Goal: Task Accomplishment & Management: Use online tool/utility

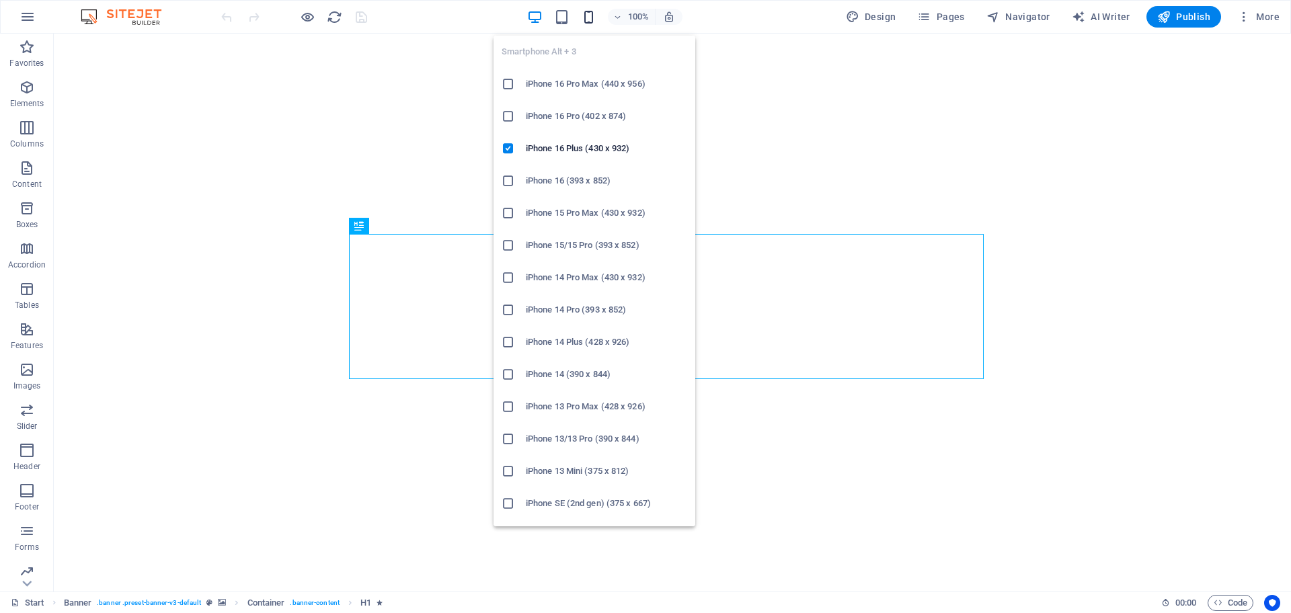
click at [592, 11] on icon "button" at bounding box center [588, 16] width 15 height 15
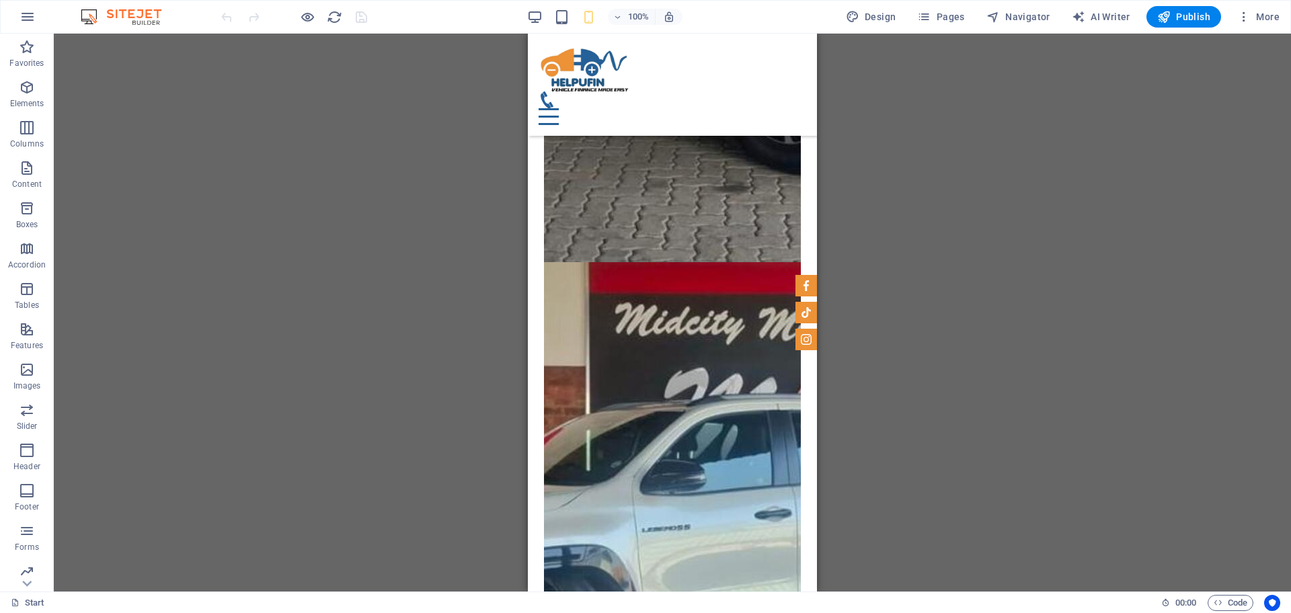
scroll to position [12980, 0]
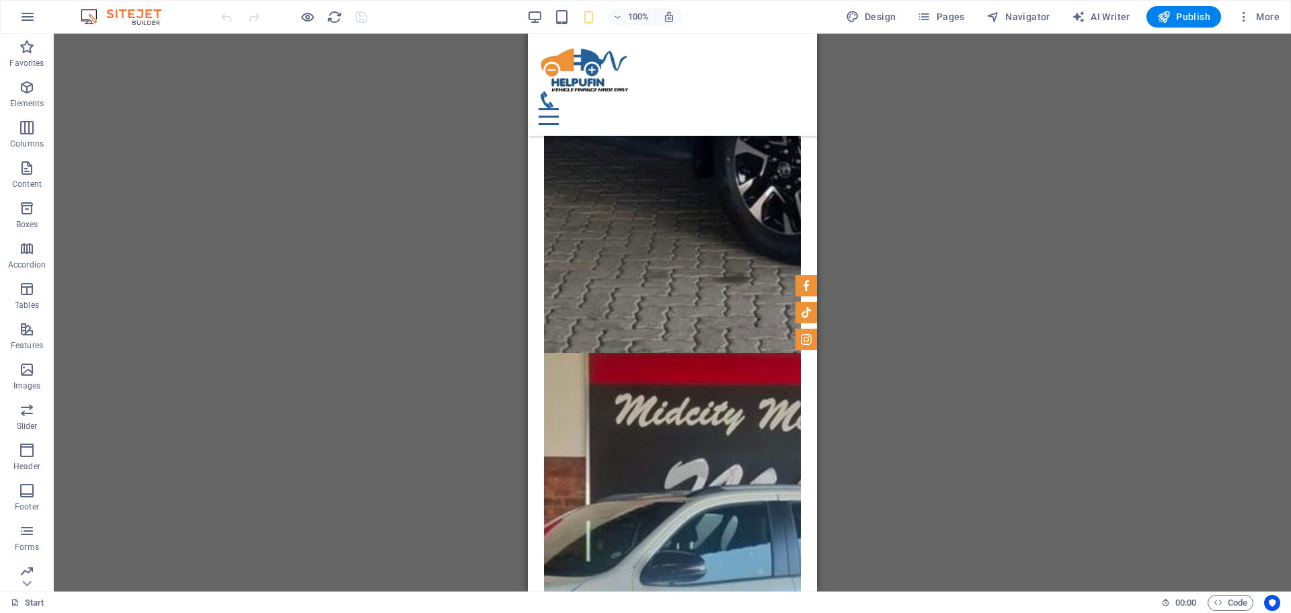
drag, startPoint x: 810, startPoint y: 55, endPoint x: 1350, endPoint y: 285, distance: 587.0
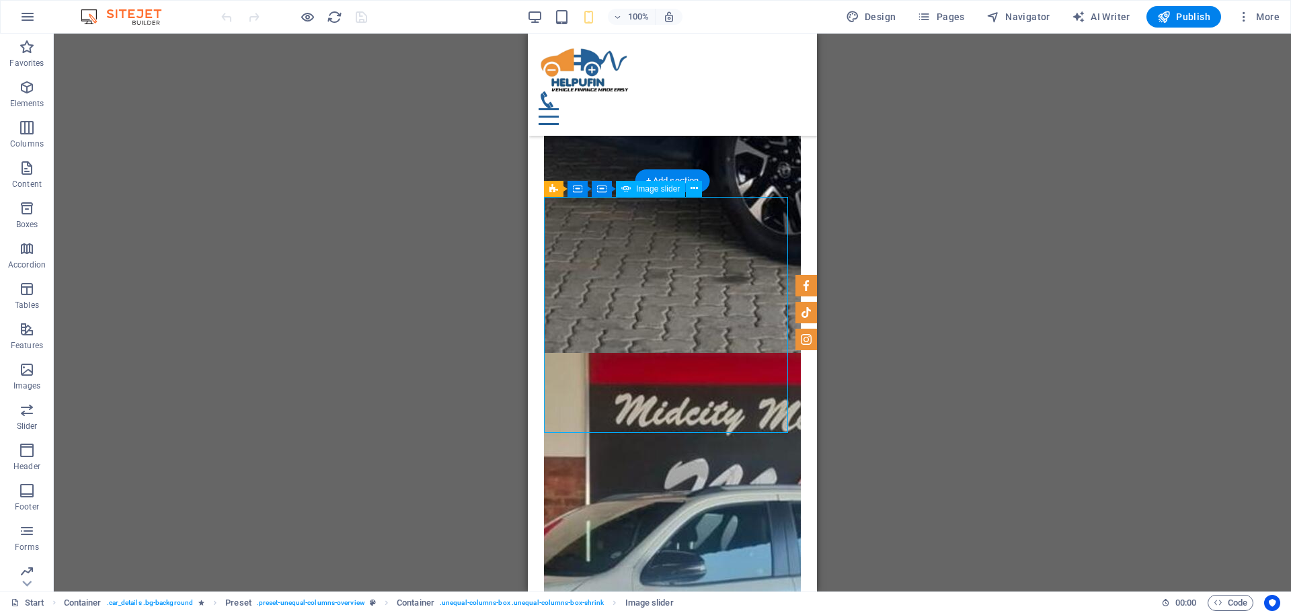
select select "ms"
select select "progressive"
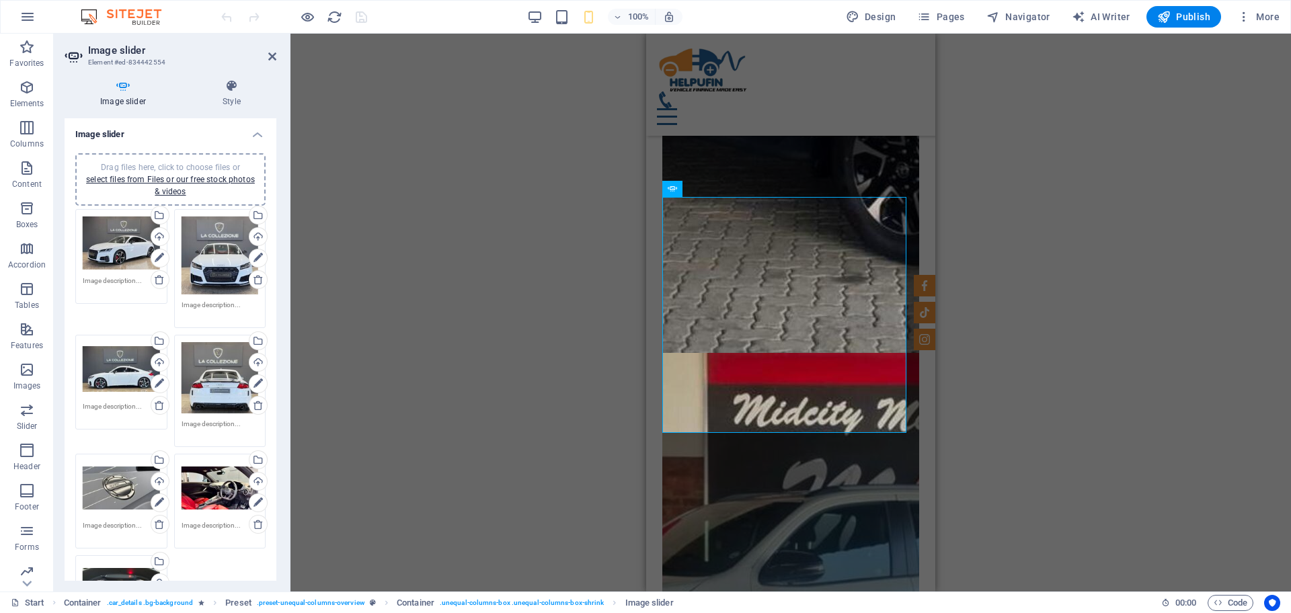
drag, startPoint x: 273, startPoint y: 218, endPoint x: 276, endPoint y: 269, distance: 51.2
click at [276, 269] on div "Image slider Drag files here, click to choose files or select files from Files …" at bounding box center [171, 349] width 212 height 463
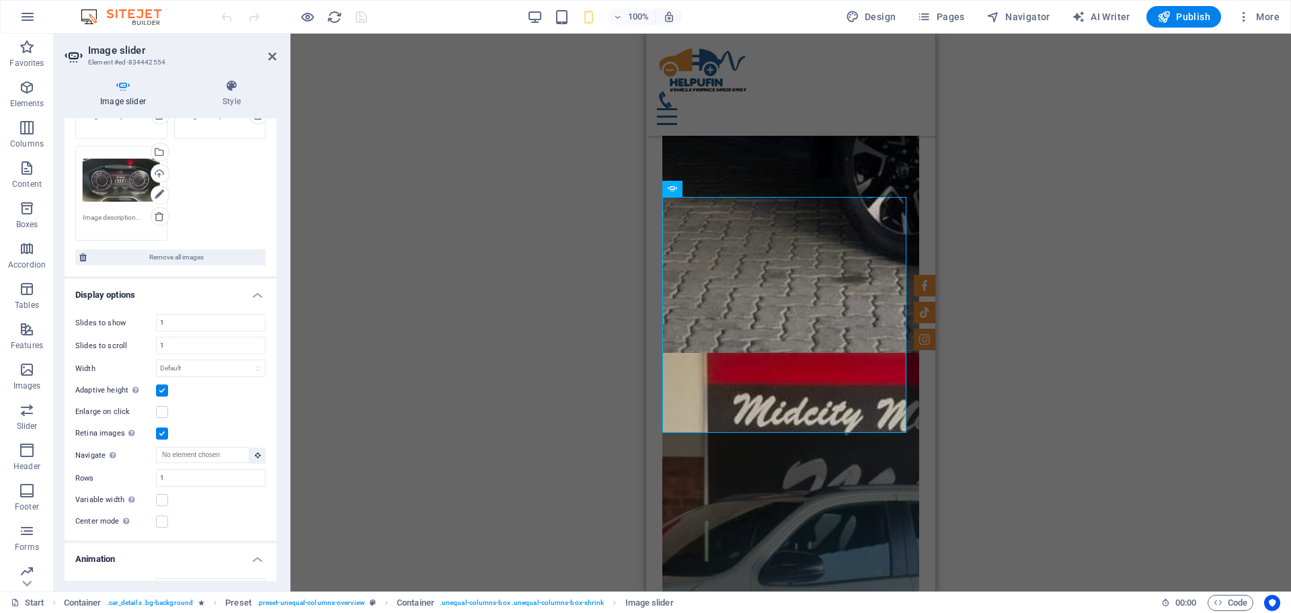
scroll to position [422, 0]
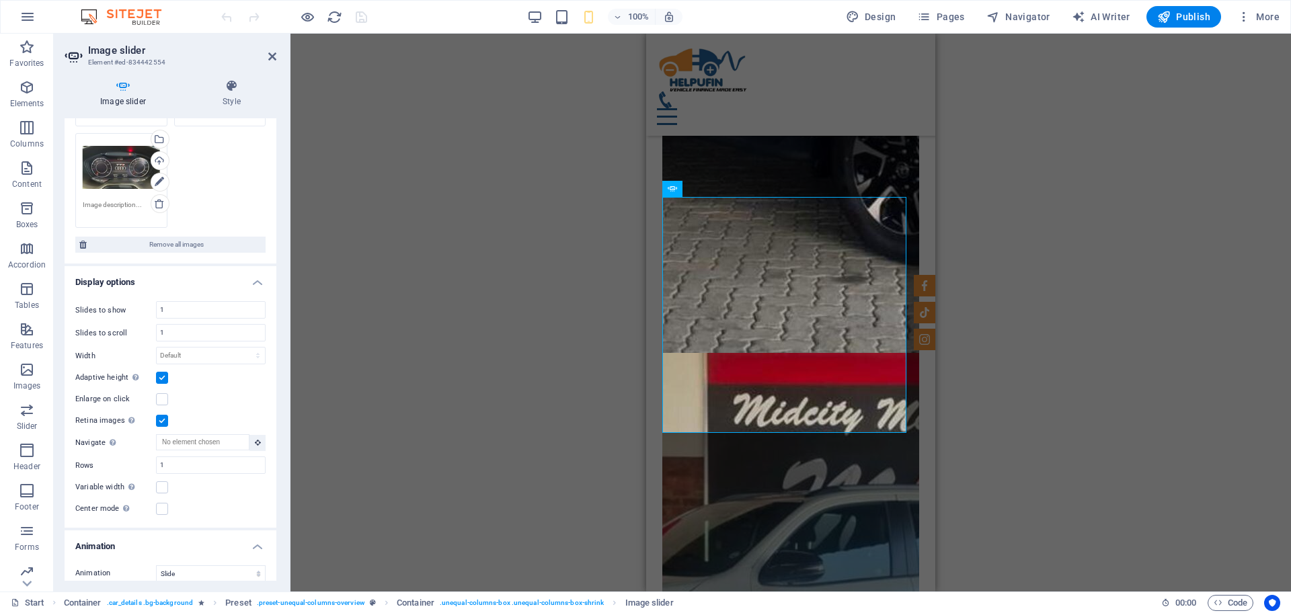
click at [163, 372] on label at bounding box center [162, 378] width 12 height 12
click at [0, 0] on input "Adaptive height Automatically adjust the height for single slide horizontal sli…" at bounding box center [0, 0] width 0 height 0
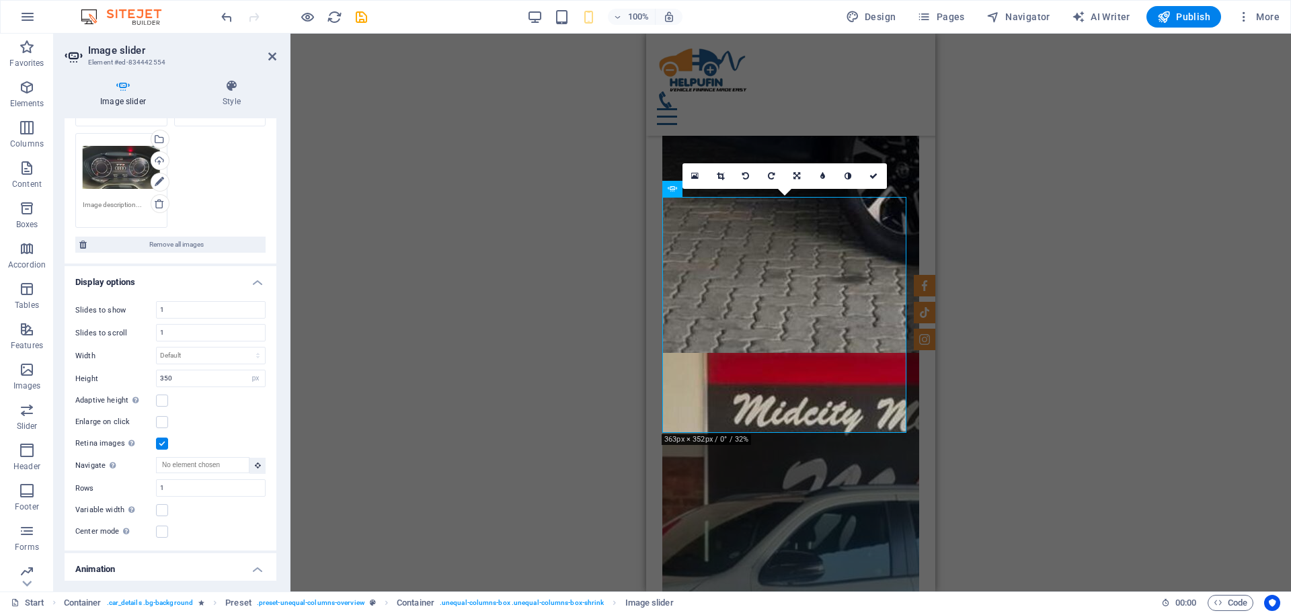
click at [163, 442] on label at bounding box center [162, 444] width 12 height 12
click at [0, 0] on input "Retina images Automatically load retina image and smartphone optimized sizes." at bounding box center [0, 0] width 0 height 0
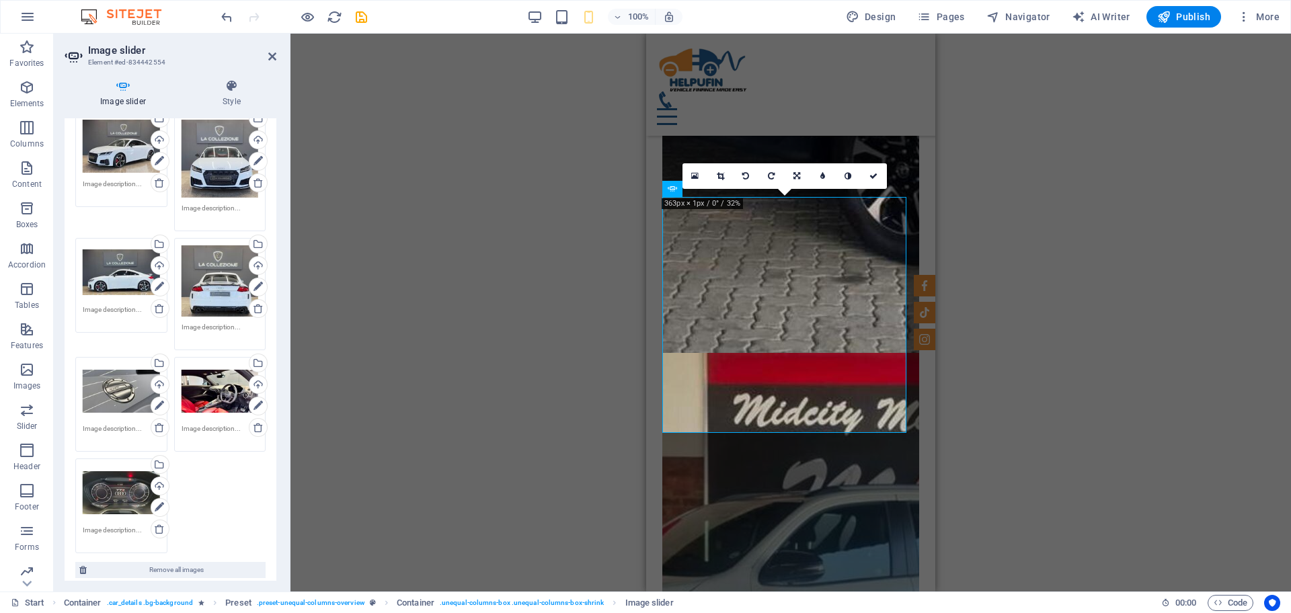
scroll to position [0, 0]
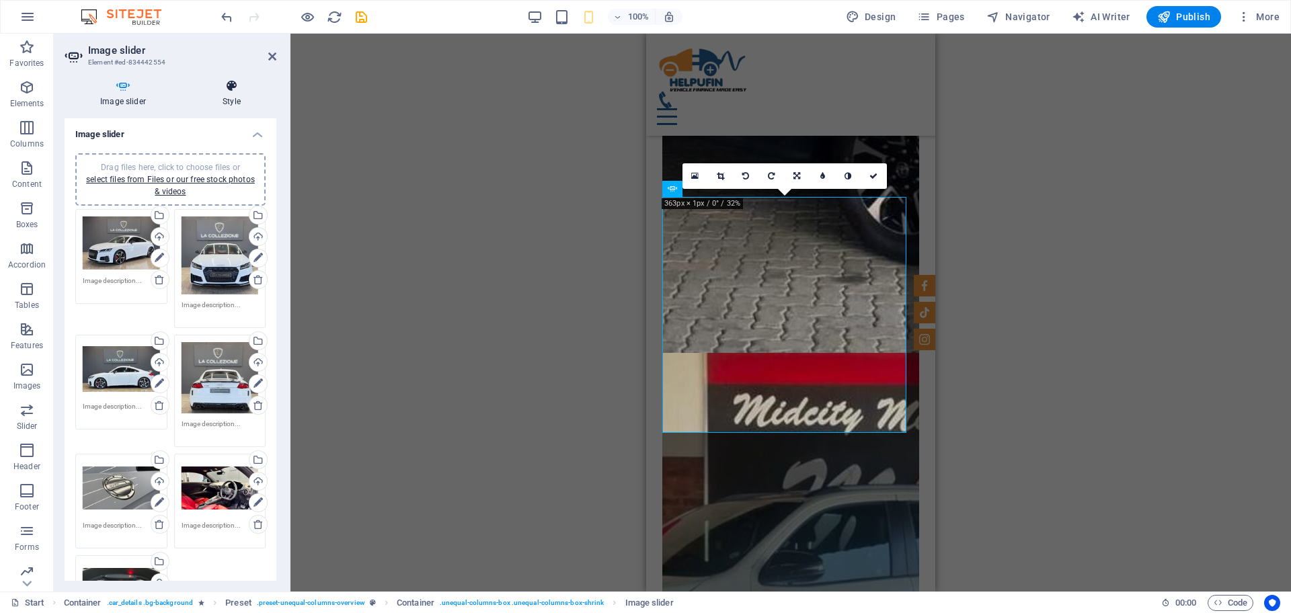
click at [231, 98] on h4 "Style" at bounding box center [231, 93] width 89 height 28
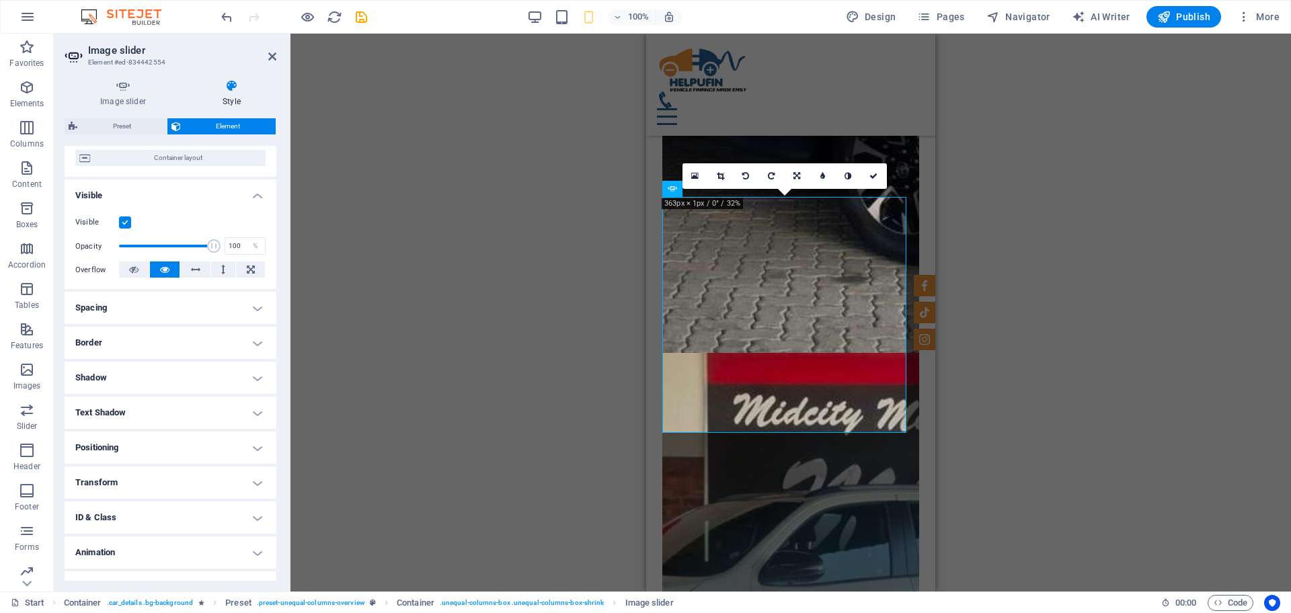
scroll to position [133, 0]
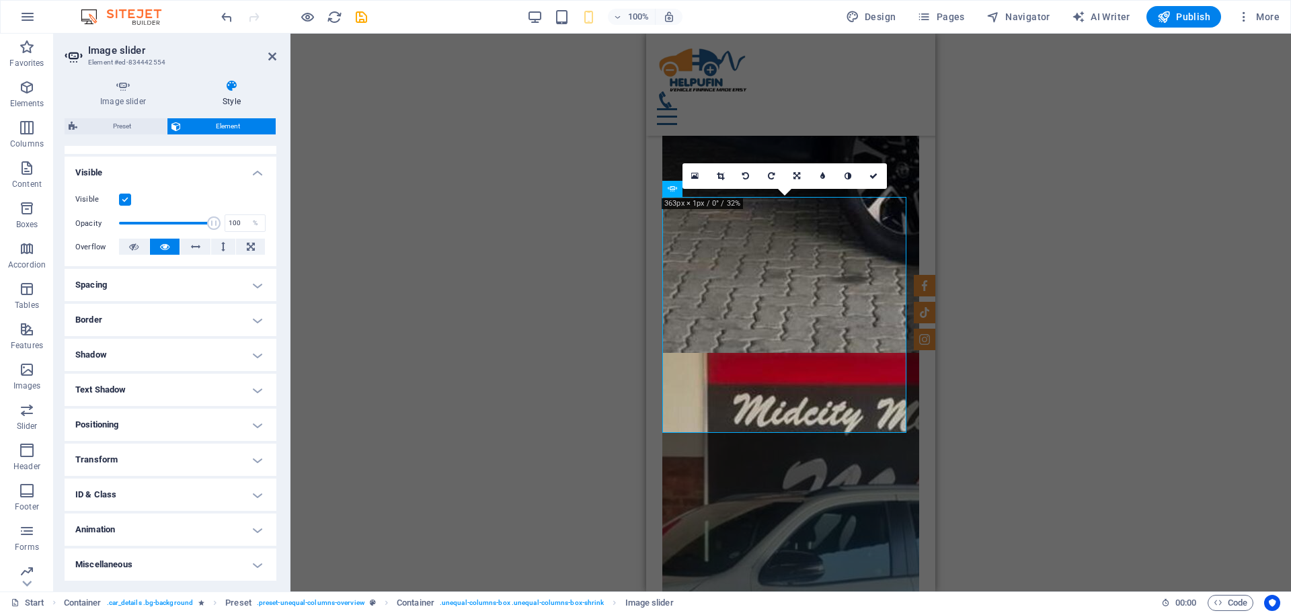
click at [256, 560] on h4 "Miscellaneous" at bounding box center [171, 565] width 212 height 32
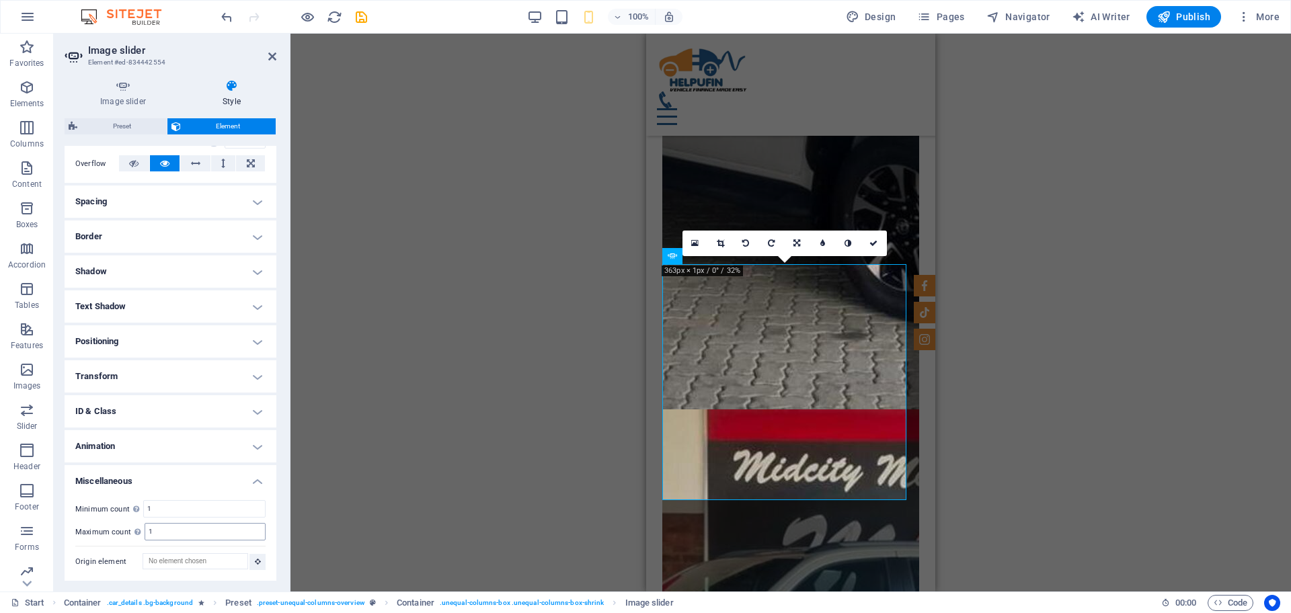
scroll to position [12912, 0]
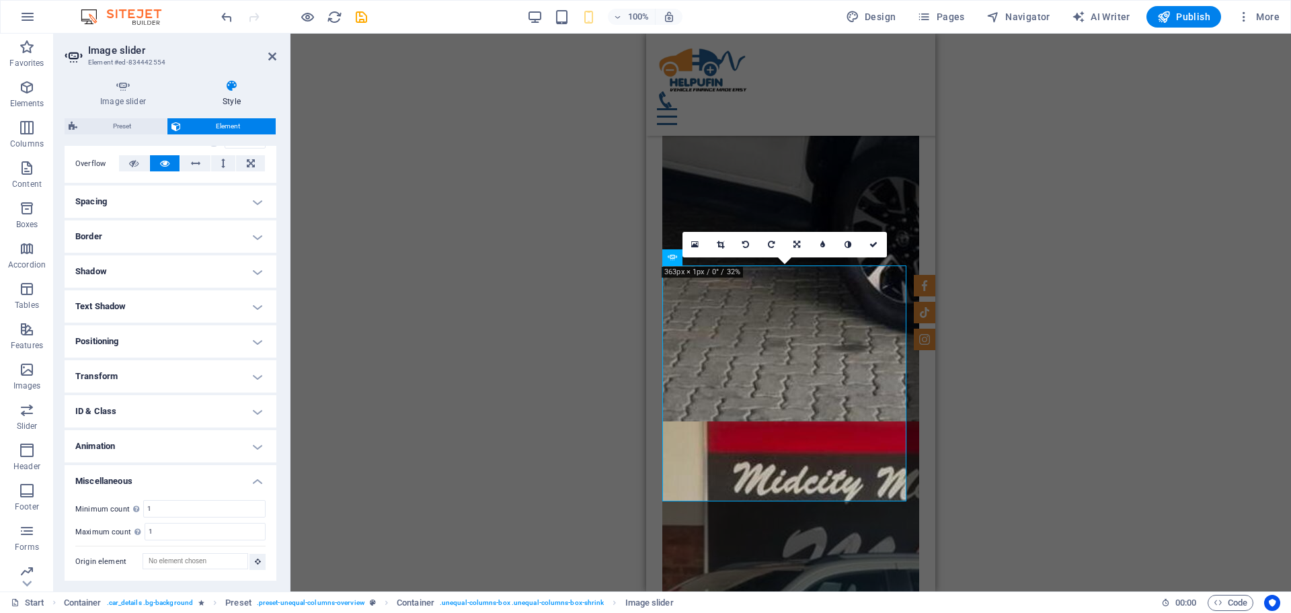
click at [259, 447] on h4 "Animation" at bounding box center [171, 446] width 212 height 32
click at [254, 414] on h4 "ID & Class" at bounding box center [171, 411] width 212 height 32
click at [253, 377] on h4 "Transform" at bounding box center [171, 376] width 212 height 32
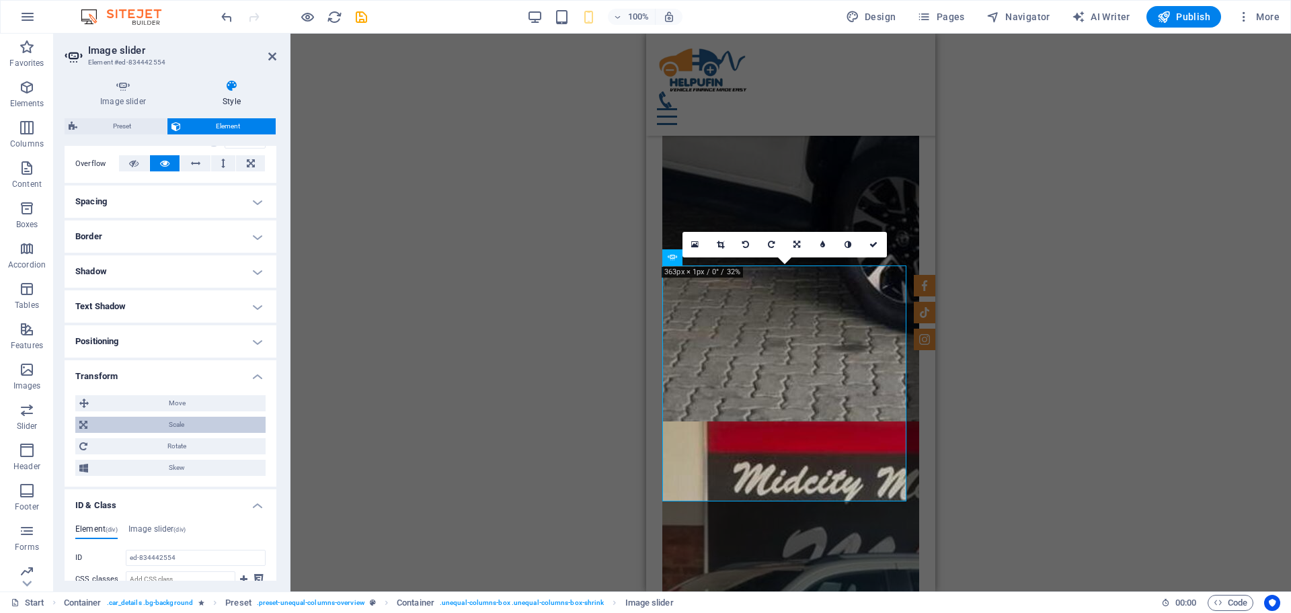
click at [180, 424] on span "Scale" at bounding box center [176, 425] width 170 height 16
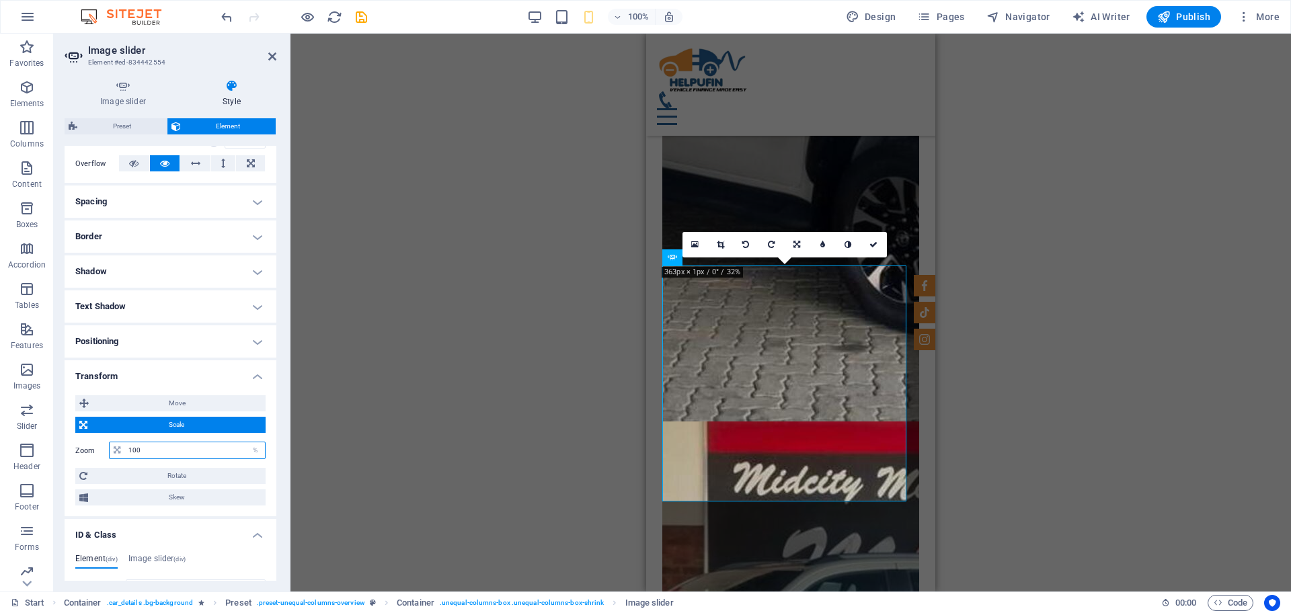
click at [166, 449] on input "100" at bounding box center [195, 451] width 140 height 16
type input "1"
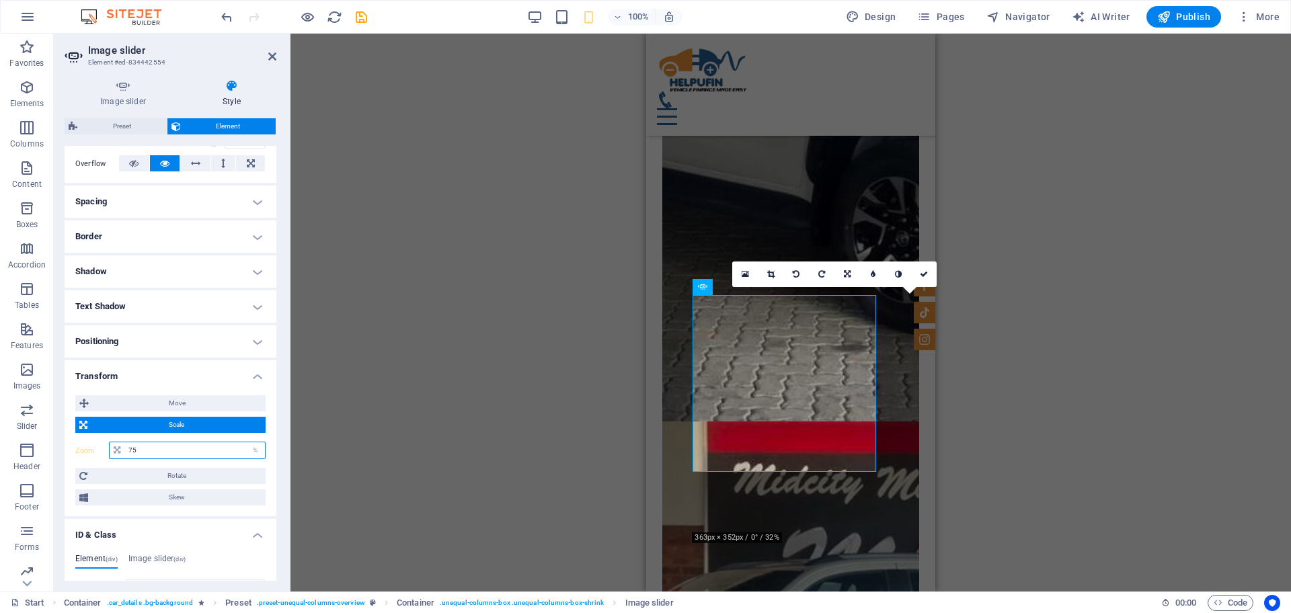
type input "7"
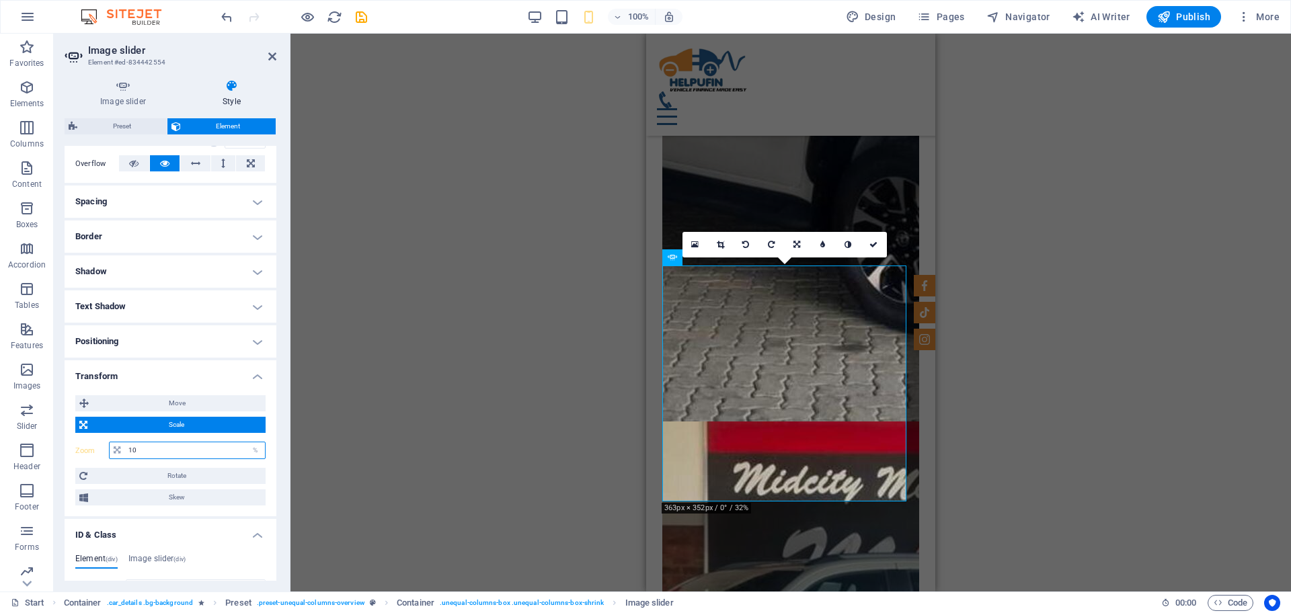
type input "1"
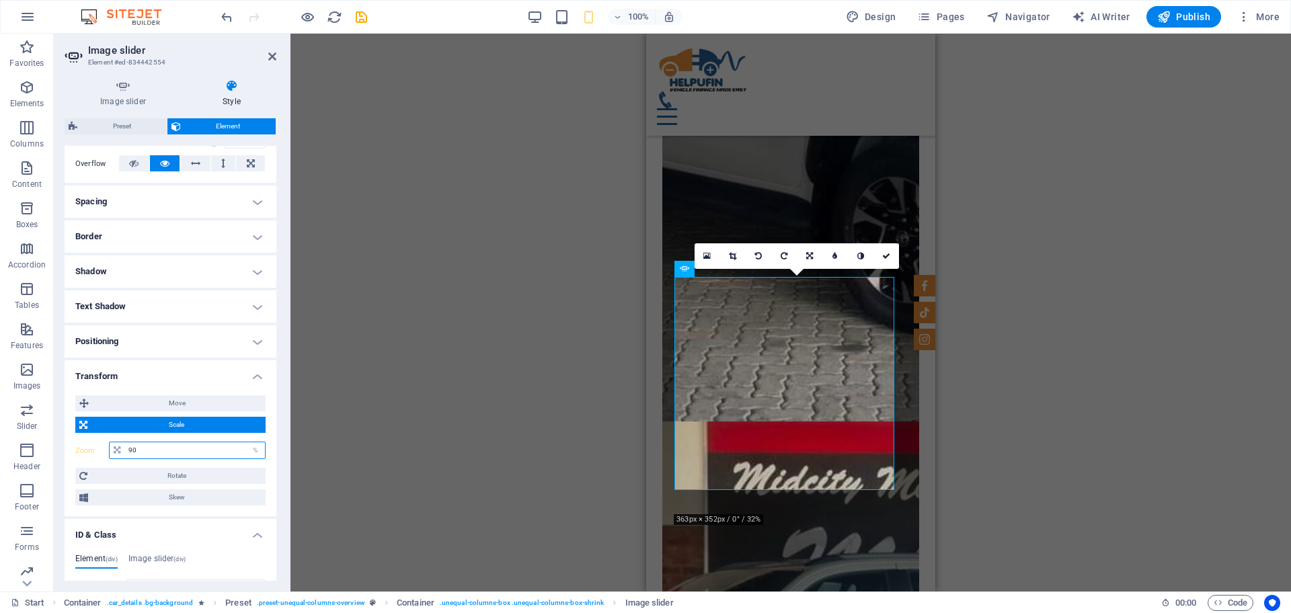
type input "9"
type input "100"
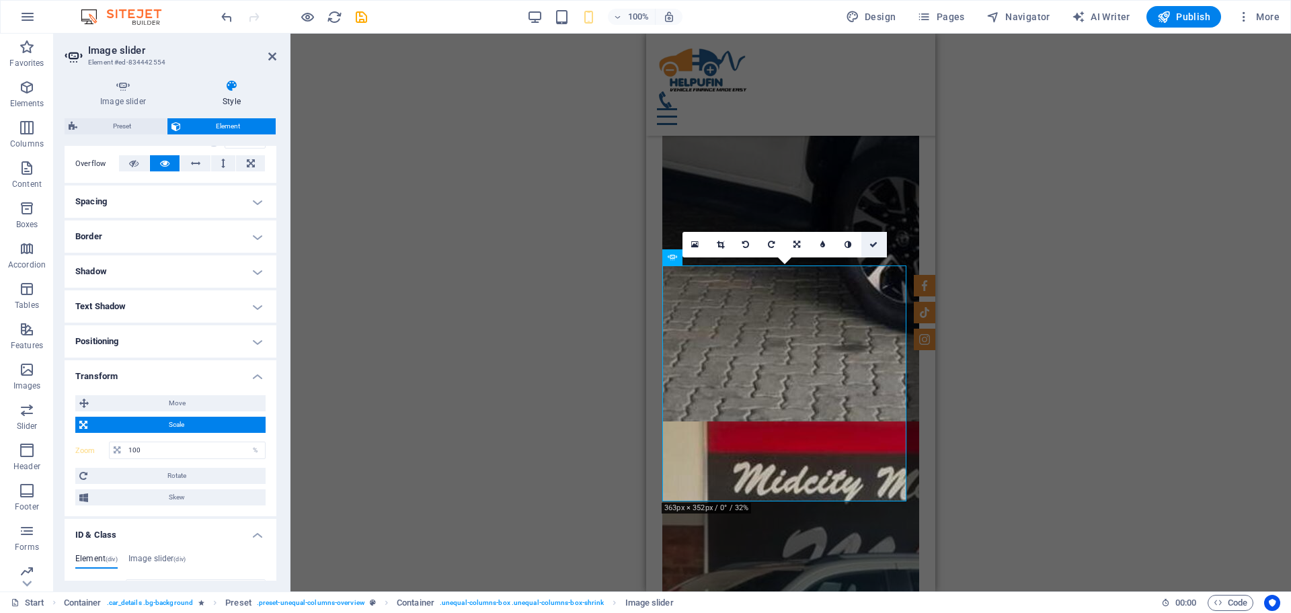
click at [876, 241] on icon at bounding box center [874, 245] width 8 height 8
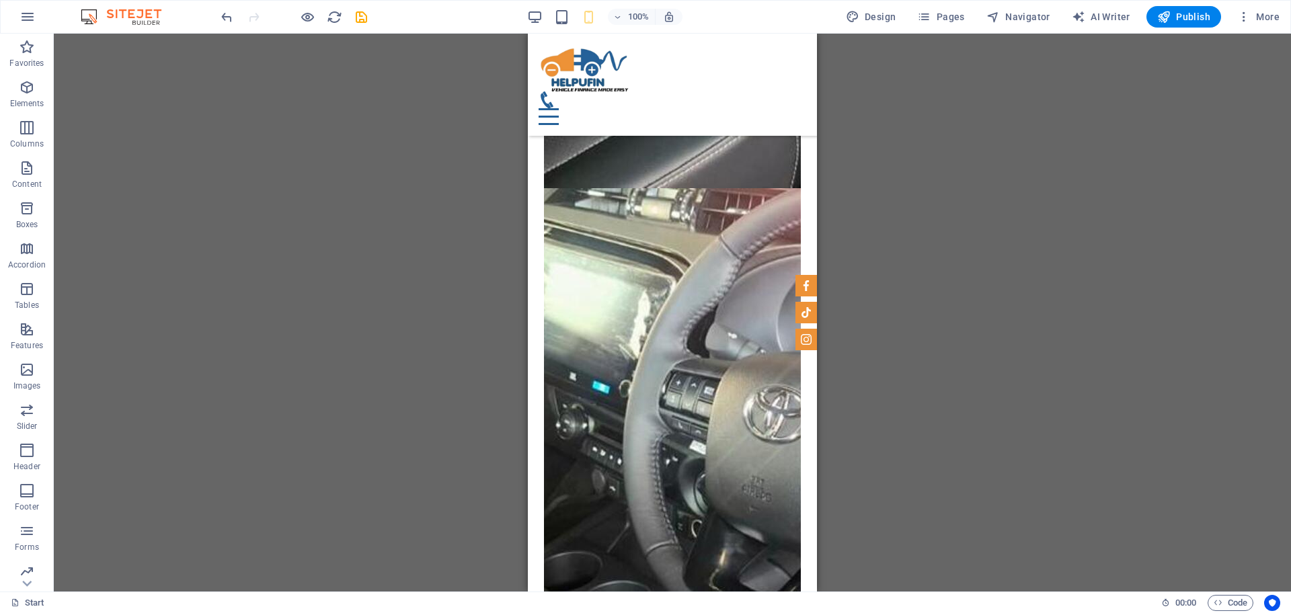
scroll to position [15494, 0]
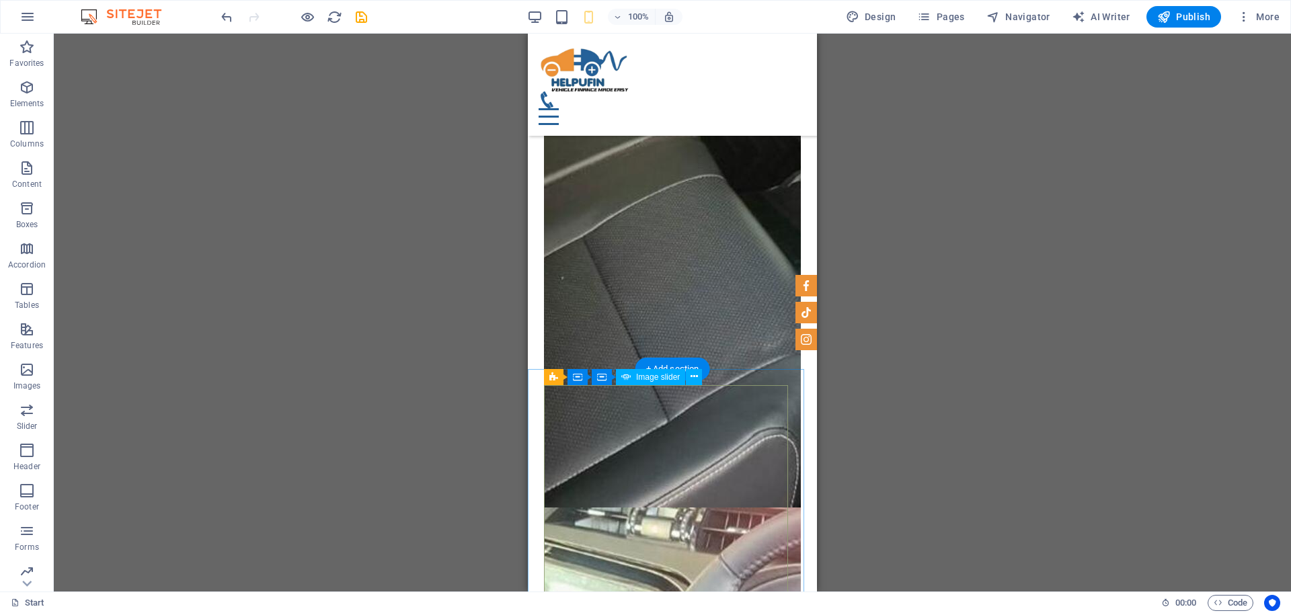
drag, startPoint x: 760, startPoint y: 498, endPoint x: 1170, endPoint y: 483, distance: 409.9
select select "ms"
select select "progressive"
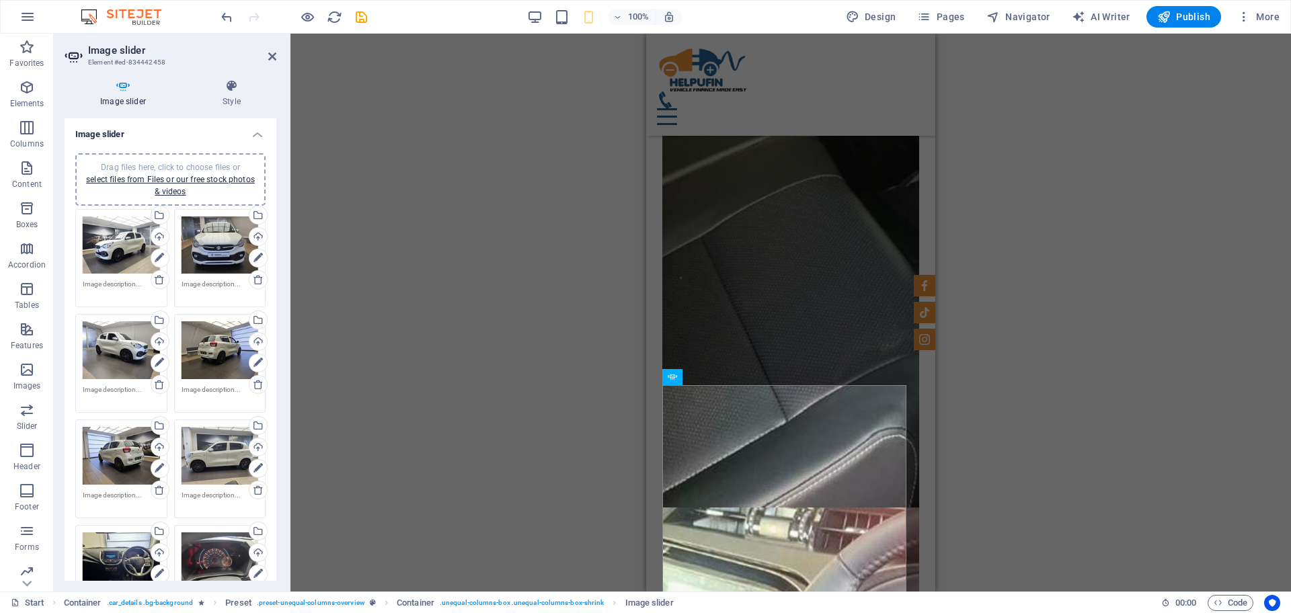
drag, startPoint x: 277, startPoint y: 313, endPoint x: 275, endPoint y: 396, distance: 83.4
click at [275, 396] on div "Image slider Style Image slider Drag files here, click to choose files or selec…" at bounding box center [170, 330] width 233 height 523
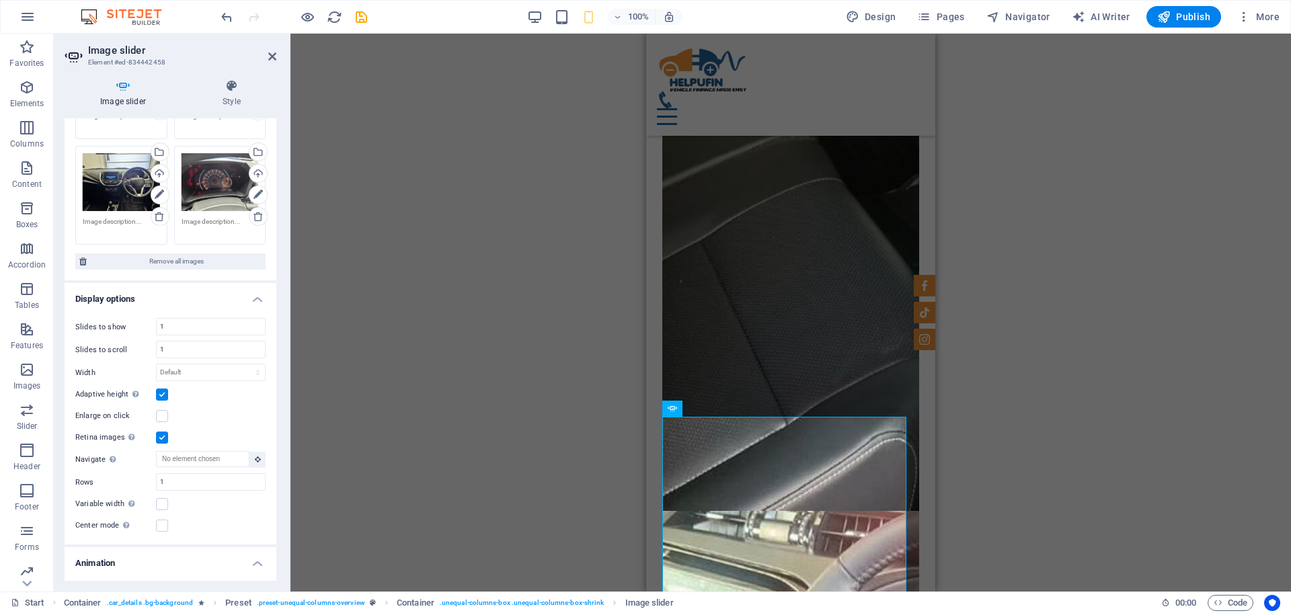
scroll to position [15426, 0]
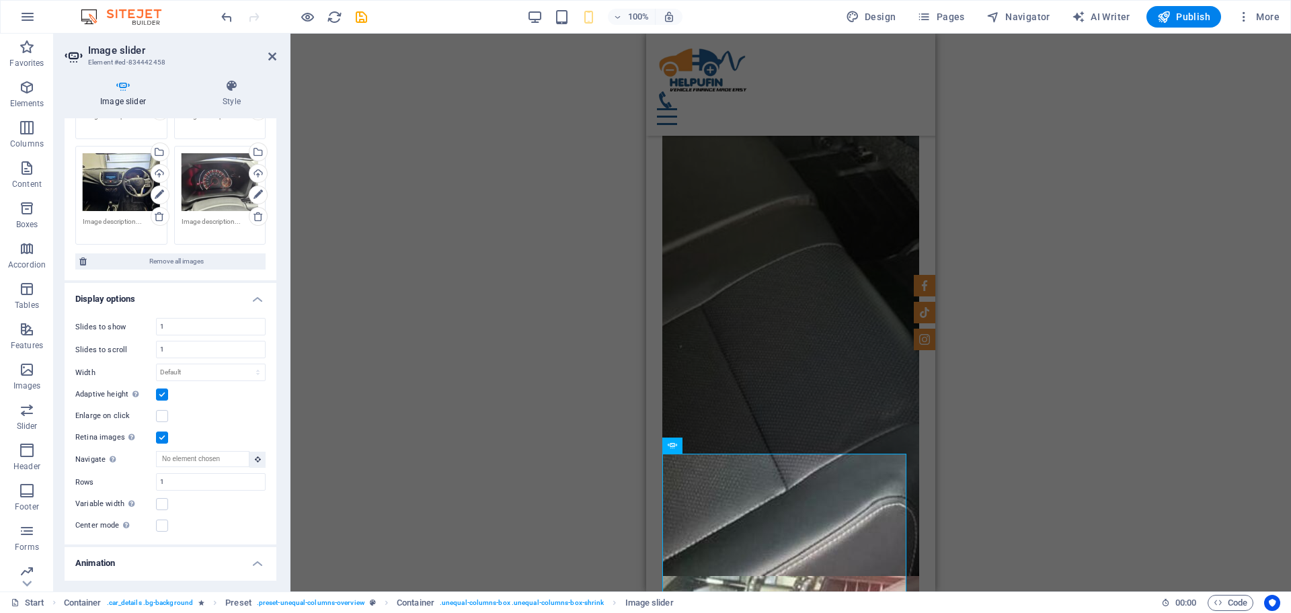
click at [162, 391] on label at bounding box center [162, 395] width 12 height 12
click at [0, 0] on input "Adaptive height Automatically adjust the height for single slide horizontal sli…" at bounding box center [0, 0] width 0 height 0
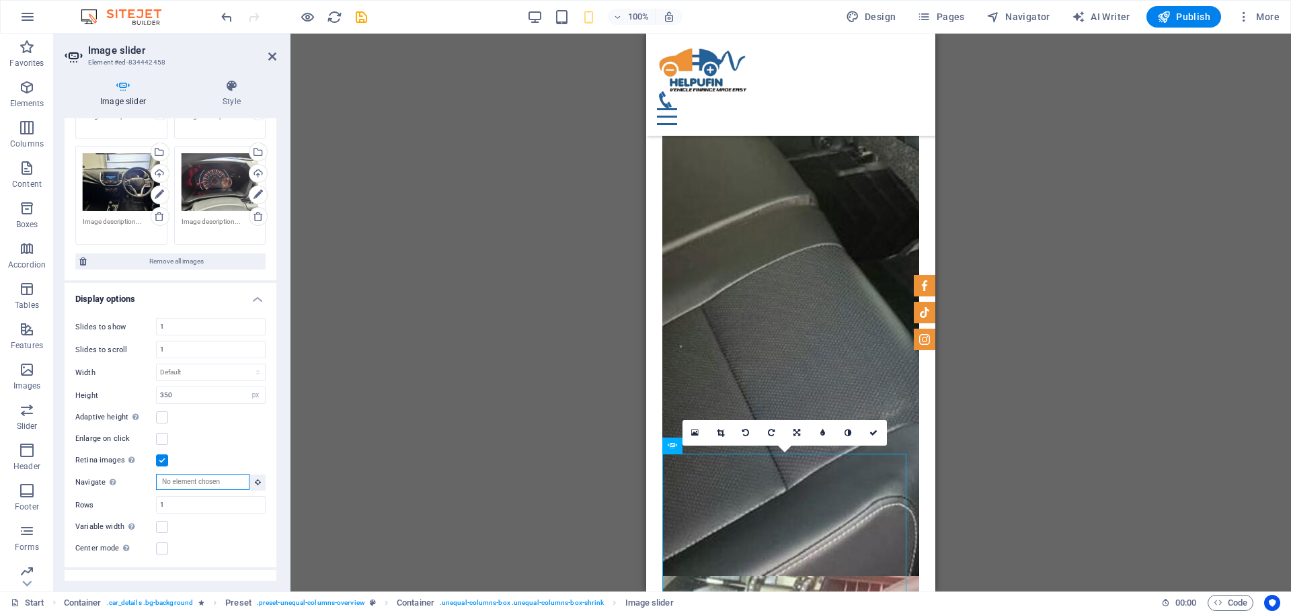
click at [163, 474] on input "Navigate Select another slider to be navigated by this one" at bounding box center [202, 482] width 93 height 16
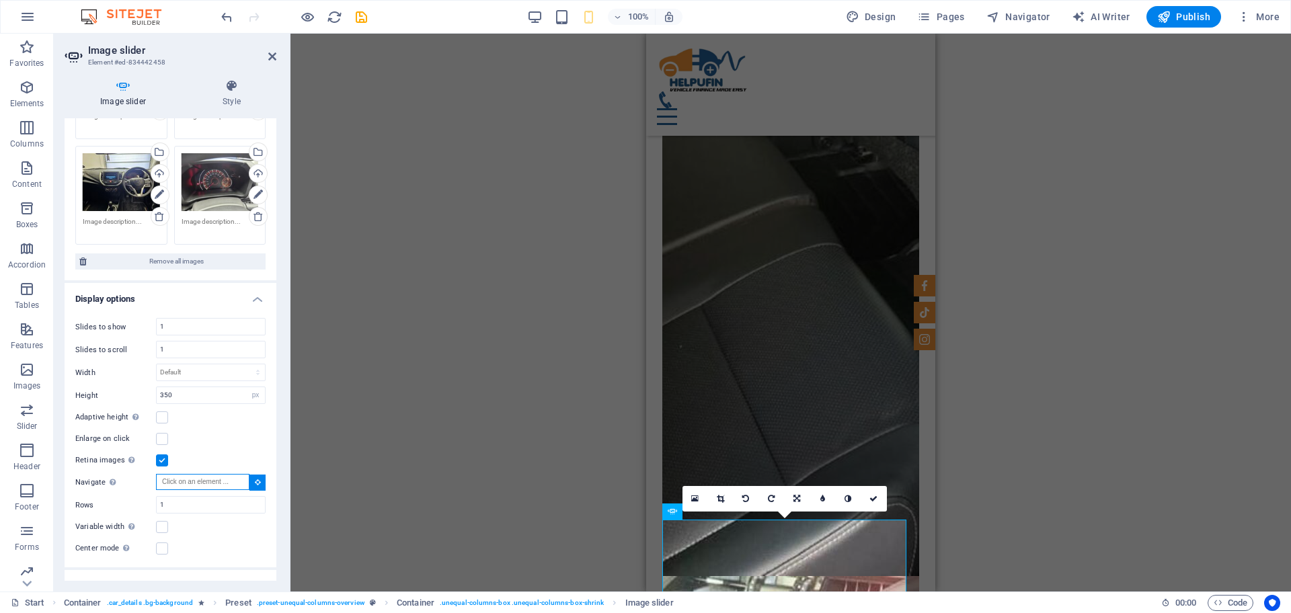
scroll to position [15357, 0]
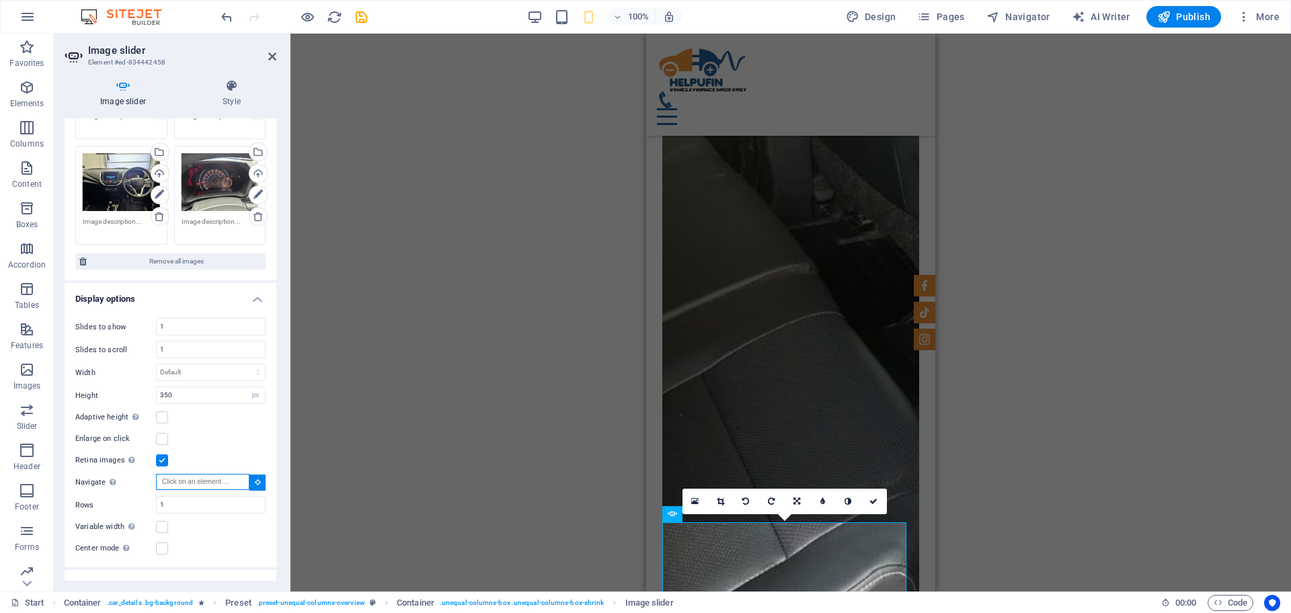
drag, startPoint x: 163, startPoint y: 470, endPoint x: 161, endPoint y: 453, distance: 16.9
click at [161, 453] on div "Slides to show 1 Slides to scroll 1 Width Default px % rem em vw vh Height 350 …" at bounding box center [171, 437] width 212 height 260
click at [161, 455] on label at bounding box center [162, 461] width 12 height 12
click at [0, 0] on input "Retina images Automatically load retina image and smartphone optimized sizes." at bounding box center [0, 0] width 0 height 0
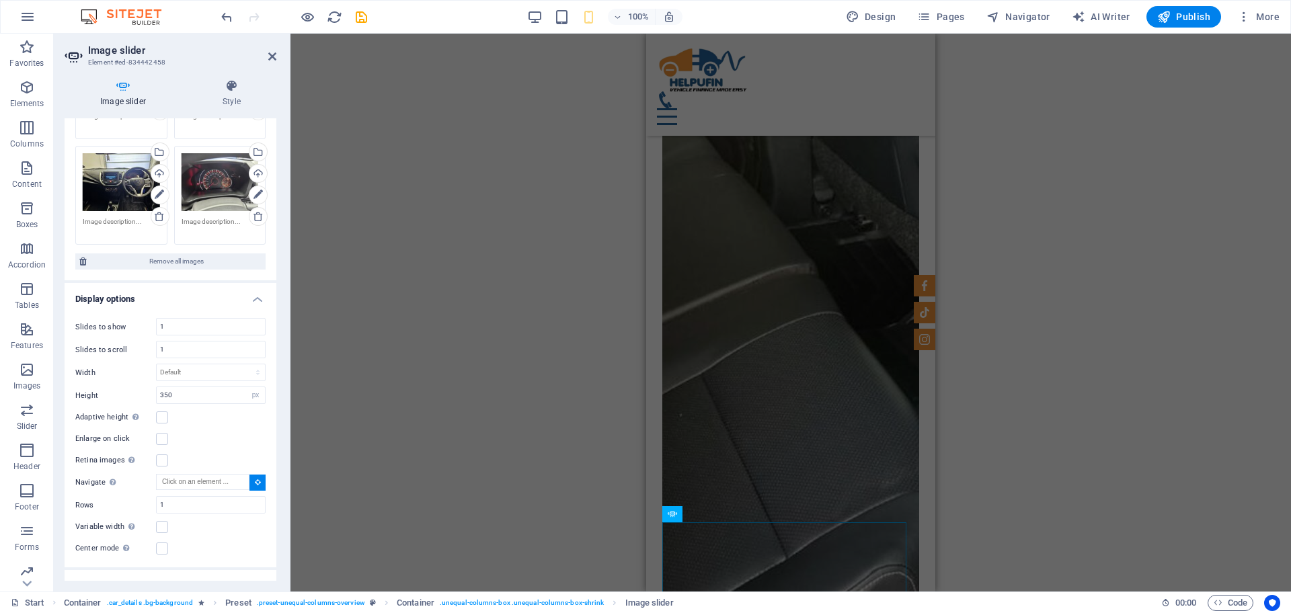
click at [1045, 319] on div "Drag here to replace the existing content. Press “Ctrl” if you want to create a…" at bounding box center [791, 313] width 1001 height 558
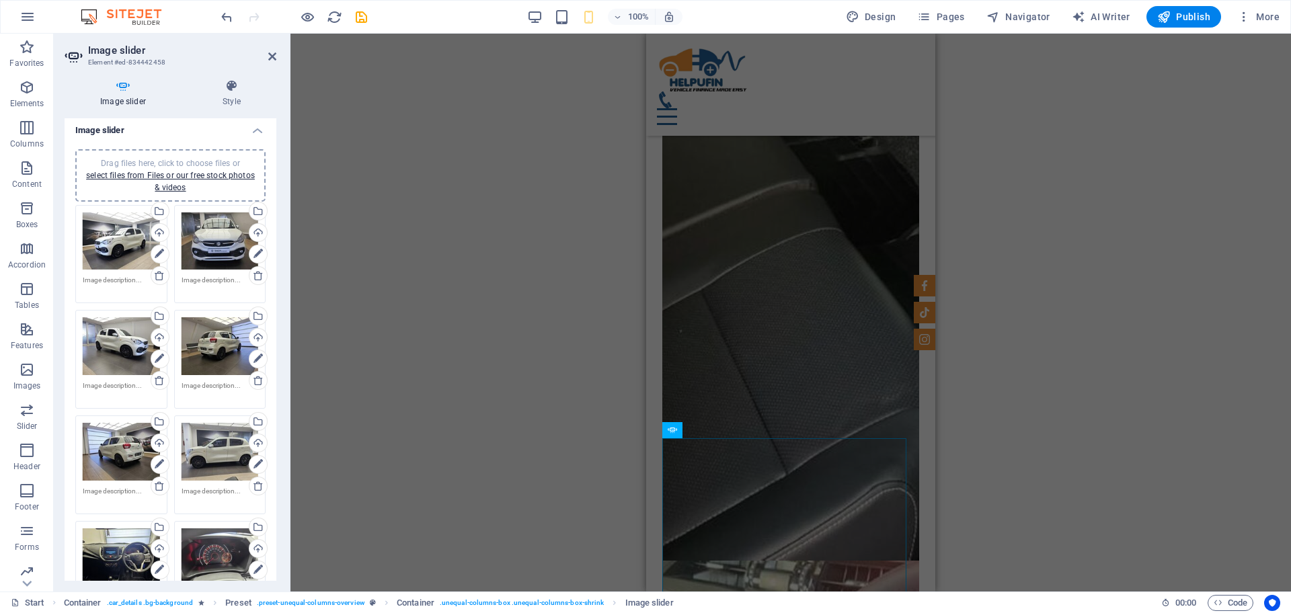
scroll to position [0, 0]
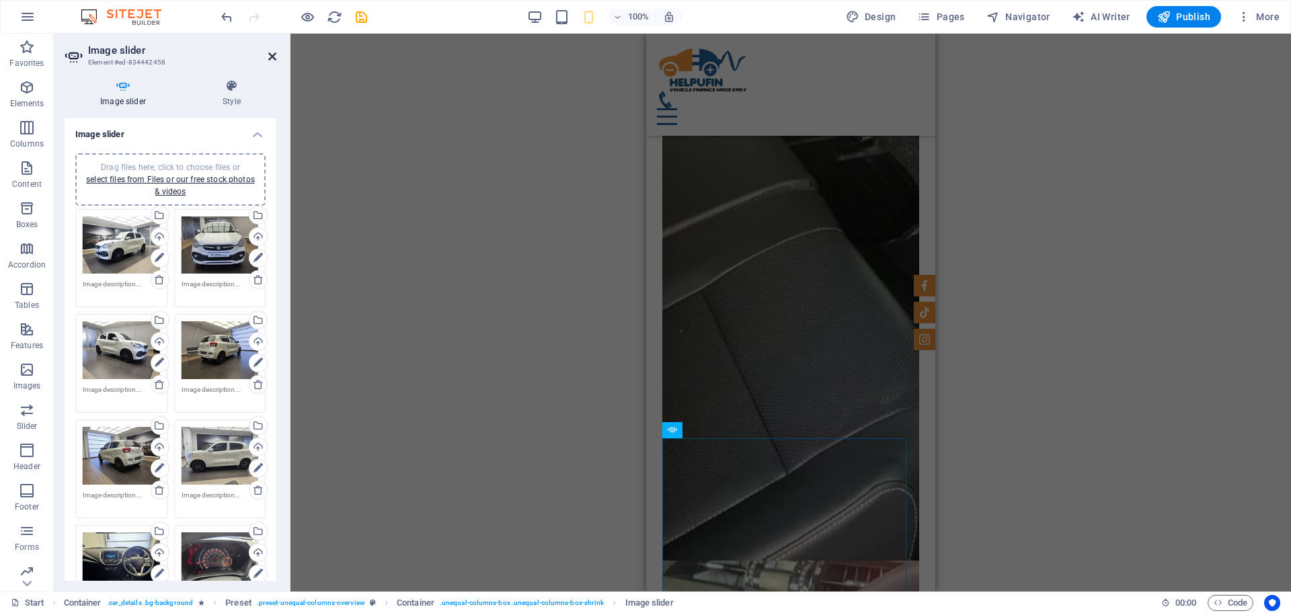
click at [274, 56] on icon at bounding box center [272, 56] width 8 height 11
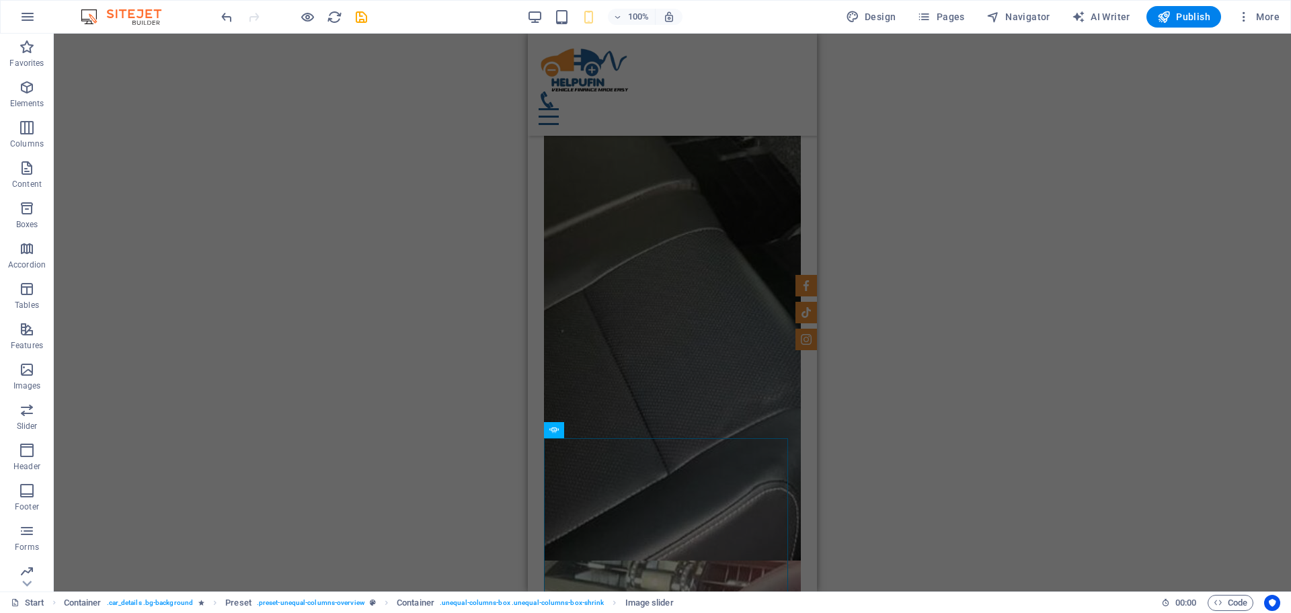
click at [973, 430] on div "Drag here to replace the existing content. Press “Ctrl” if you want to create a…" at bounding box center [672, 313] width 1237 height 558
click at [920, 348] on div "Drag here to replace the existing content. Press “Ctrl” if you want to create a…" at bounding box center [672, 313] width 1237 height 558
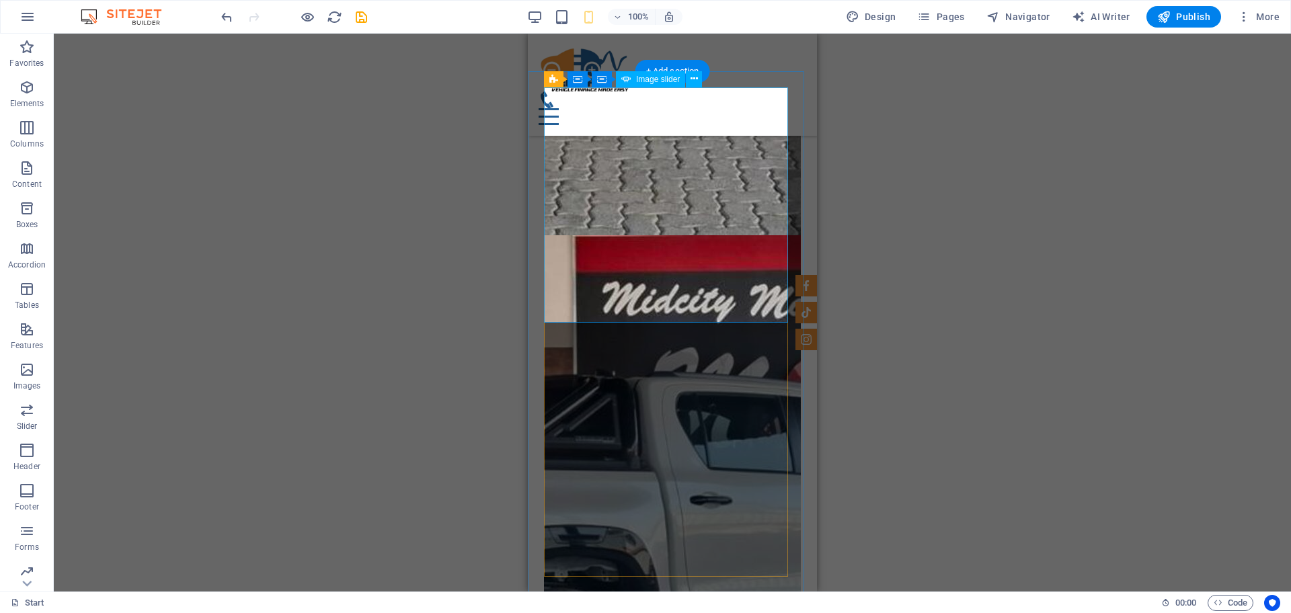
scroll to position [14348, 0]
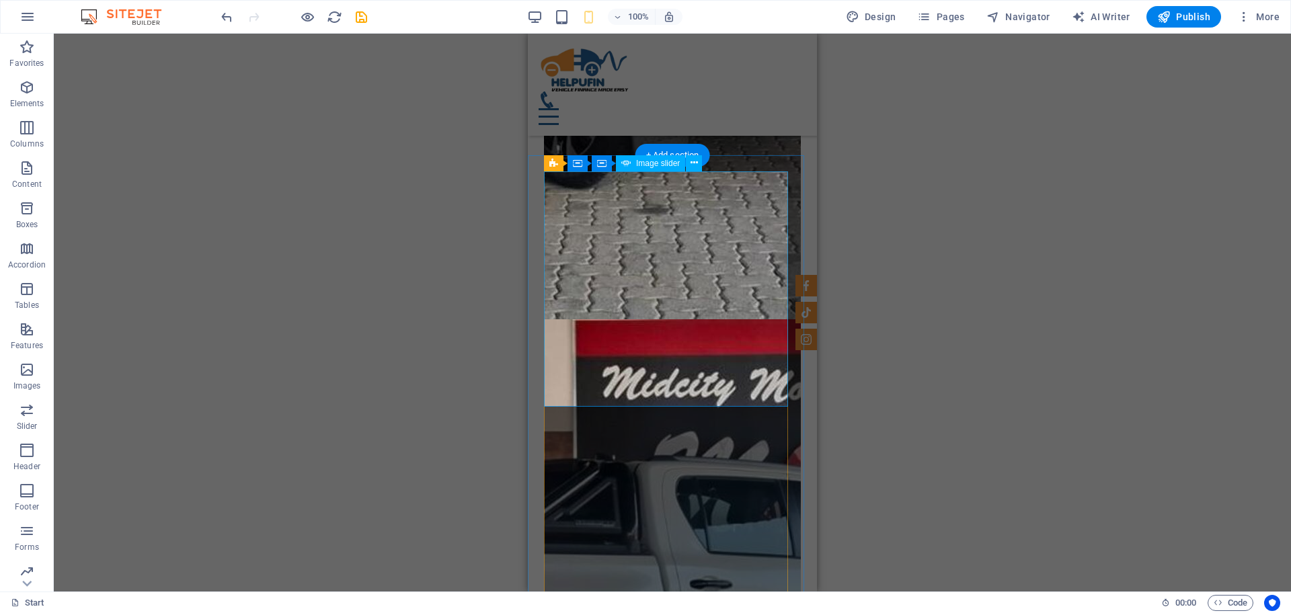
drag, startPoint x: 648, startPoint y: 262, endPoint x: 634, endPoint y: 265, distance: 14.4
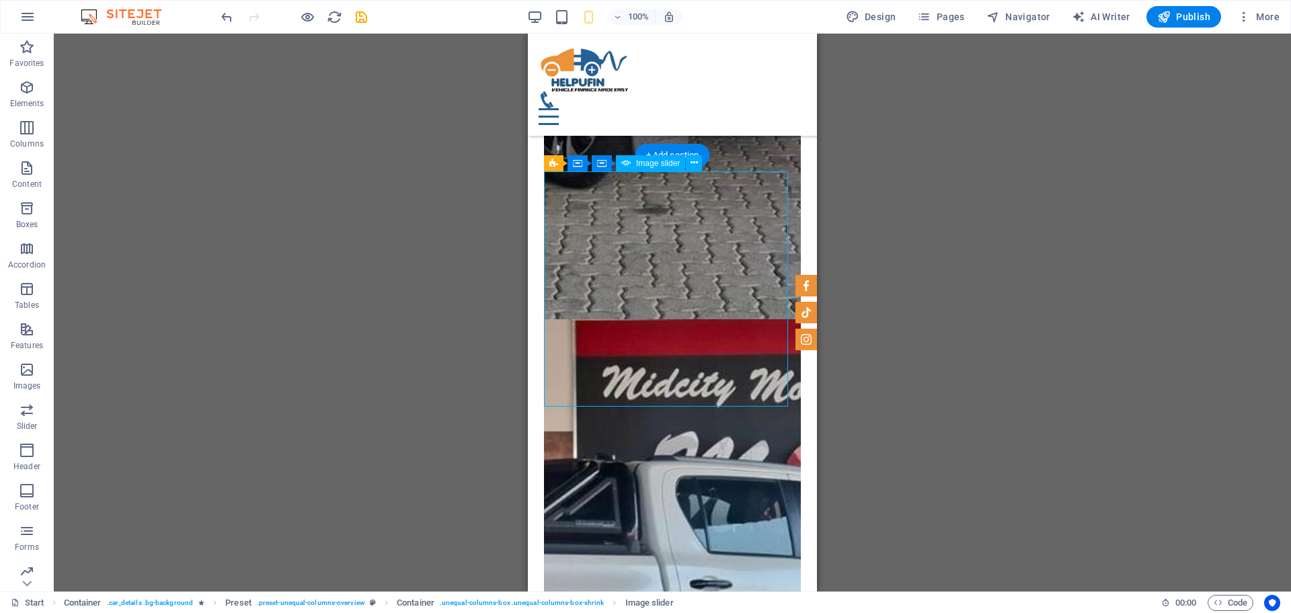
drag, startPoint x: 630, startPoint y: 224, endPoint x: 787, endPoint y: 271, distance: 163.6
select select "px"
select select "ms"
select select "progressive"
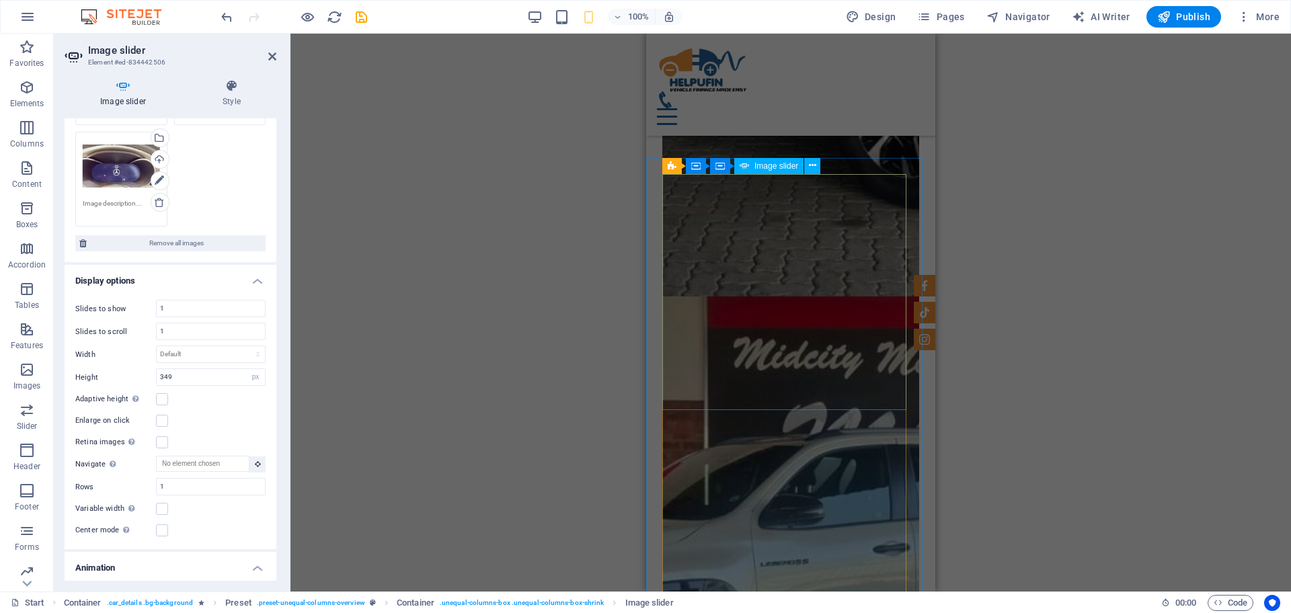
scroll to position [13003, 0]
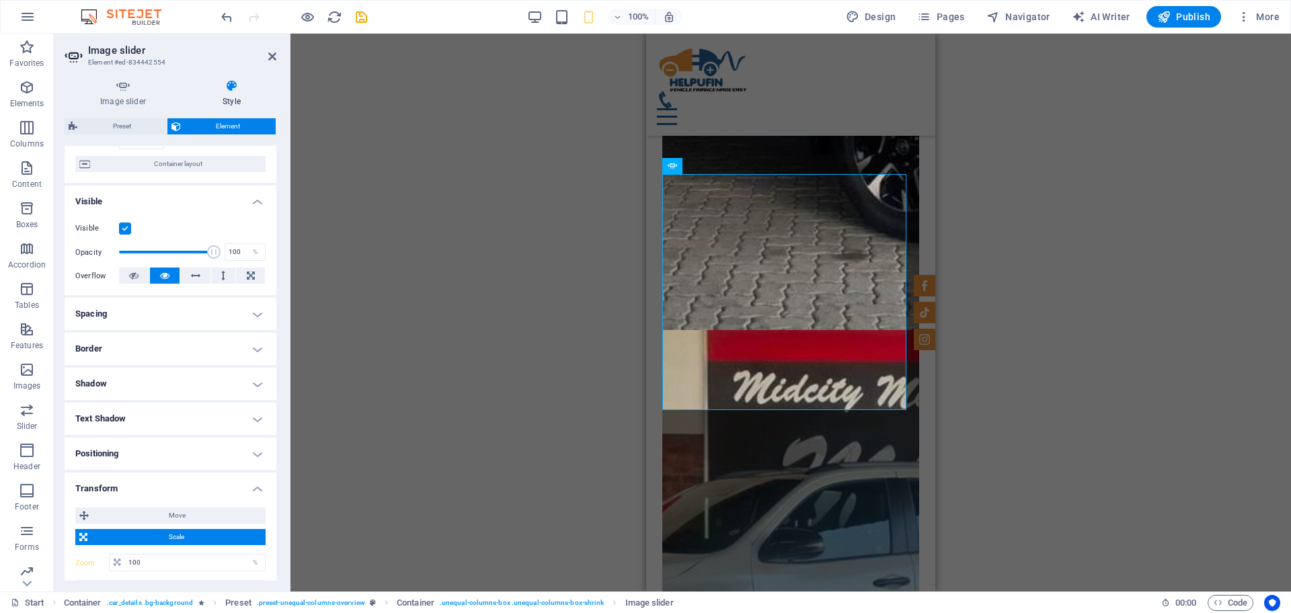
scroll to position [0, 0]
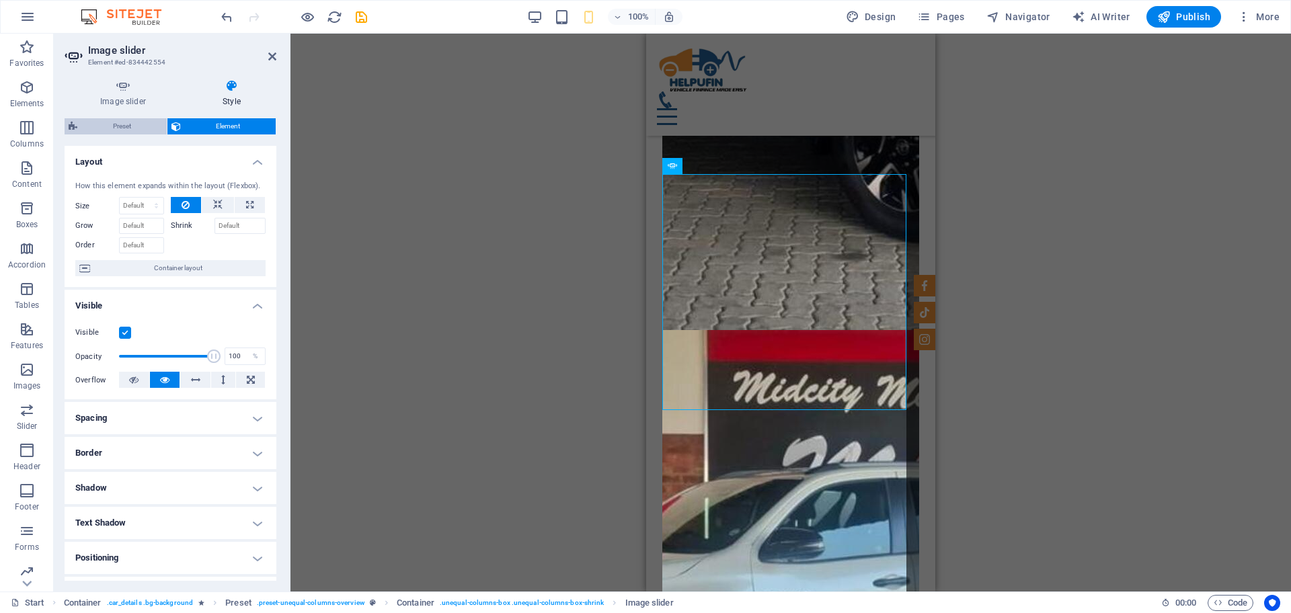
click at [126, 126] on span "Preset" at bounding box center [121, 126] width 81 height 16
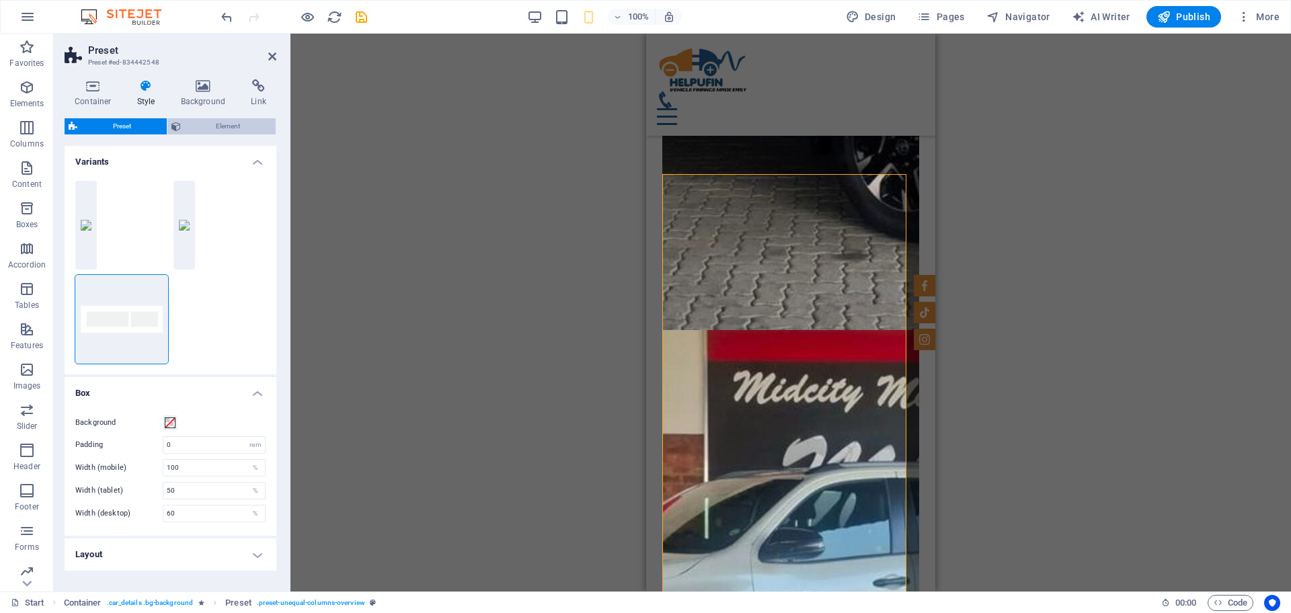
click at [205, 124] on span "Element" at bounding box center [228, 126] width 87 height 16
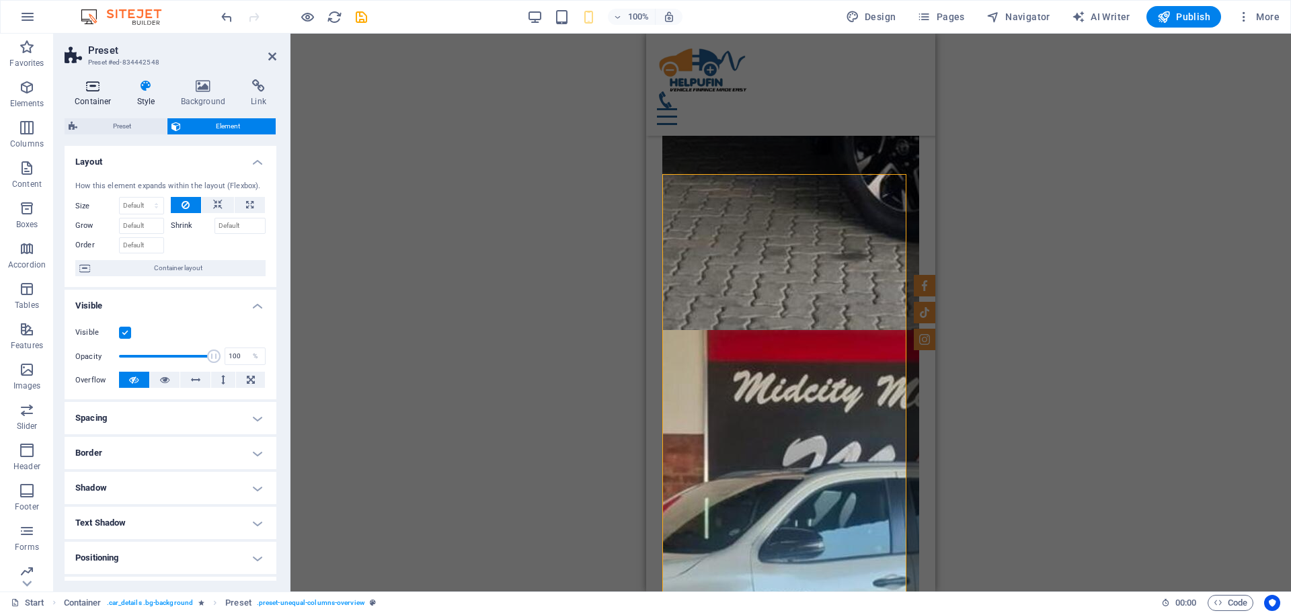
click at [97, 94] on h4 "Container" at bounding box center [96, 93] width 63 height 28
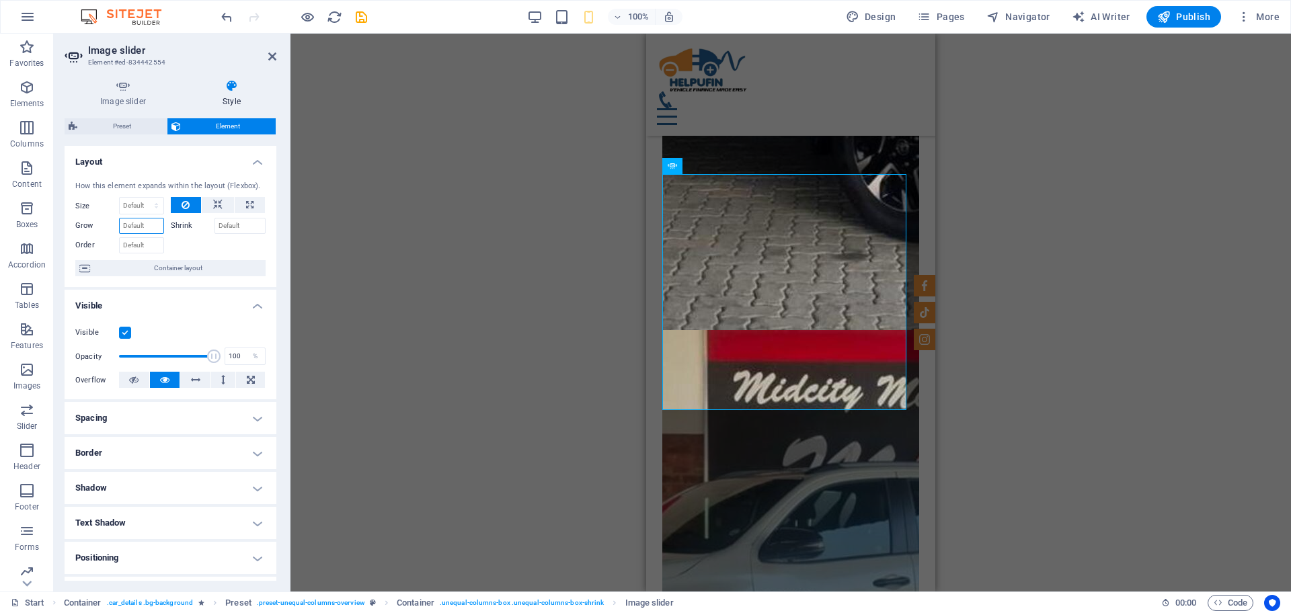
click at [135, 230] on input "Grow" at bounding box center [141, 226] width 45 height 16
click at [182, 225] on label "Shrink" at bounding box center [193, 226] width 44 height 16
click at [238, 225] on input "Shrink" at bounding box center [241, 226] width 52 height 16
click at [139, 246] on input "Order" at bounding box center [141, 245] width 45 height 16
click at [223, 206] on button at bounding box center [218, 205] width 32 height 16
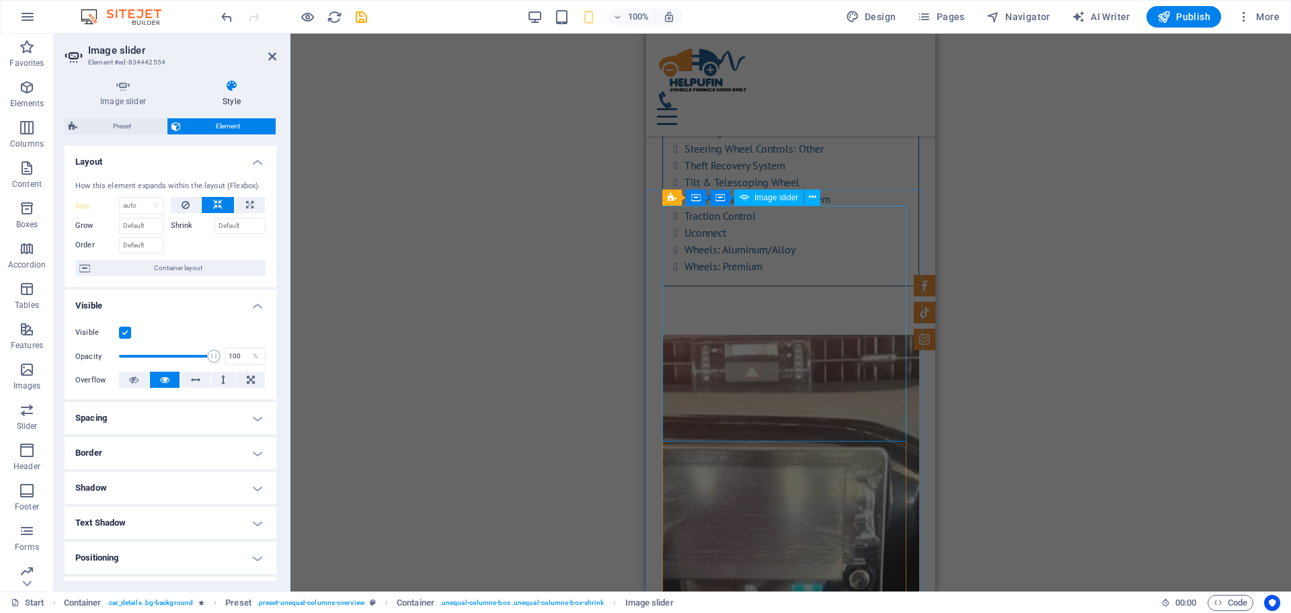
scroll to position [11574, 0]
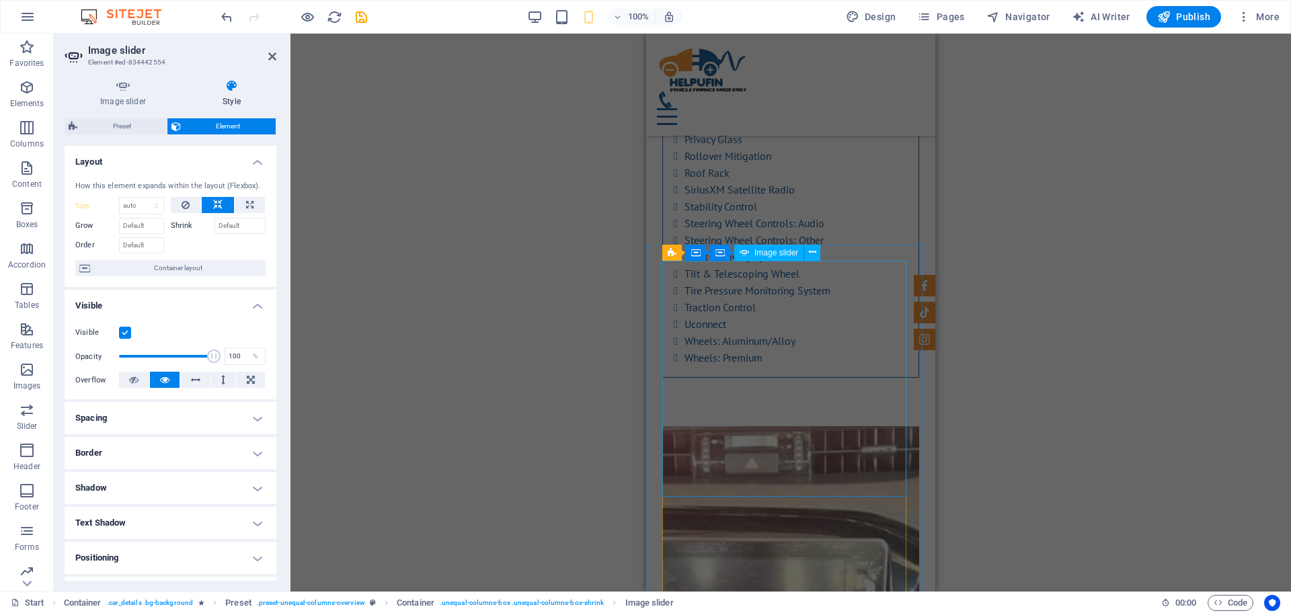
select select "px"
select select "ms"
select select "progressive"
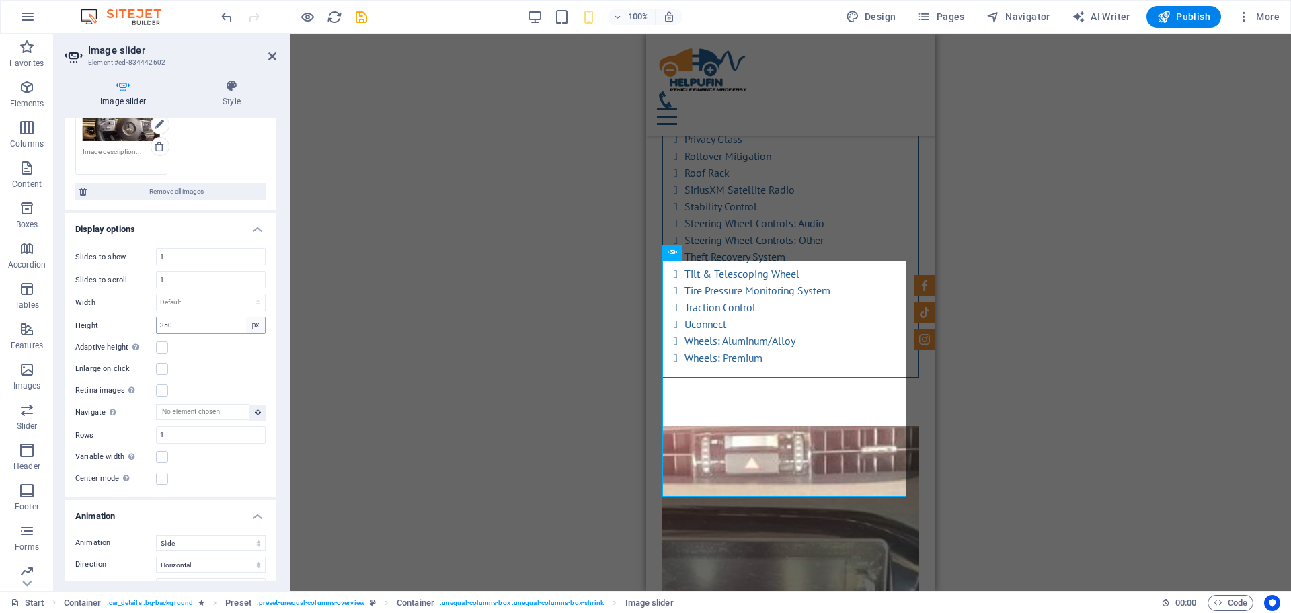
scroll to position [504, 0]
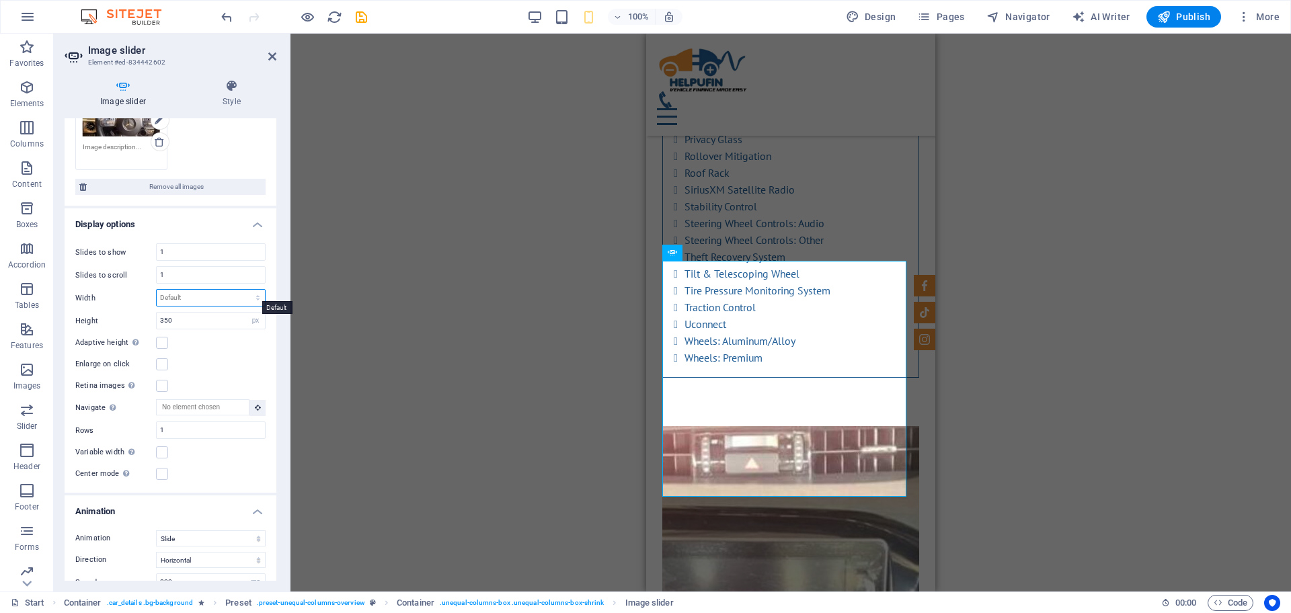
click at [198, 293] on select "Default px % rem em vw vh" at bounding box center [211, 298] width 108 height 16
select select "px"
click at [243, 290] on select "Default px % rem em vw vh" at bounding box center [211, 298] width 108 height 16
type input "0"
click at [211, 297] on input "0" at bounding box center [211, 298] width 108 height 16
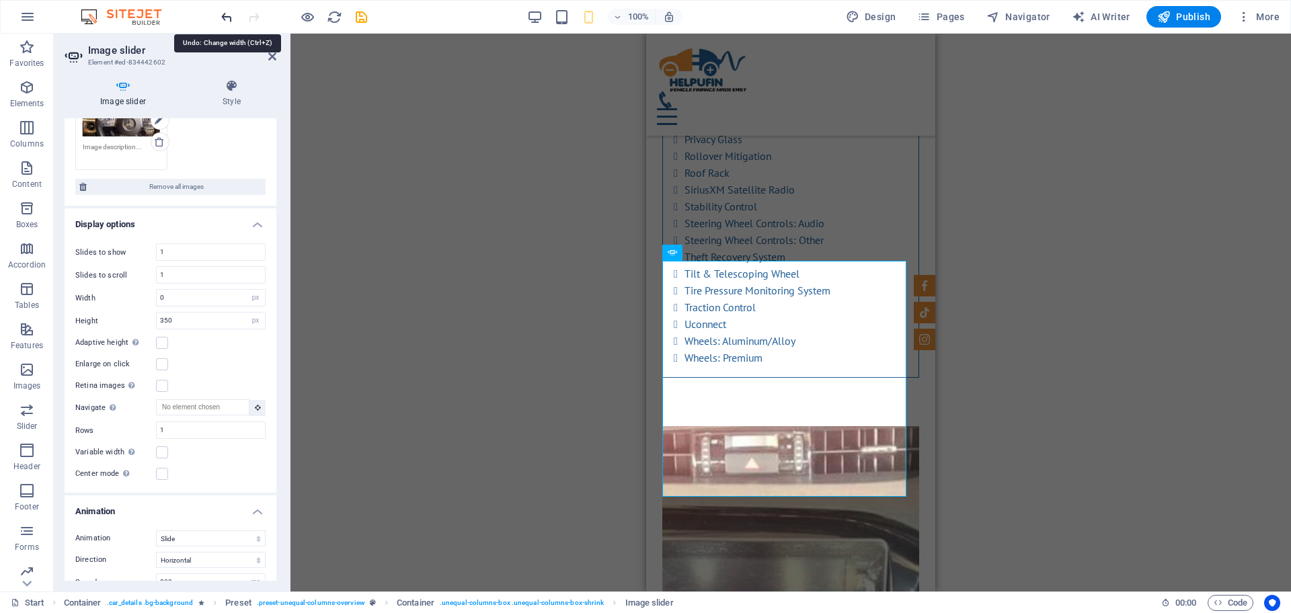
click at [223, 19] on icon "undo" at bounding box center [226, 16] width 15 height 15
click at [198, 300] on select "Default px % rem em vw vh" at bounding box center [211, 298] width 108 height 16
select select "%"
click at [243, 290] on select "Default px % rem em vw vh" at bounding box center [211, 298] width 108 height 16
type input "1"
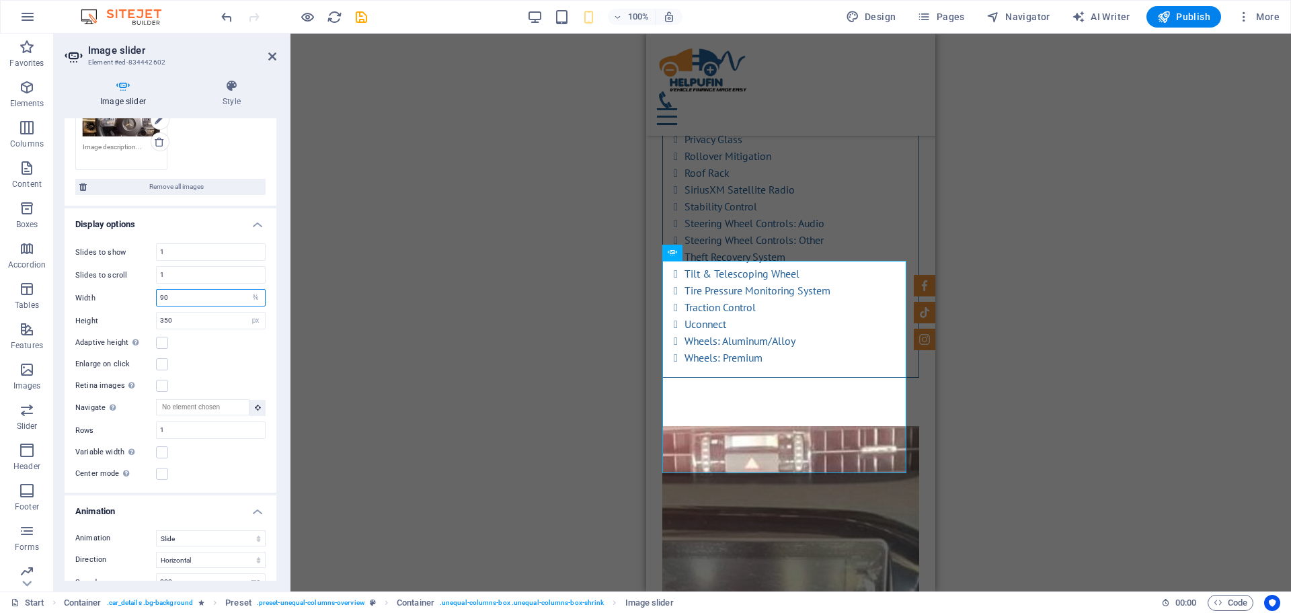
click at [222, 297] on input "90" at bounding box center [211, 298] width 108 height 16
type input "9"
type input "100"
click at [195, 293] on input "100" at bounding box center [211, 298] width 108 height 16
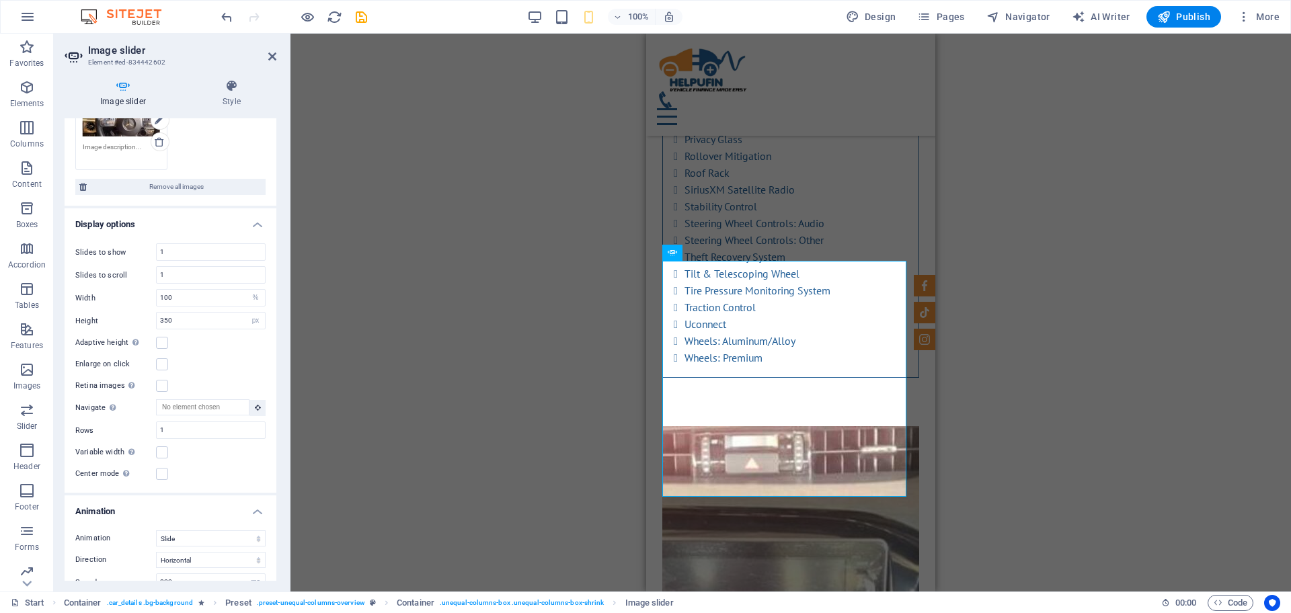
click at [352, 307] on div "Drag and drop a file to add it H1 Banner Container Banner Menu Bar Container Pr…" at bounding box center [791, 313] width 1001 height 558
click at [237, 296] on input "100" at bounding box center [211, 298] width 108 height 16
click at [250, 293] on select "Default px % rem em vw vh" at bounding box center [255, 298] width 19 height 16
select select "default"
click at [246, 290] on select "Default px % rem em vw vh" at bounding box center [255, 298] width 19 height 16
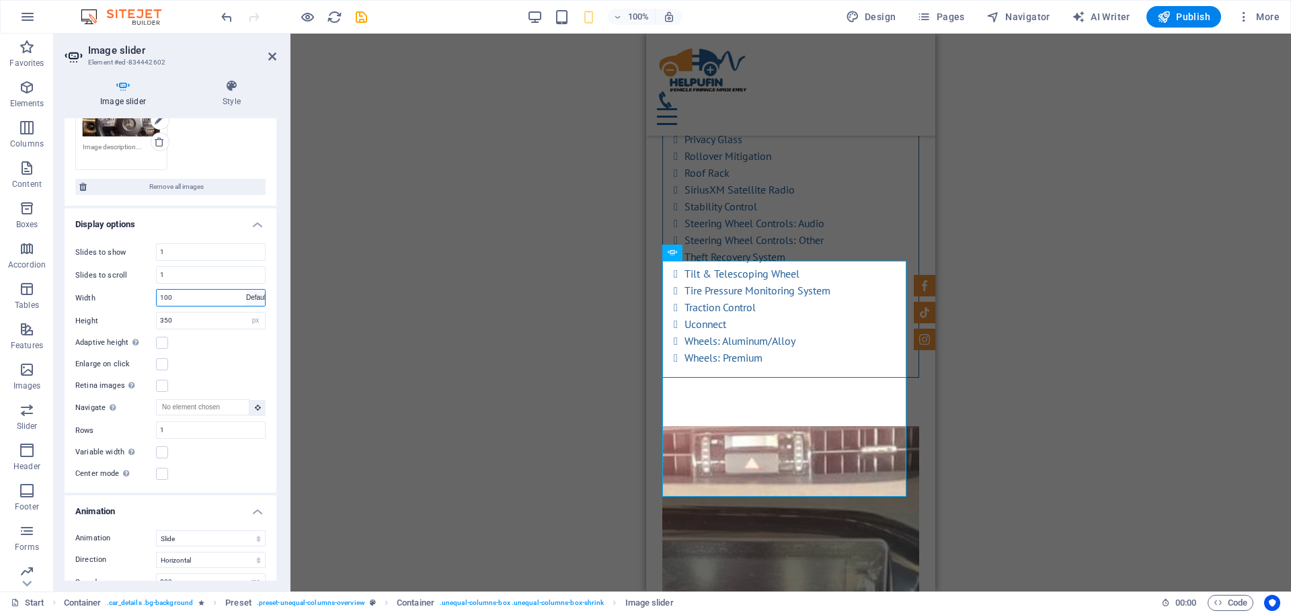
select select "DISABLED_OPTION_VALUE"
click at [170, 336] on div "Adaptive height Automatically adjust the height for single slide horizontal sli…" at bounding box center [170, 343] width 190 height 16
click at [162, 342] on label at bounding box center [162, 343] width 12 height 12
click at [0, 0] on input "Adaptive height Automatically adjust the height for single slide horizontal sli…" at bounding box center [0, 0] width 0 height 0
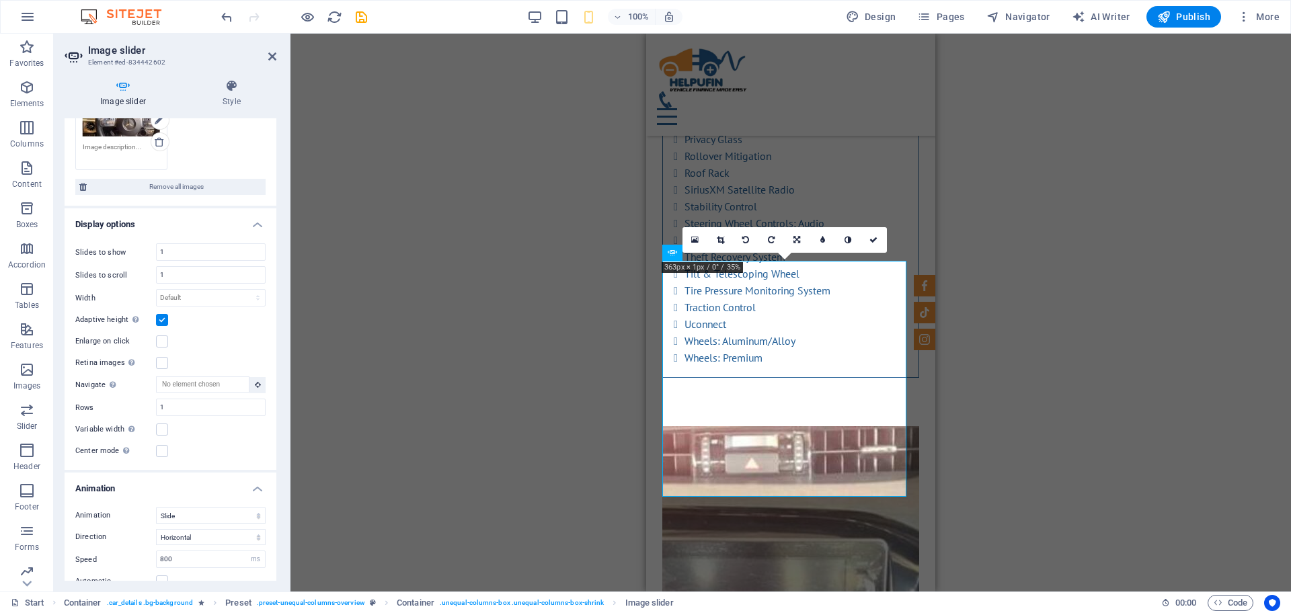
click at [164, 319] on label at bounding box center [162, 320] width 12 height 12
click at [0, 0] on input "Adaptive height Automatically adjust the height for single slide horizontal sli…" at bounding box center [0, 0] width 0 height 0
click at [159, 359] on label at bounding box center [162, 364] width 12 height 12
click at [0, 0] on input "Enlarge on click" at bounding box center [0, 0] width 0 height 0
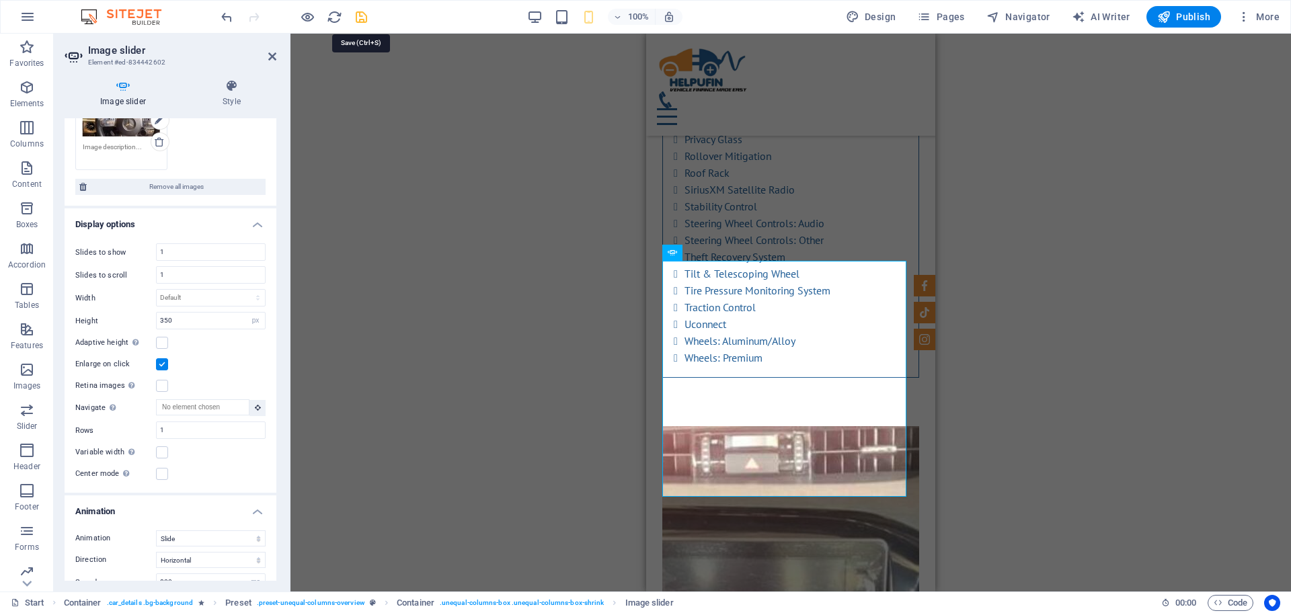
click at [360, 24] on icon "save" at bounding box center [361, 16] width 15 height 15
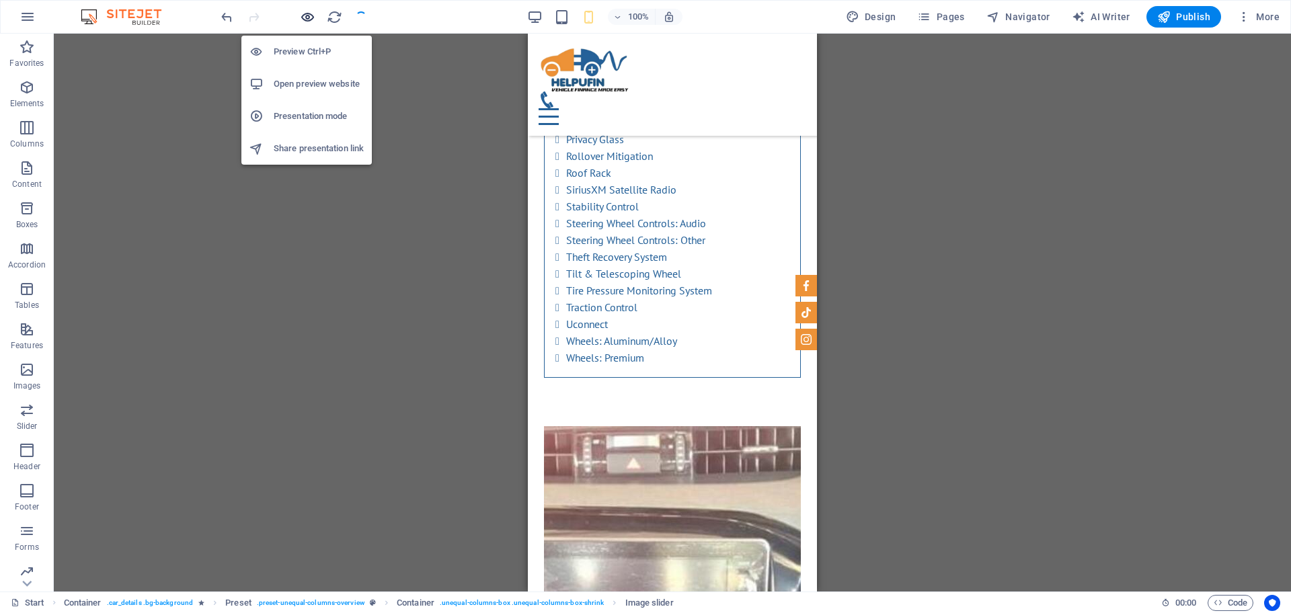
checkbox input "false"
click at [305, 54] on h6 "Preview Ctrl+P" at bounding box center [319, 52] width 90 height 16
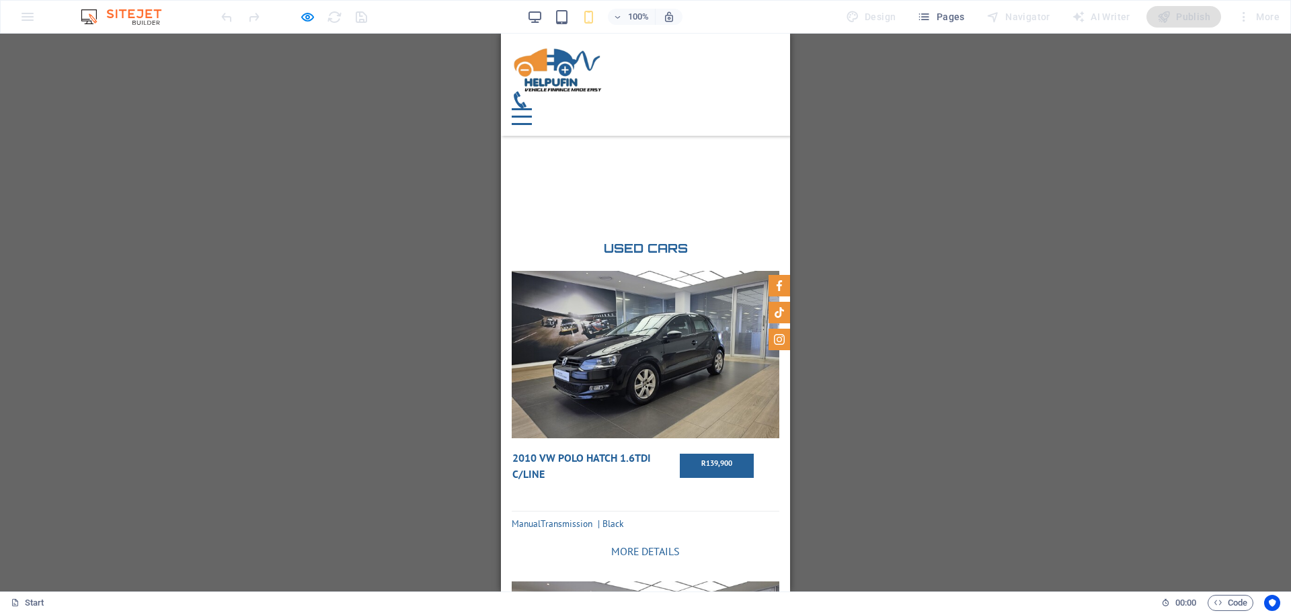
scroll to position [5189, 0]
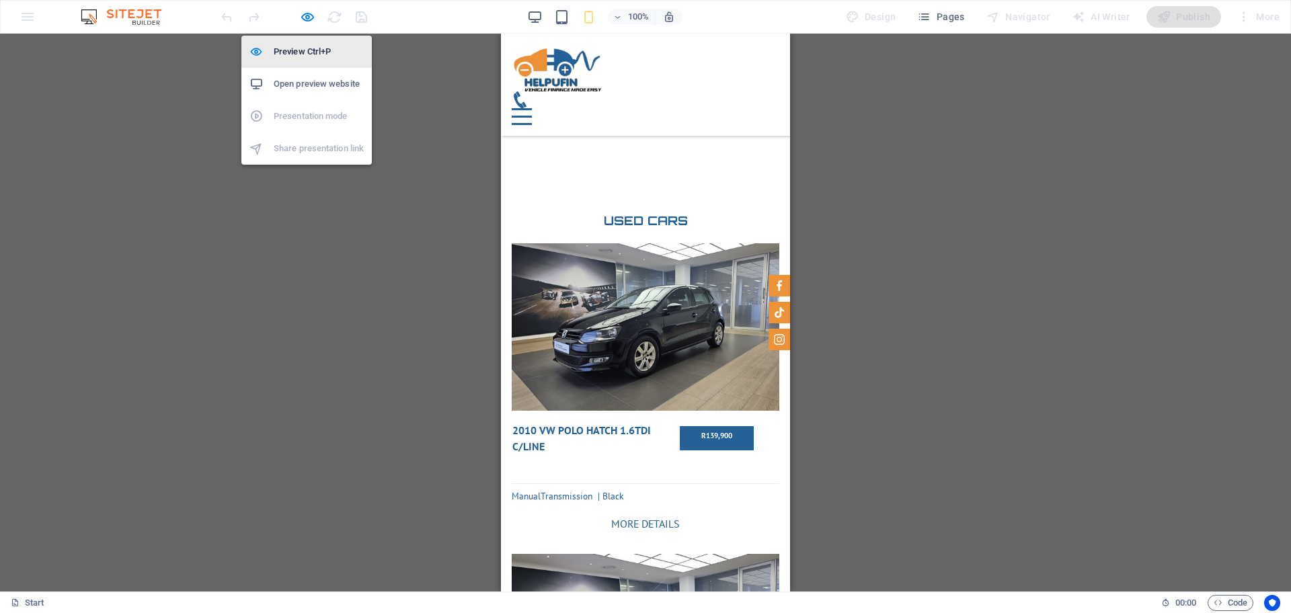
drag, startPoint x: 307, startPoint y: 17, endPoint x: 306, endPoint y: 54, distance: 37.7
click at [307, 17] on icon "button" at bounding box center [307, 16] width 15 height 15
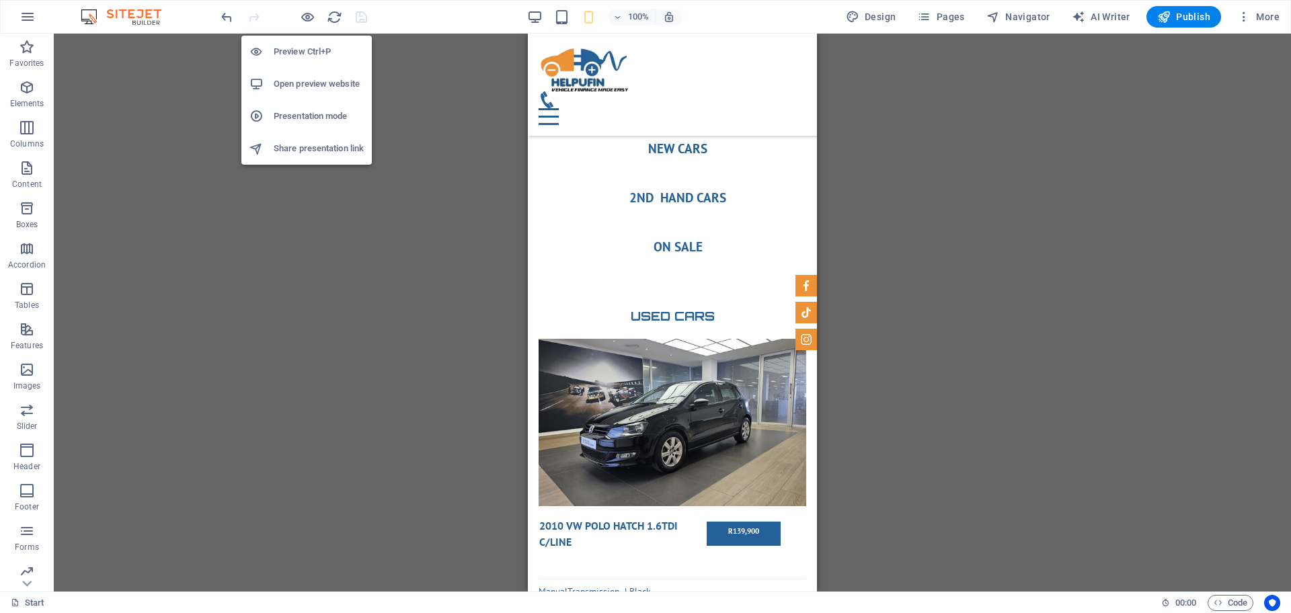
scroll to position [5285, 0]
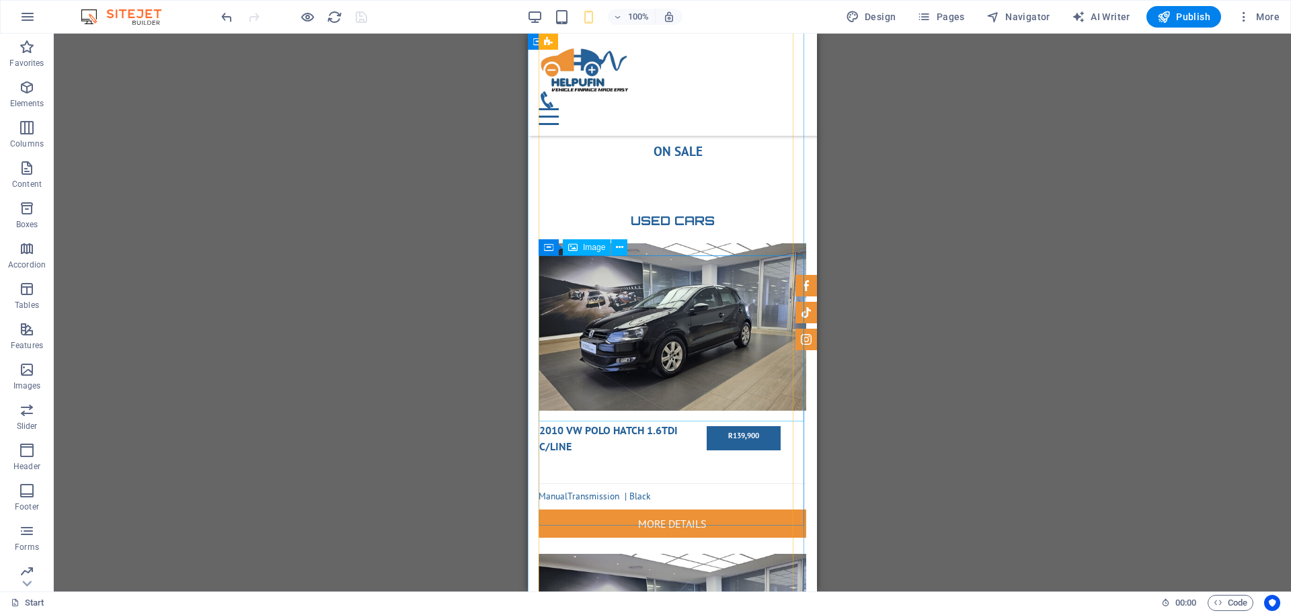
select select "%"
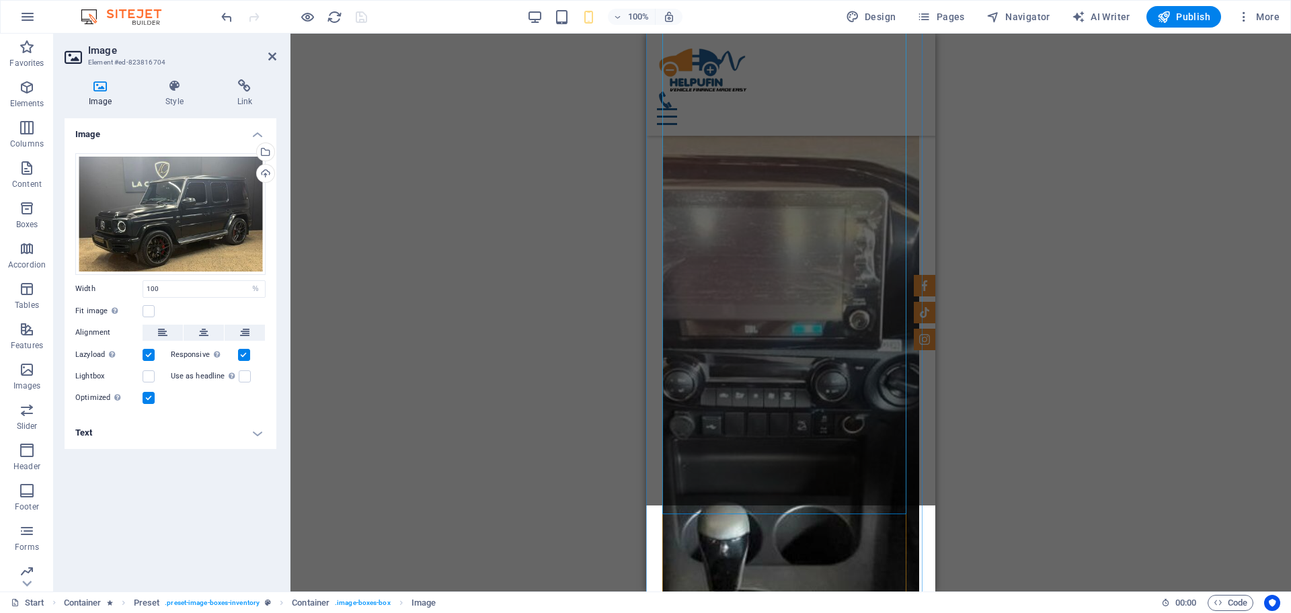
scroll to position [11926, 0]
select select "px"
select select "ms"
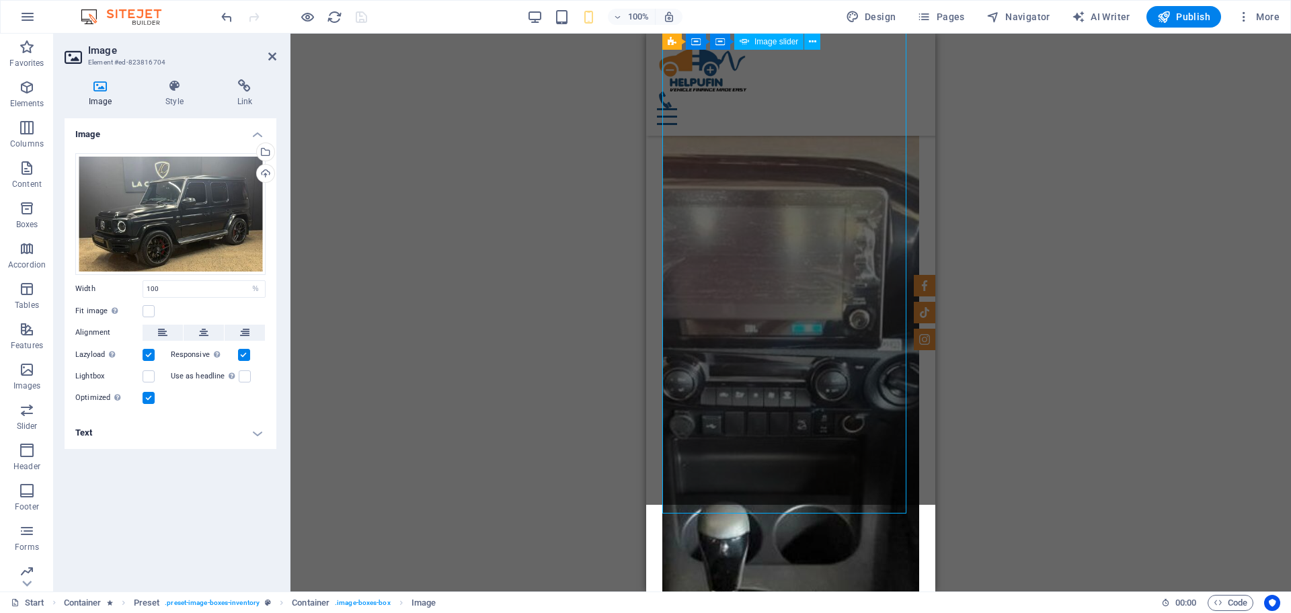
select select "progressive"
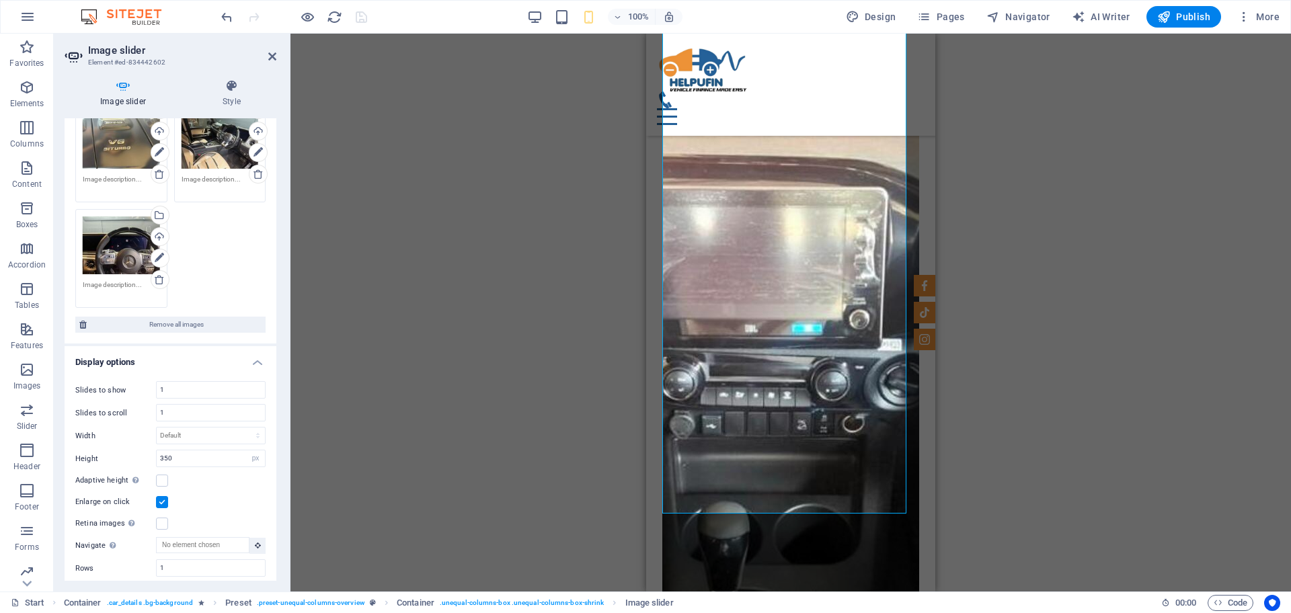
scroll to position [352, 0]
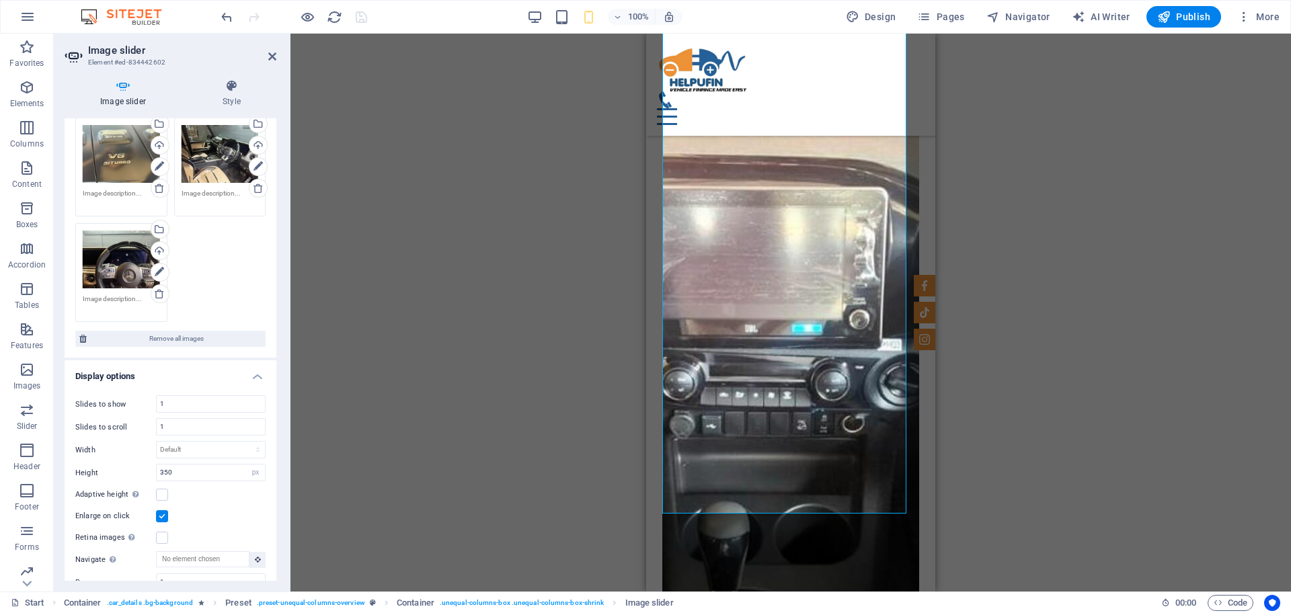
click at [393, 247] on div "Drag and drop a file to add it H1 Banner Container Banner Menu Bar Container Pr…" at bounding box center [791, 313] width 1001 height 558
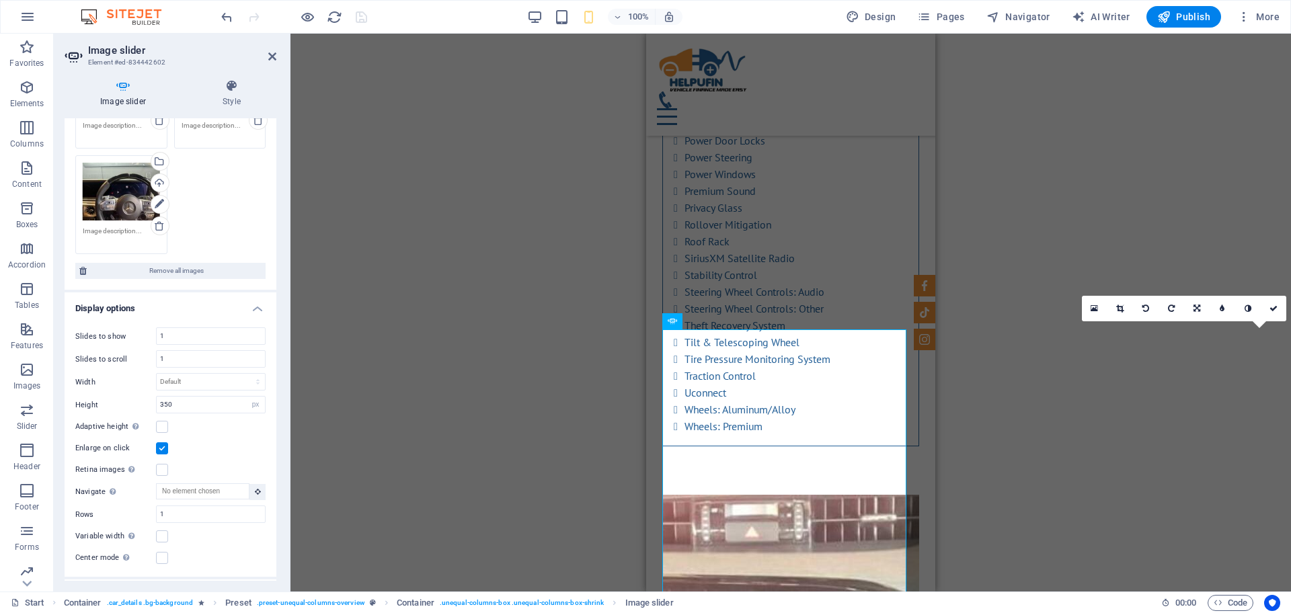
scroll to position [504, 0]
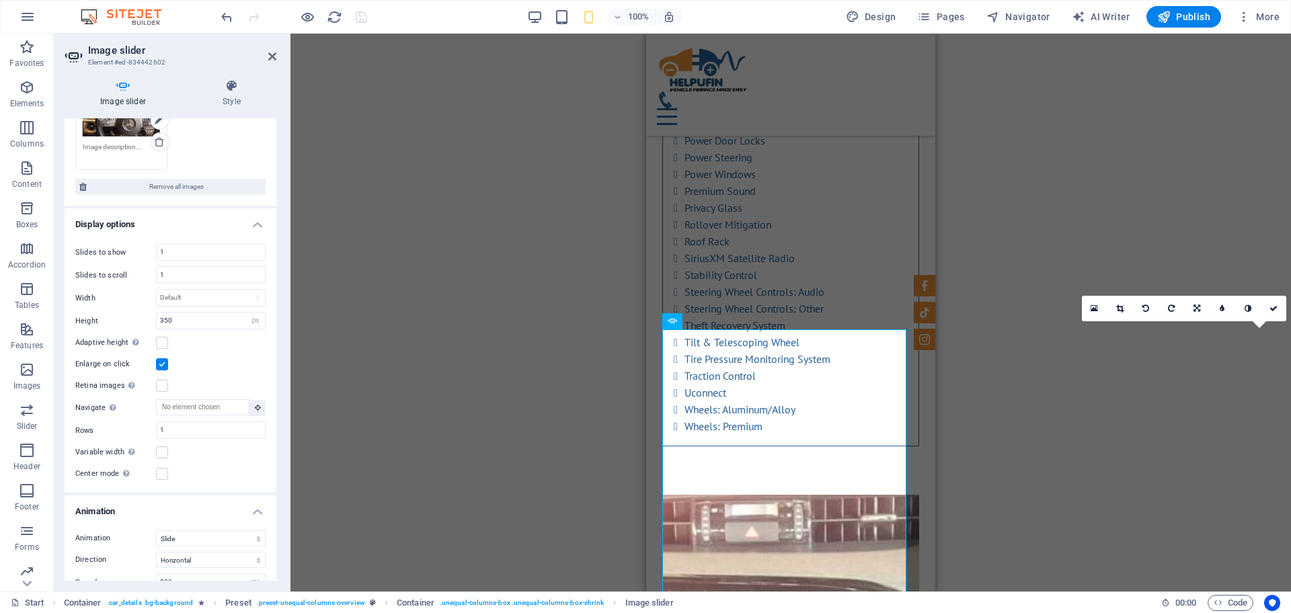
click at [158, 358] on label at bounding box center [162, 364] width 12 height 12
click at [0, 0] on input "Enlarge on click" at bounding box center [0, 0] width 0 height 0
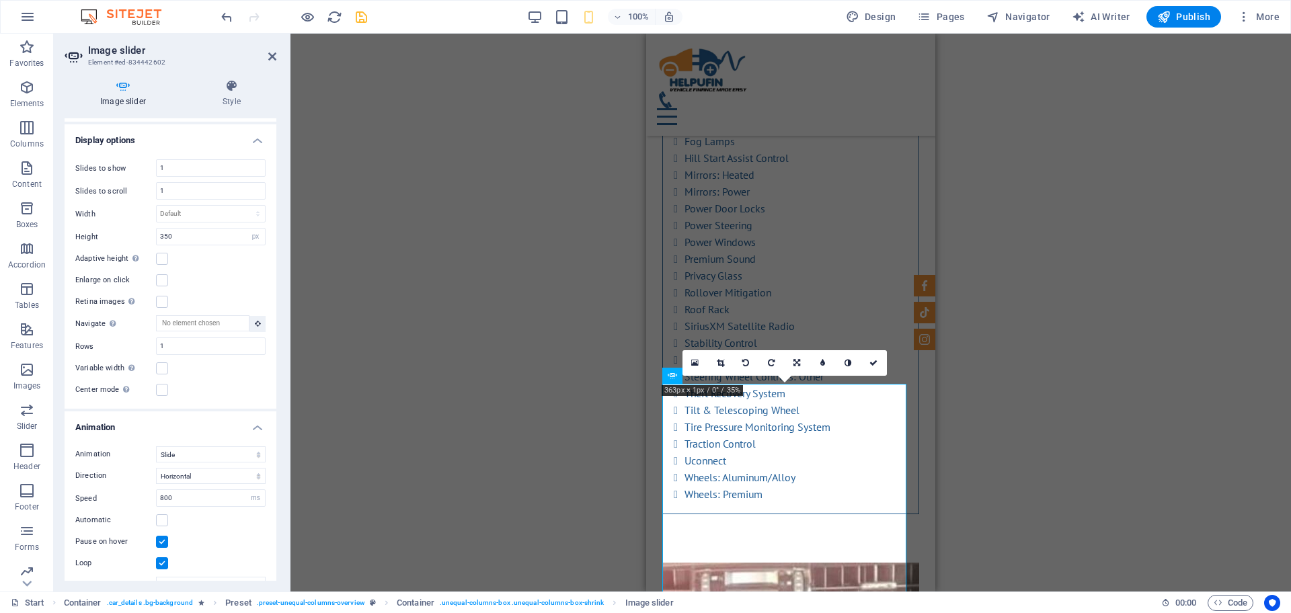
scroll to position [11437, 0]
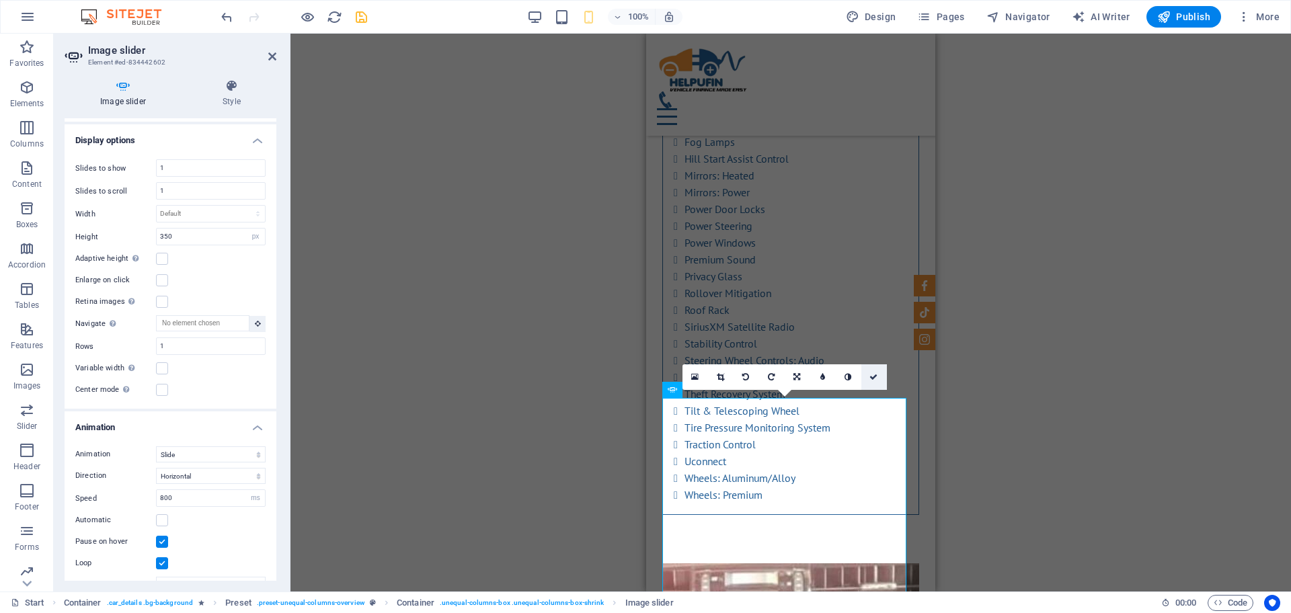
click at [880, 378] on link at bounding box center [875, 378] width 26 height 26
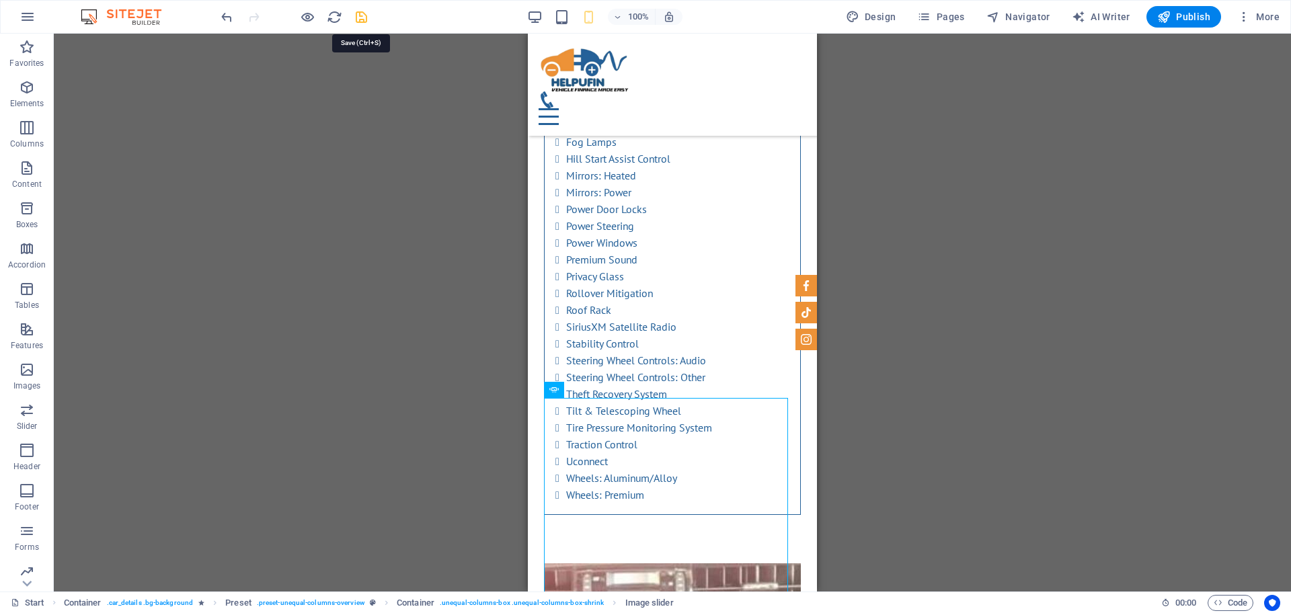
click at [360, 18] on icon "save" at bounding box center [361, 16] width 15 height 15
checkbox input "false"
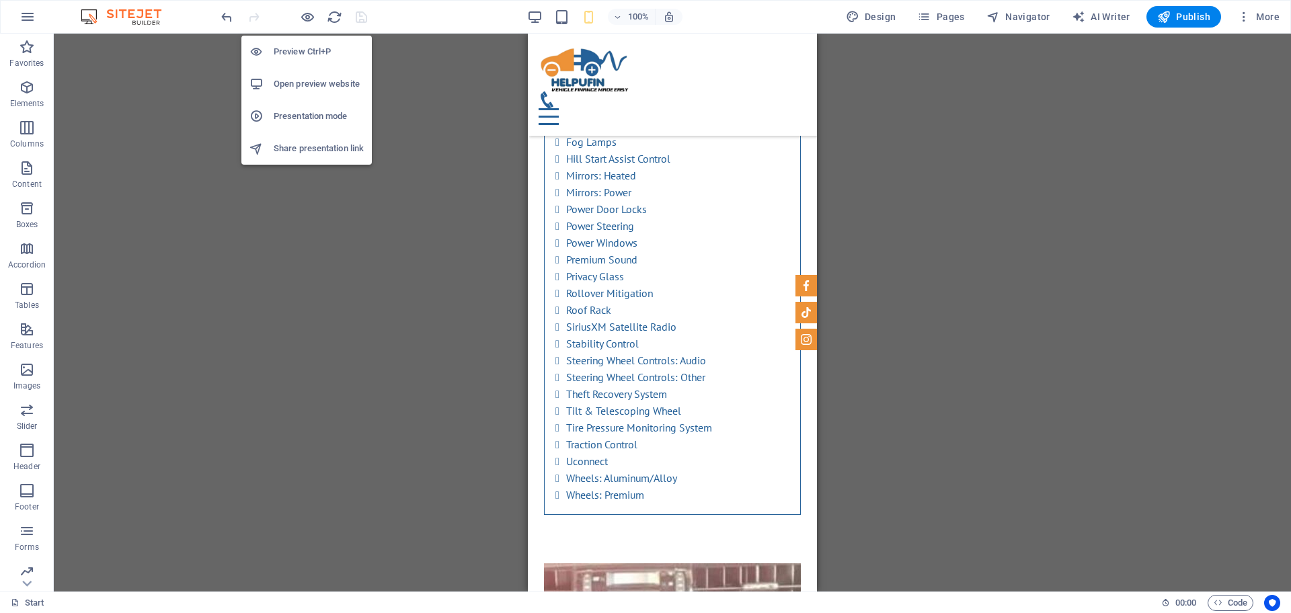
click at [301, 47] on h6 "Preview Ctrl+P" at bounding box center [319, 52] width 90 height 16
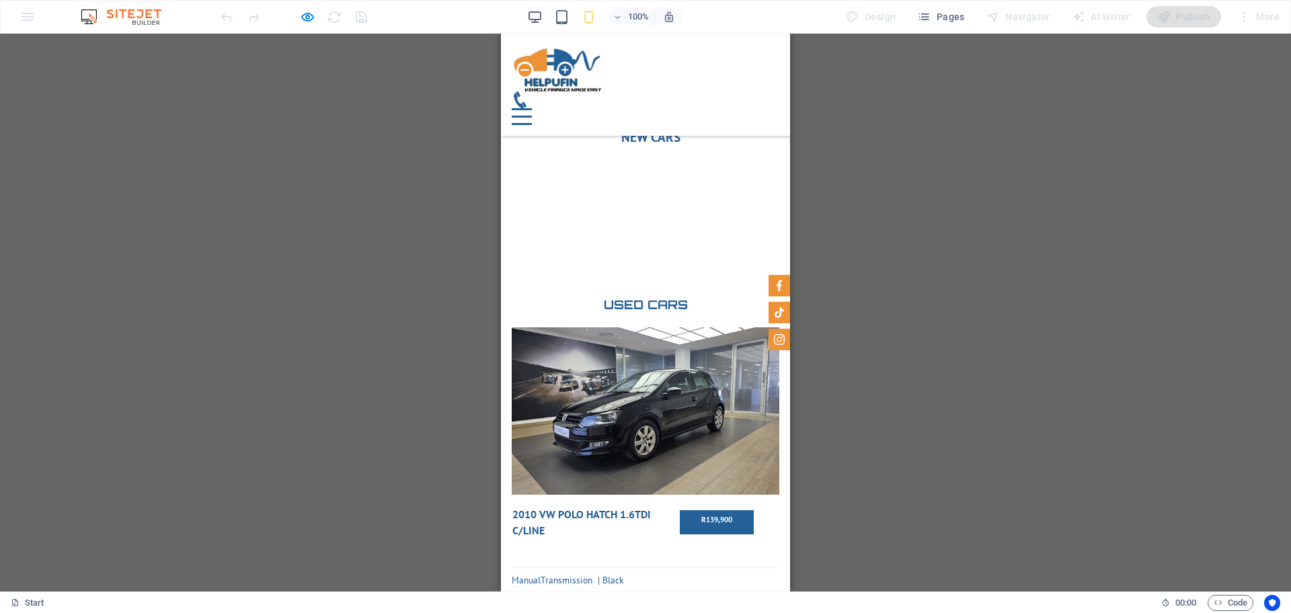
scroll to position [5189, 0]
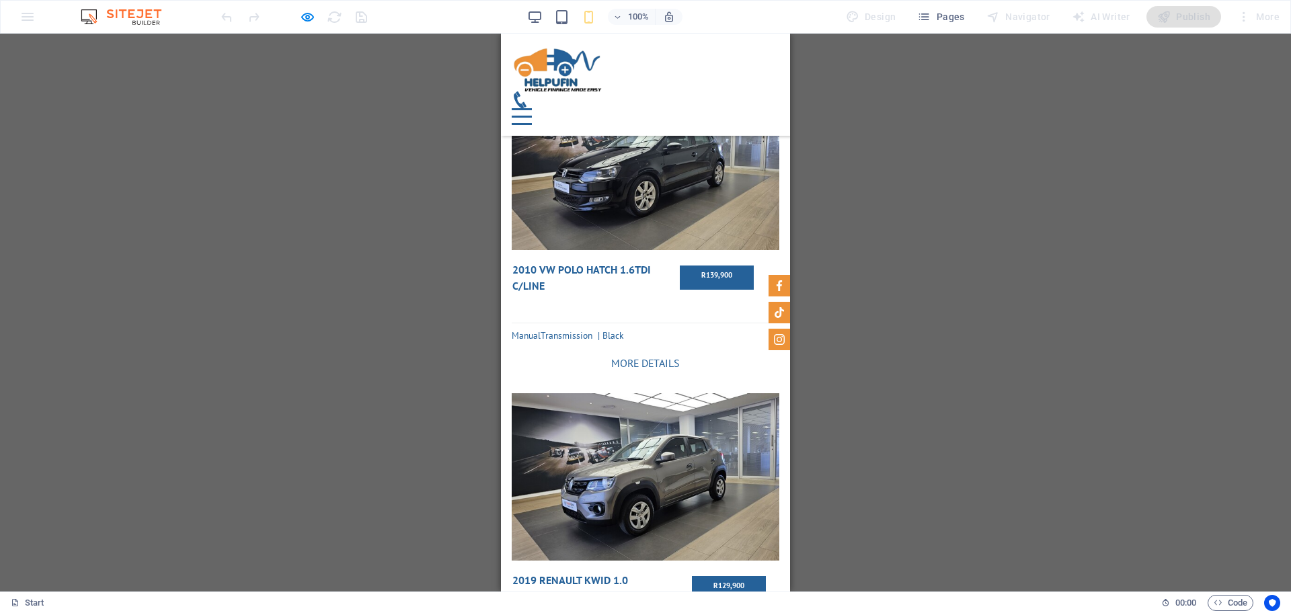
scroll to position [5273, 0]
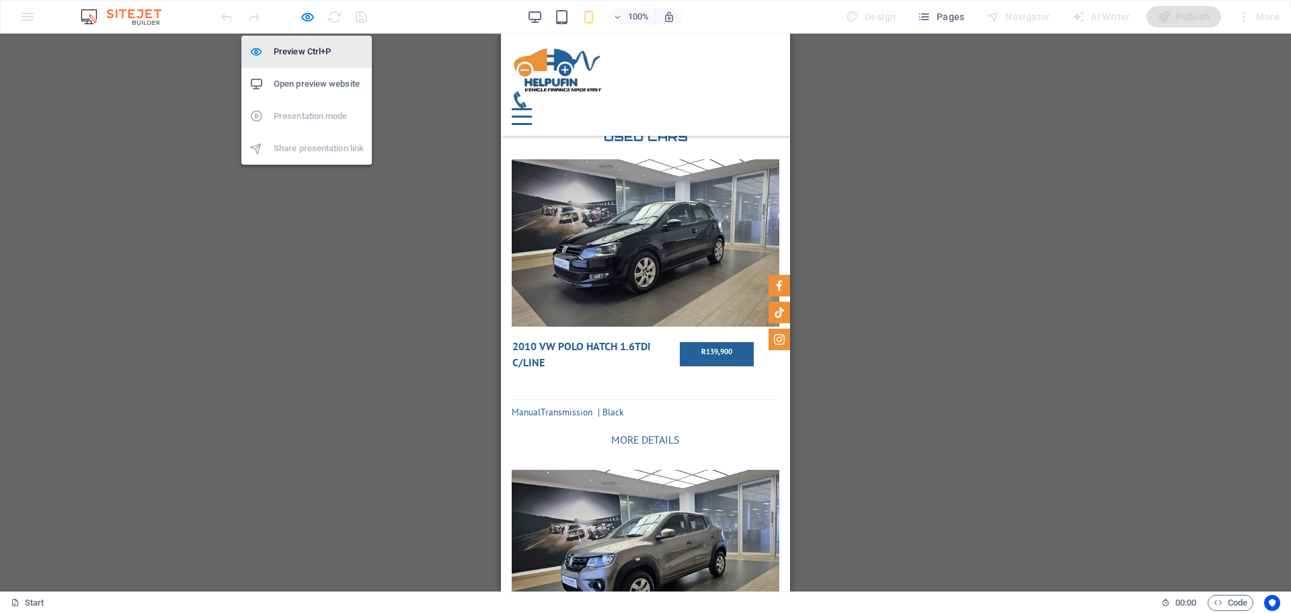
click at [293, 48] on h6 "Preview Ctrl+P" at bounding box center [319, 52] width 90 height 16
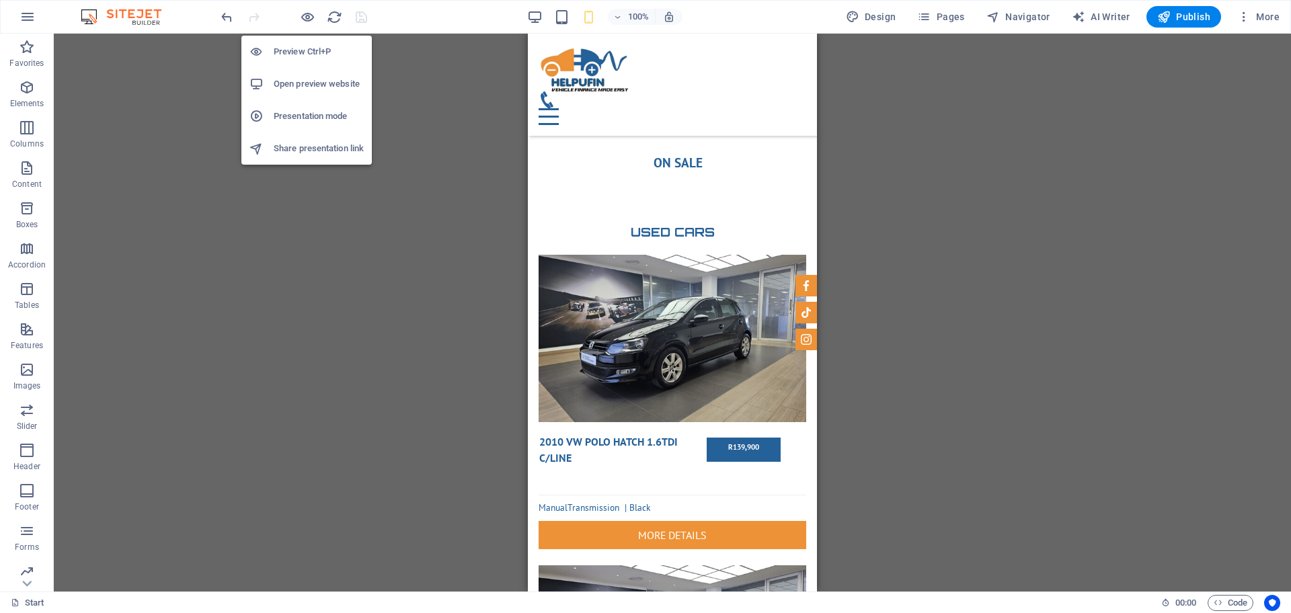
scroll to position [5369, 0]
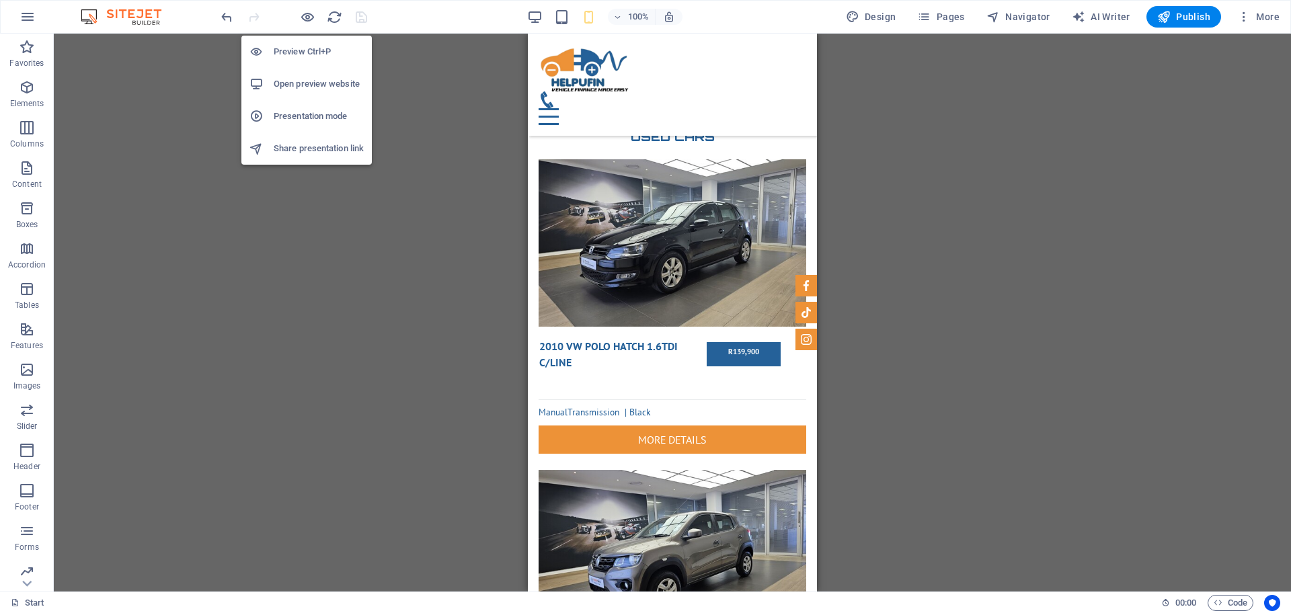
click at [291, 88] on h6 "Open preview website" at bounding box center [319, 84] width 90 height 16
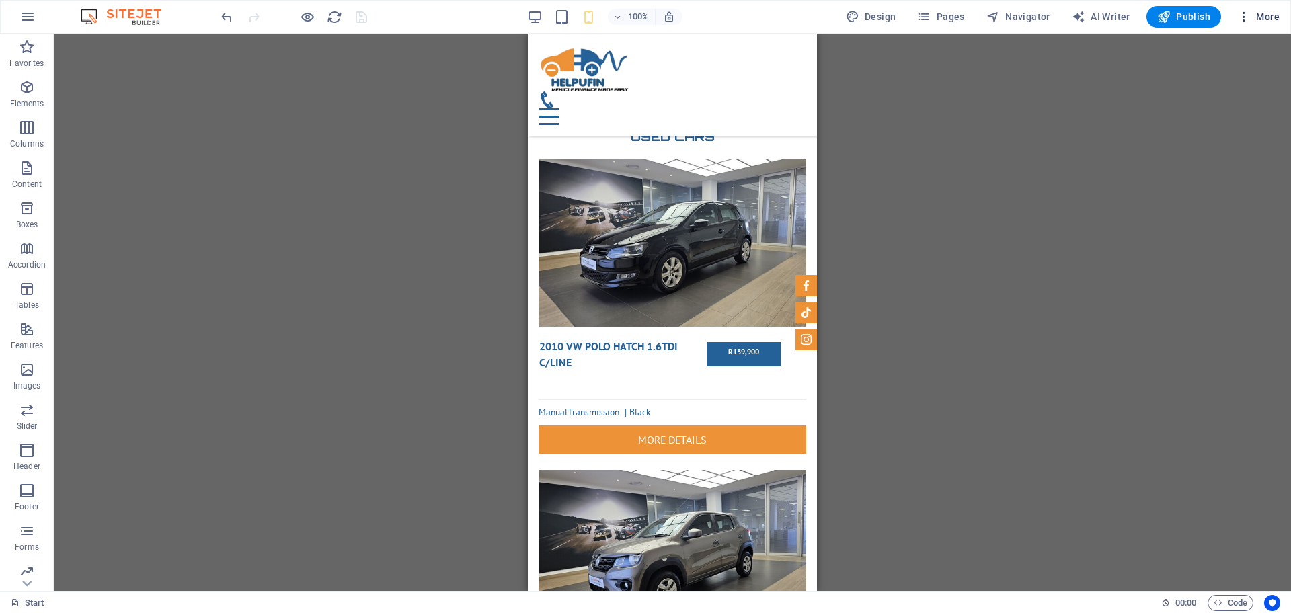
click at [1264, 20] on span "More" at bounding box center [1258, 16] width 42 height 13
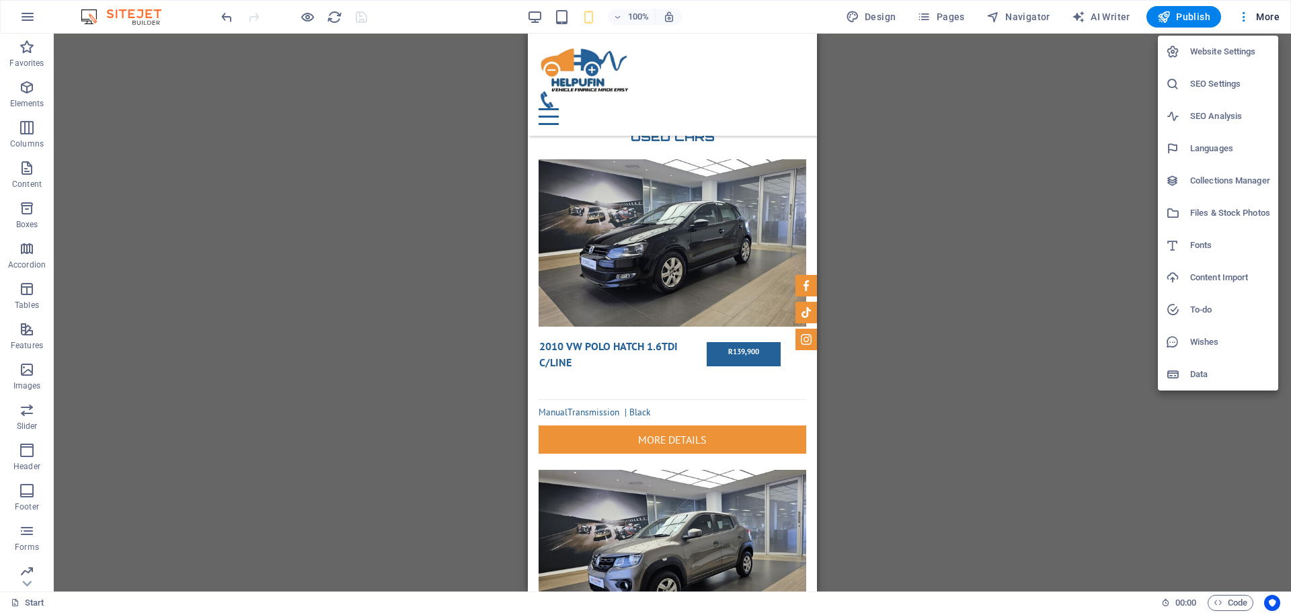
click at [1236, 54] on h6 "Website Settings" at bounding box center [1230, 52] width 80 height 16
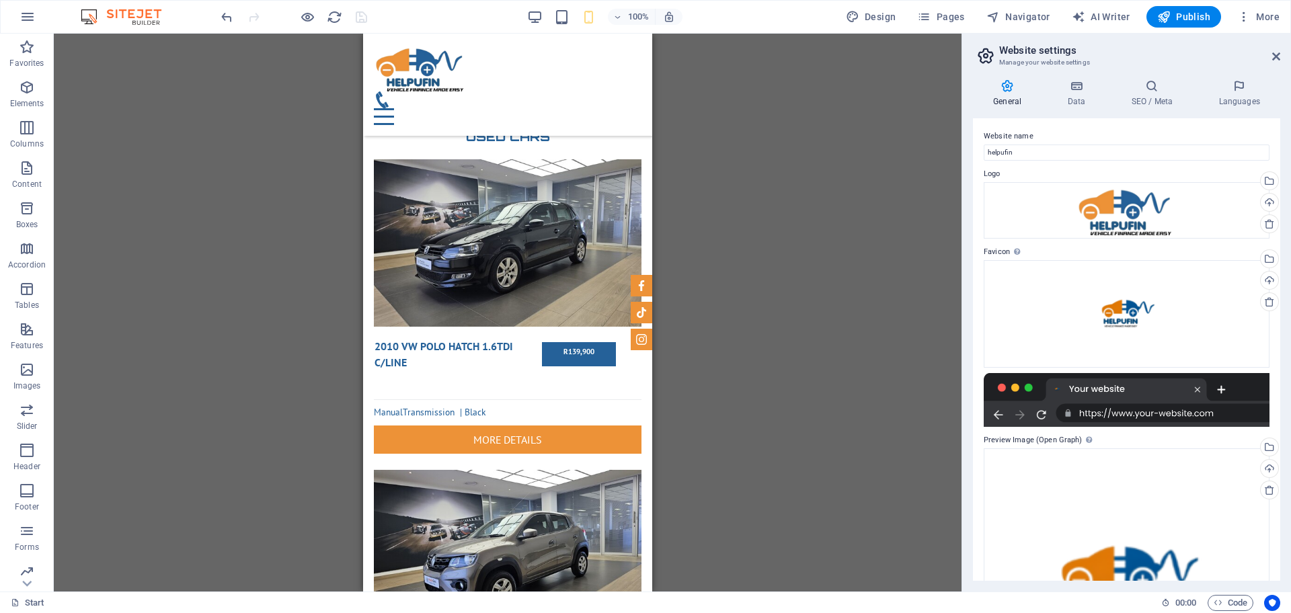
scroll to position [0, 0]
click at [1268, 260] on div "Select files from the file manager, stock photos, or upload file(s)" at bounding box center [1268, 261] width 20 height 20
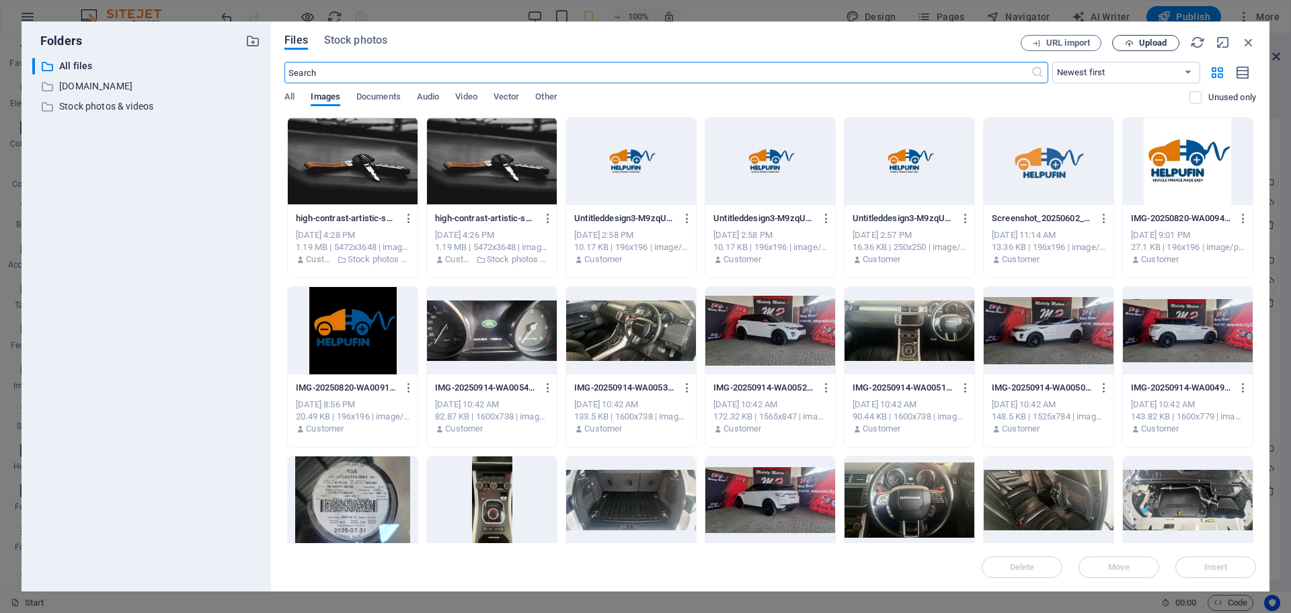
click at [1149, 44] on span "Upload" at bounding box center [1153, 43] width 28 height 8
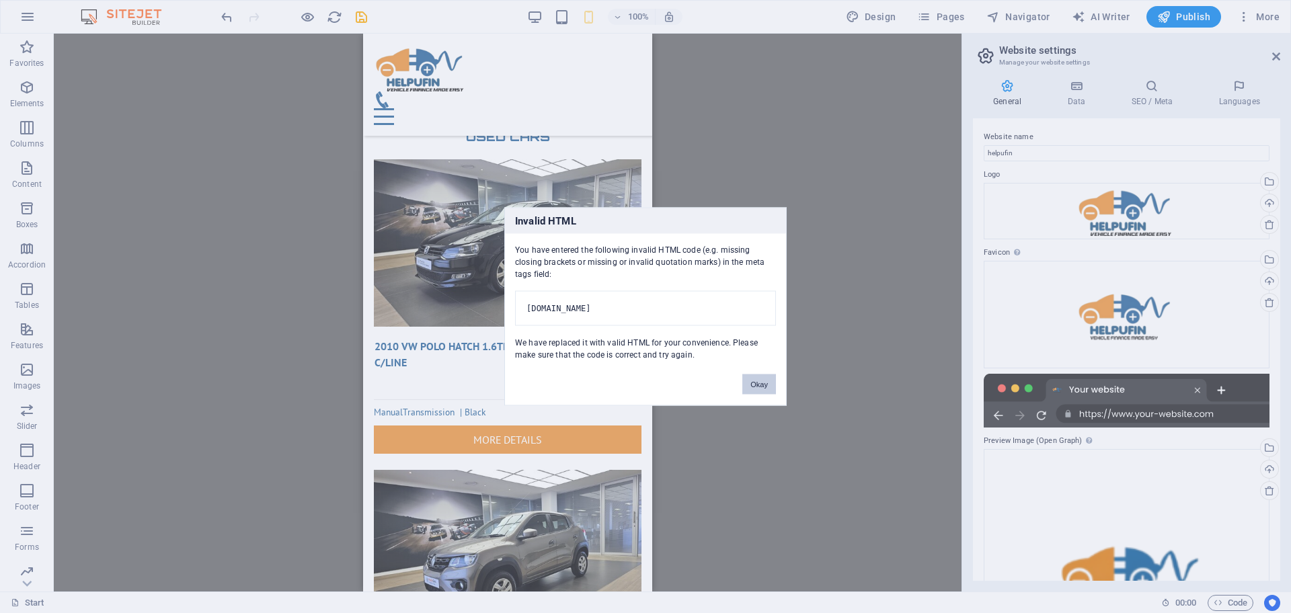
click at [767, 391] on button "Okay" at bounding box center [759, 385] width 34 height 20
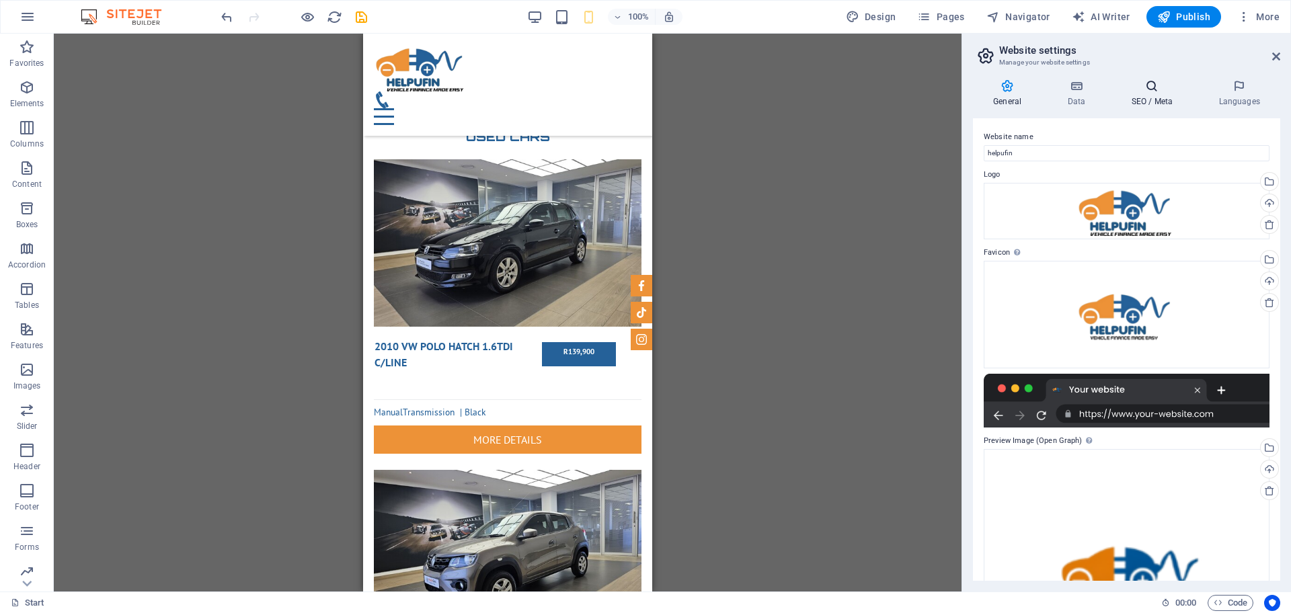
click at [1151, 94] on h4 "SEO / Meta" at bounding box center [1154, 93] width 87 height 28
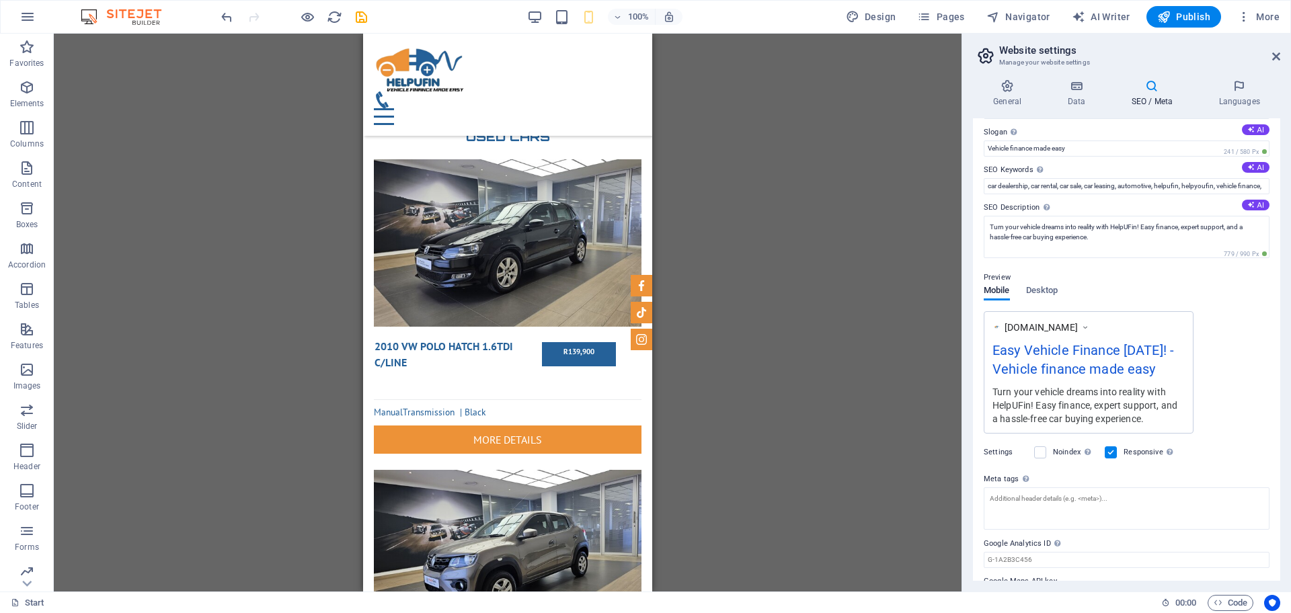
scroll to position [78, 0]
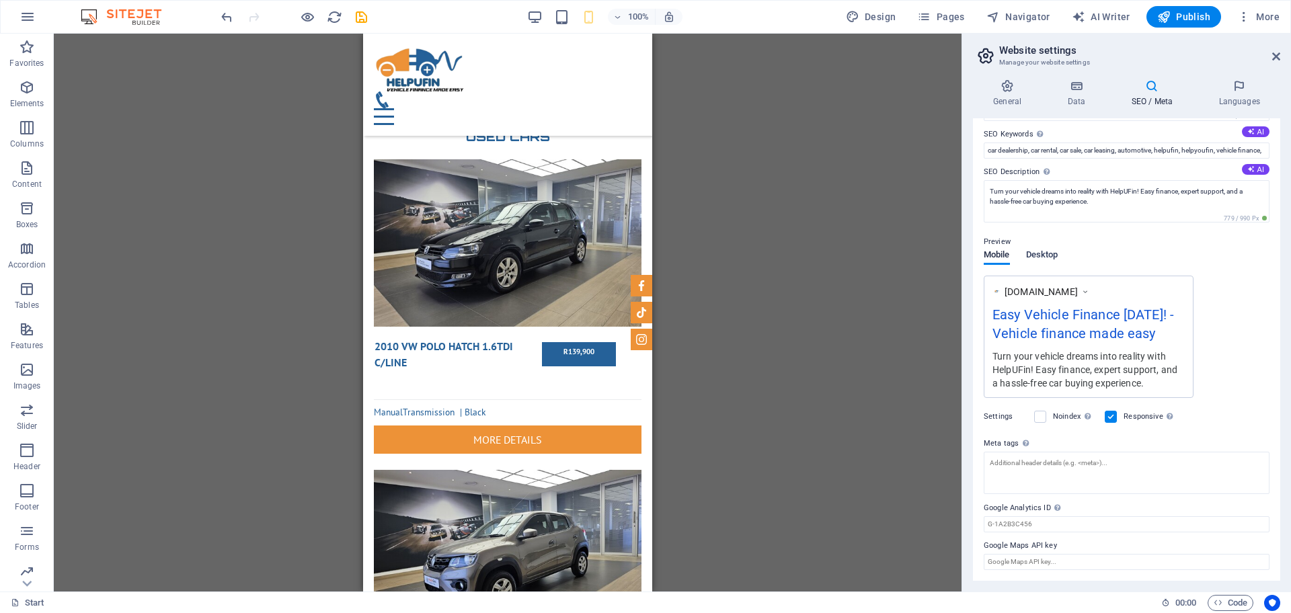
click at [1041, 252] on span "Desktop" at bounding box center [1042, 256] width 32 height 19
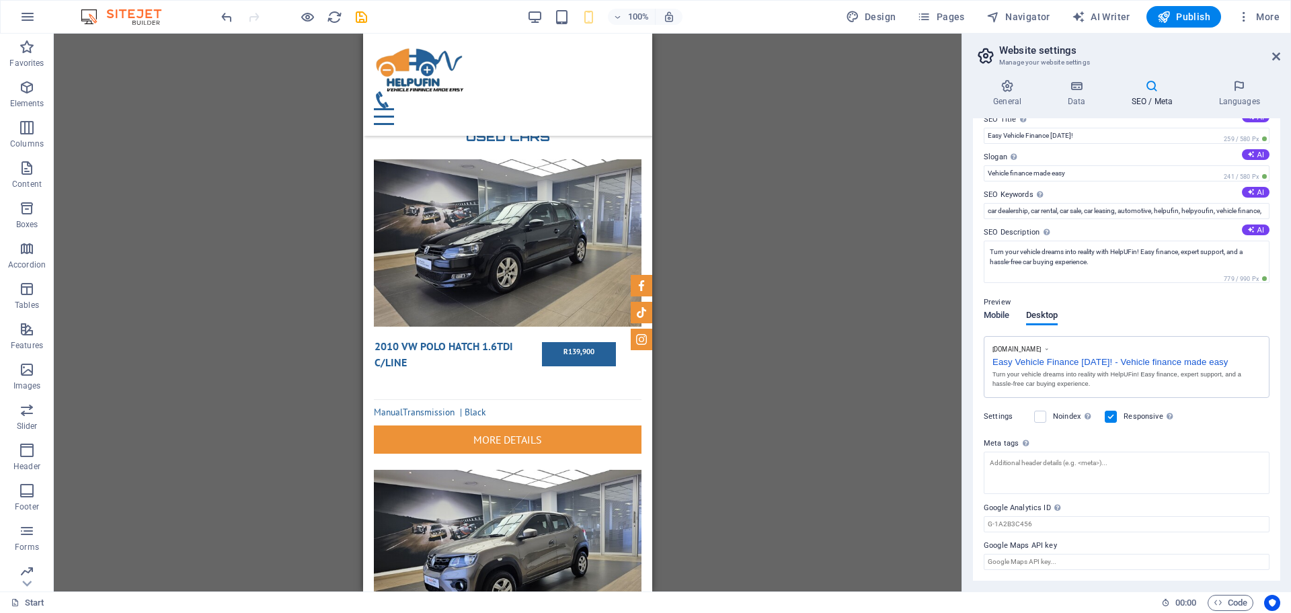
click at [1003, 313] on span "Mobile" at bounding box center [997, 316] width 26 height 19
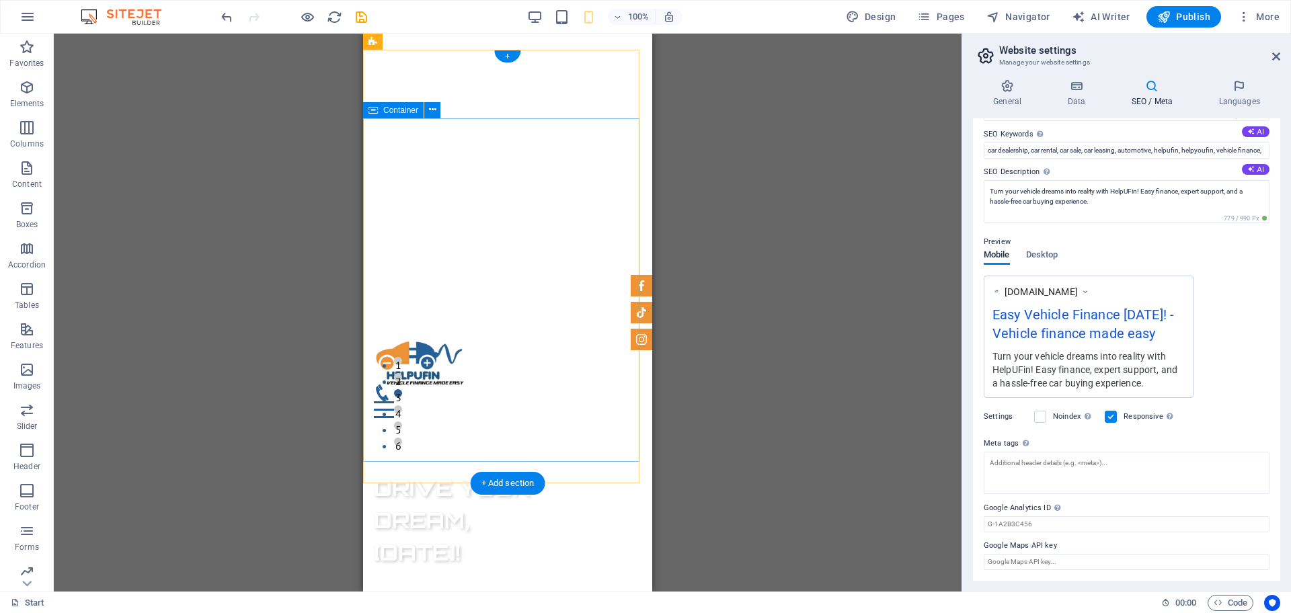
scroll to position [0, 0]
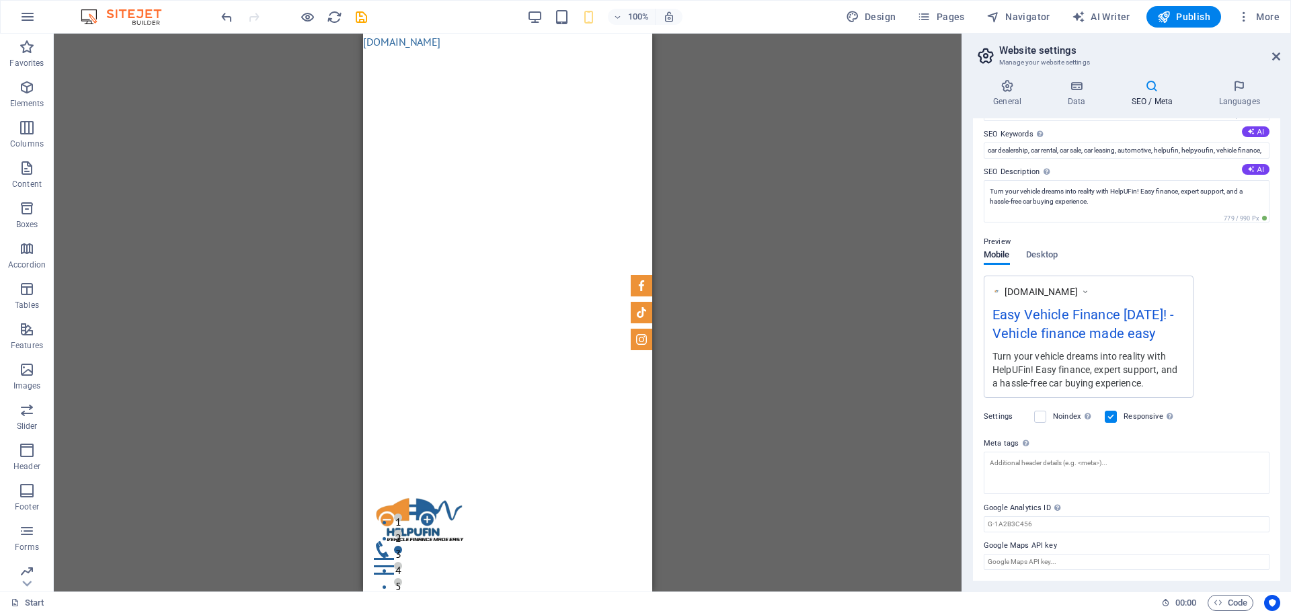
click at [29, 88] on icon "button" at bounding box center [27, 87] width 16 height 16
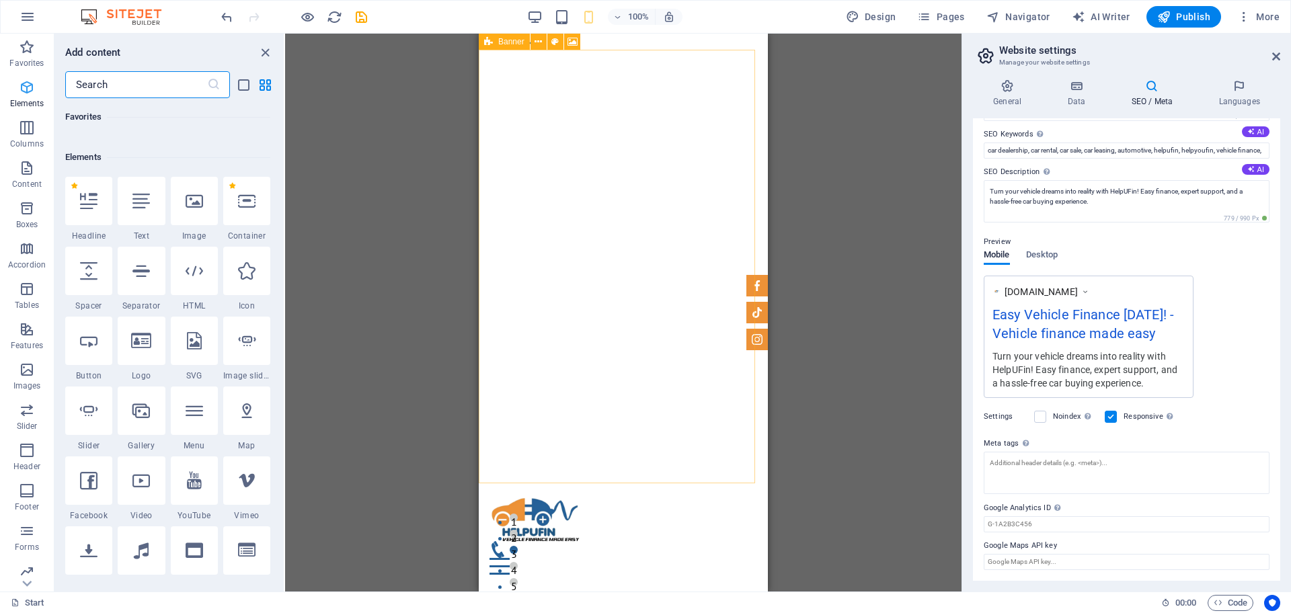
scroll to position [143, 0]
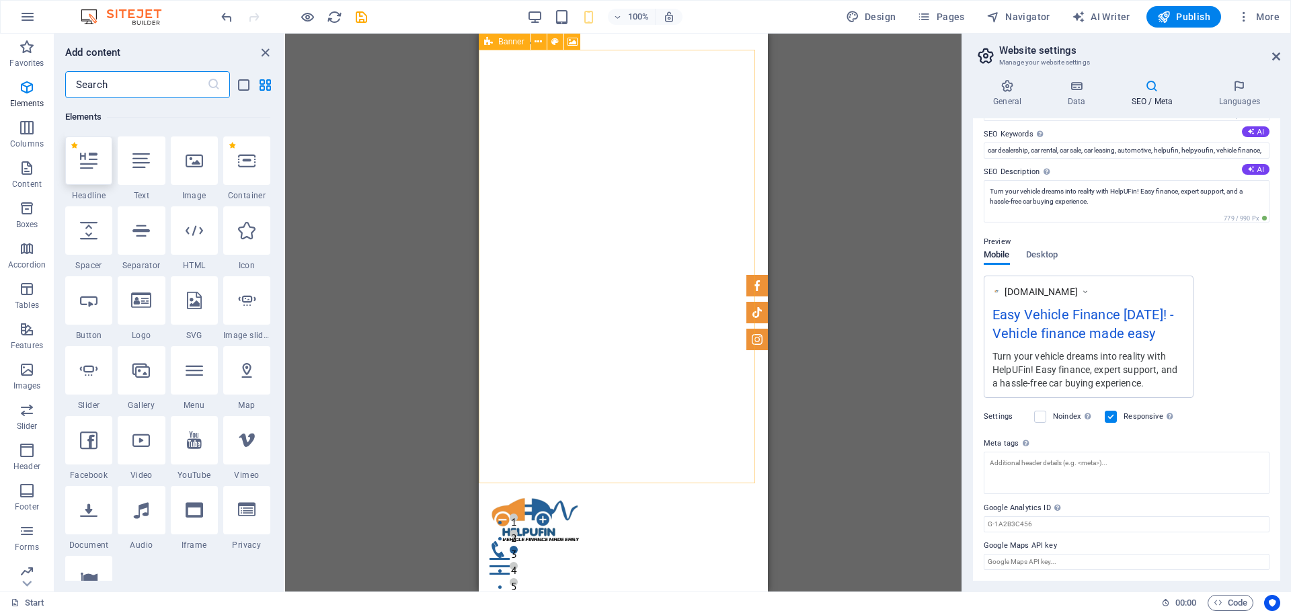
click at [97, 164] on icon at bounding box center [88, 160] width 17 height 17
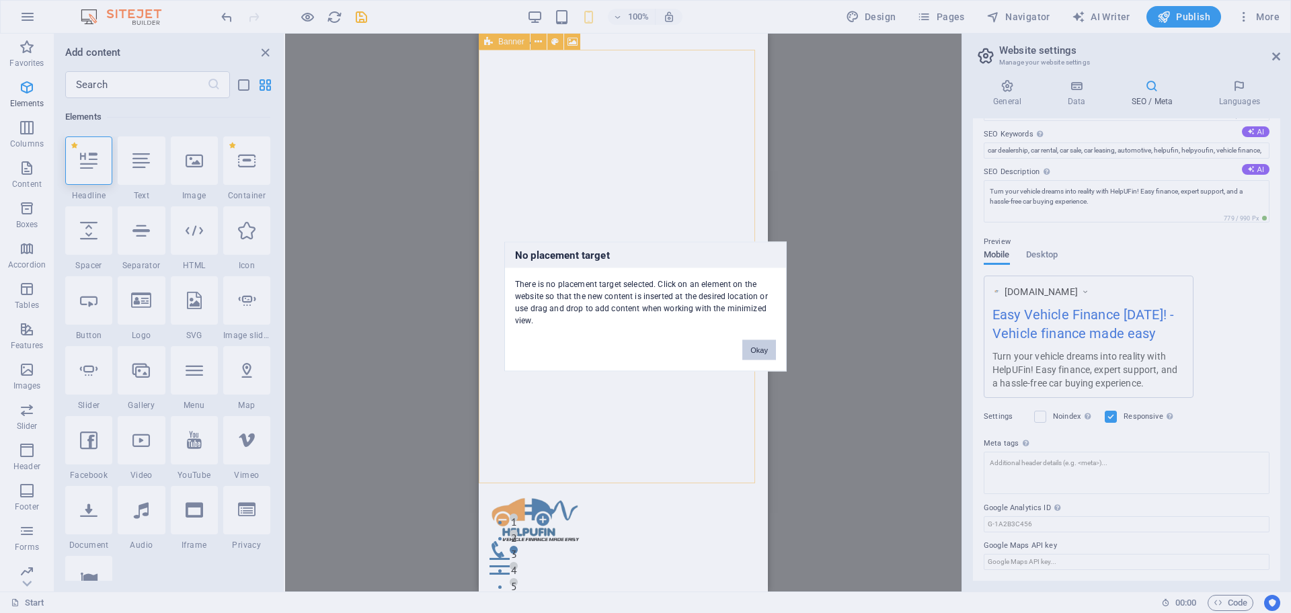
click at [751, 348] on button "Okay" at bounding box center [759, 350] width 34 height 20
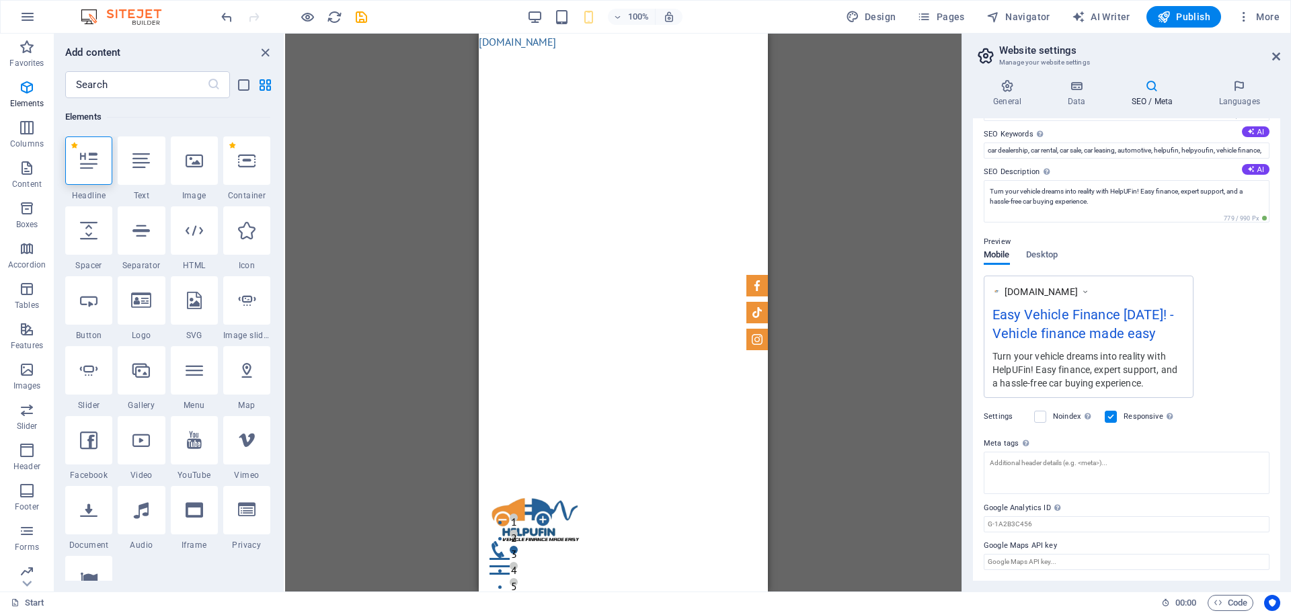
drag, startPoint x: 54, startPoint y: 6, endPoint x: 418, endPoint y: 172, distance: 400.0
click at [418, 172] on div "Drag and drop a file to add it H1 Banner Container Menu Bar Container Preset Co…" at bounding box center [623, 313] width 677 height 558
click at [1060, 457] on textarea "Meta tags Enter HTML code here that will be placed inside the tags of your webs…" at bounding box center [1127, 478] width 286 height 52
paste textarea "<!-- Open Graph / Social Sharing --> <meta property="og:type" content="website"…"
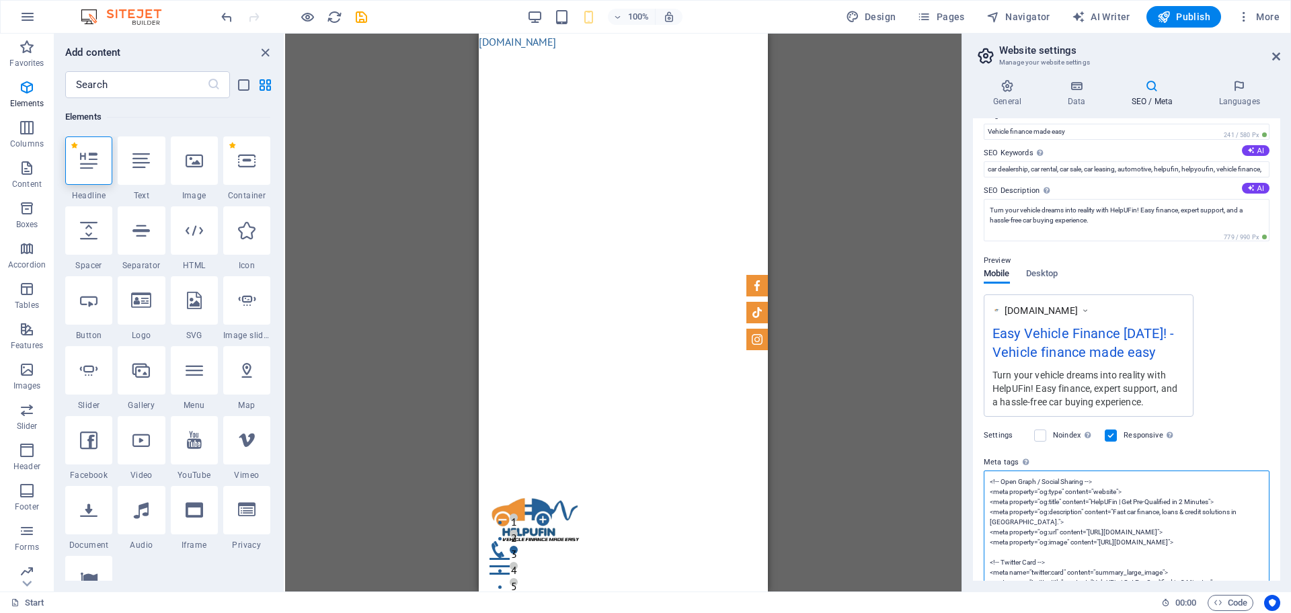
scroll to position [0, 0]
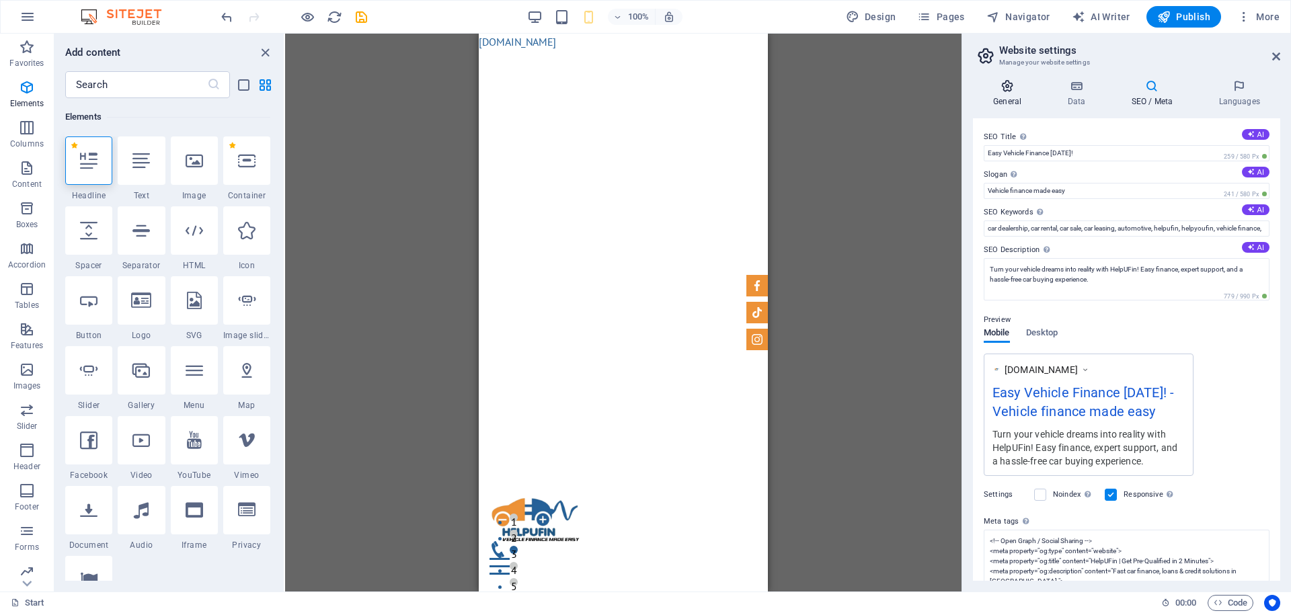
type textarea "<!-- Open Graph / Social Sharing --> <meta property="og:type" content="website"…"
click at [1008, 87] on body "HELPUFIN Start Favorites Elements Columns Content Boxes Accordion Tables Featur…" at bounding box center [645, 306] width 1291 height 613
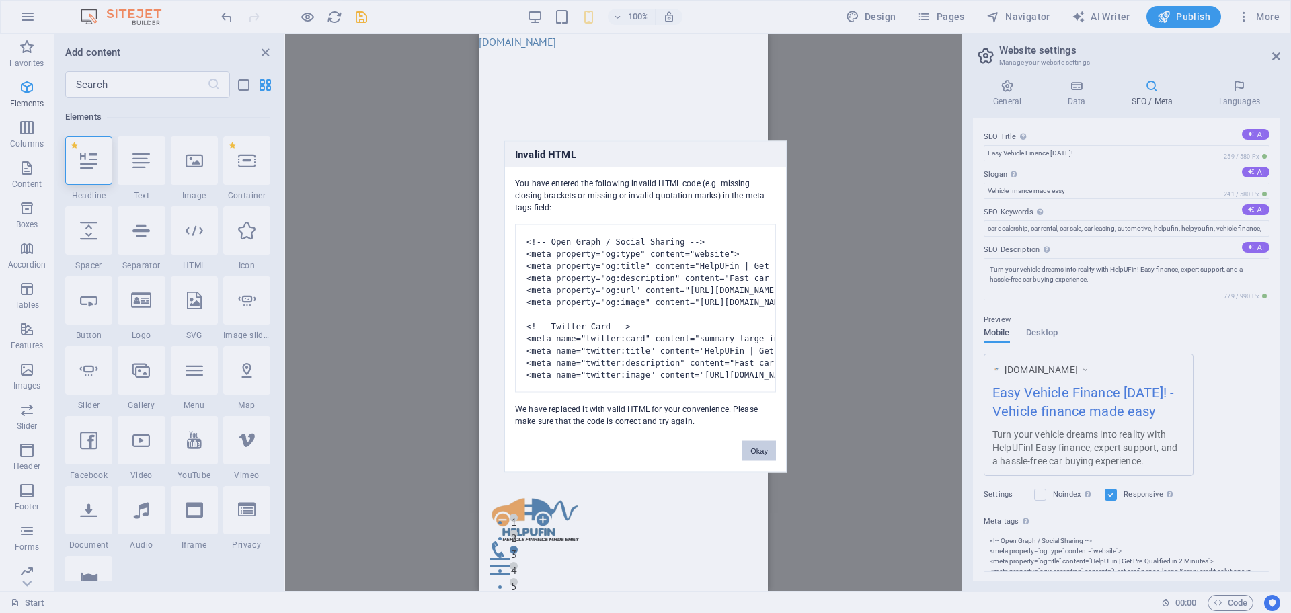
click at [751, 461] on button "Okay" at bounding box center [759, 451] width 34 height 20
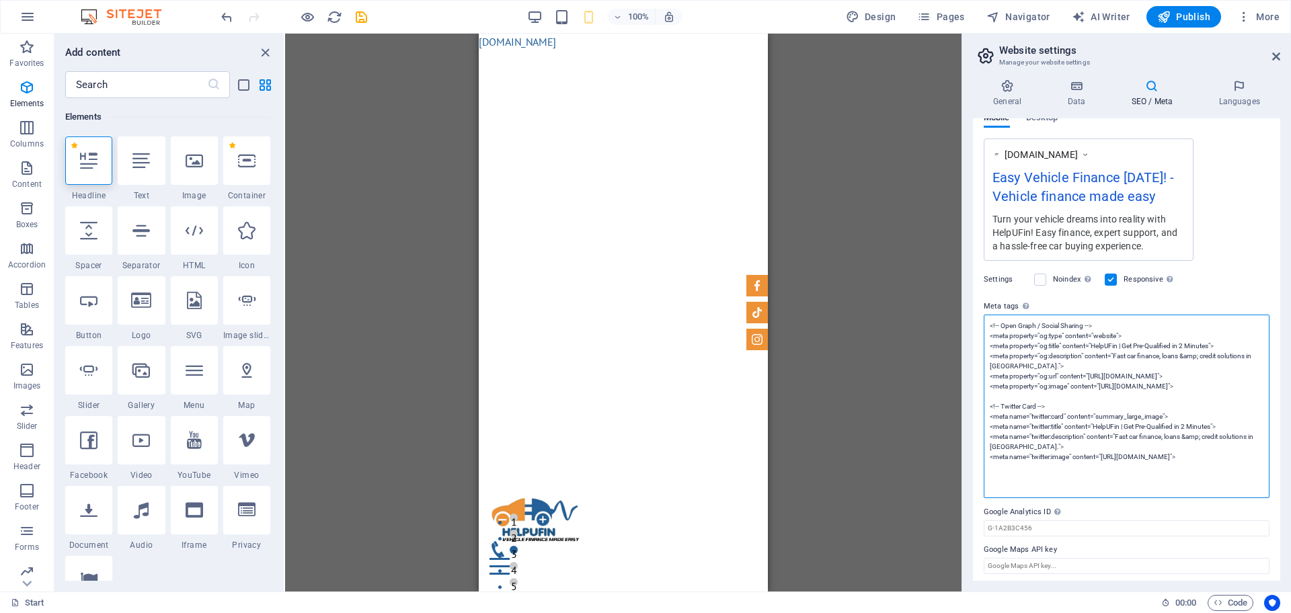
scroll to position [219, 0]
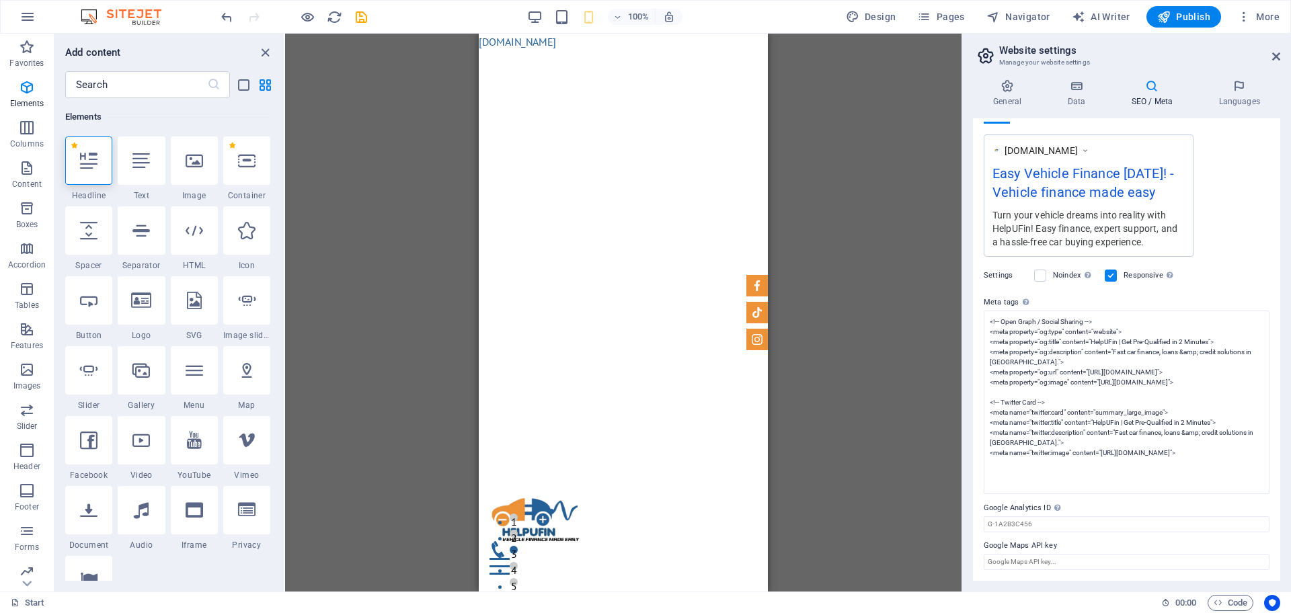
click at [922, 438] on div "Drag and drop a file to add it H1 Banner Container Banner Menu Bar Container Pr…" at bounding box center [623, 313] width 677 height 558
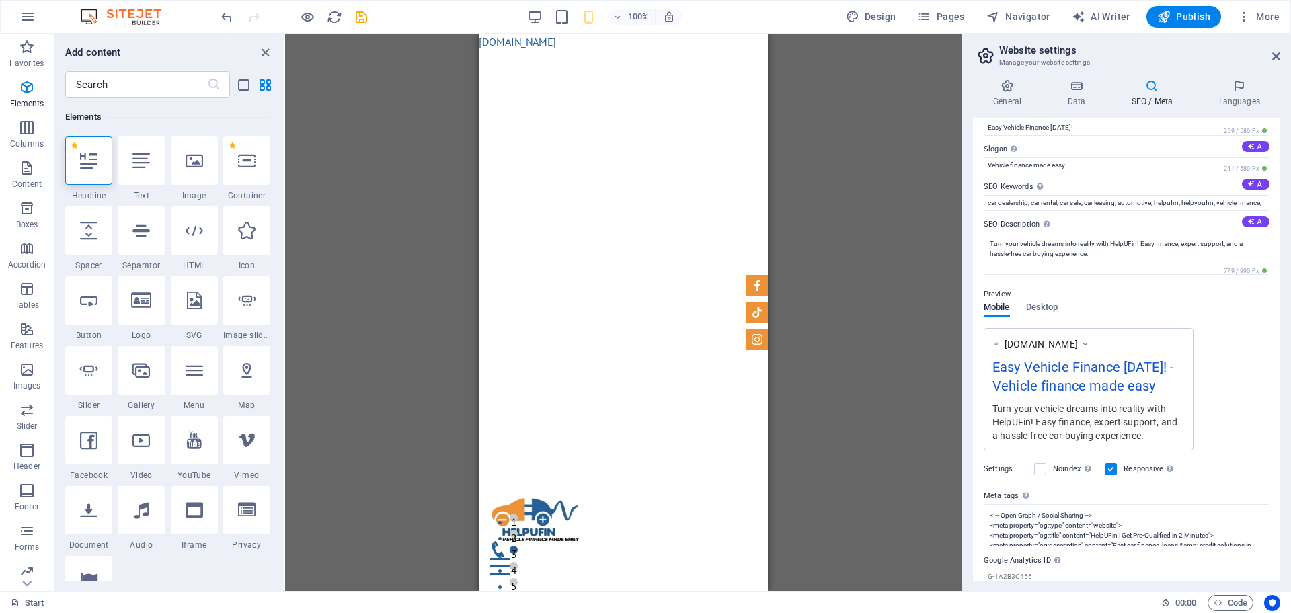
scroll to position [0, 0]
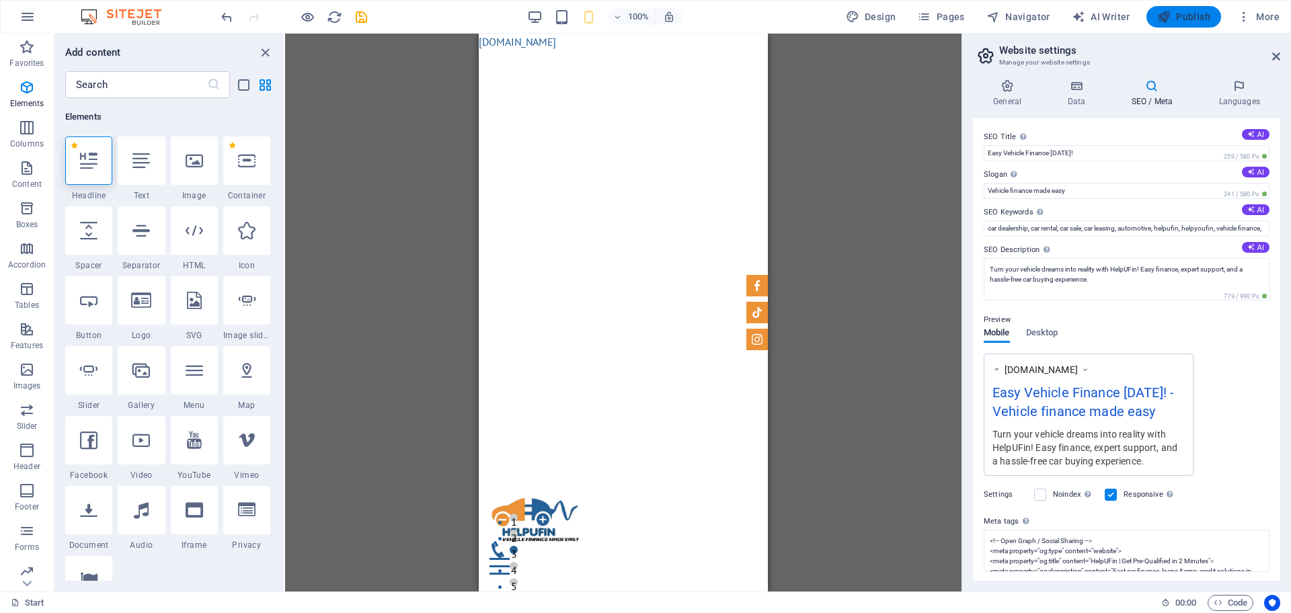
click at [1172, 19] on span "Publish" at bounding box center [1183, 16] width 53 height 13
